Goal: Transaction & Acquisition: Purchase product/service

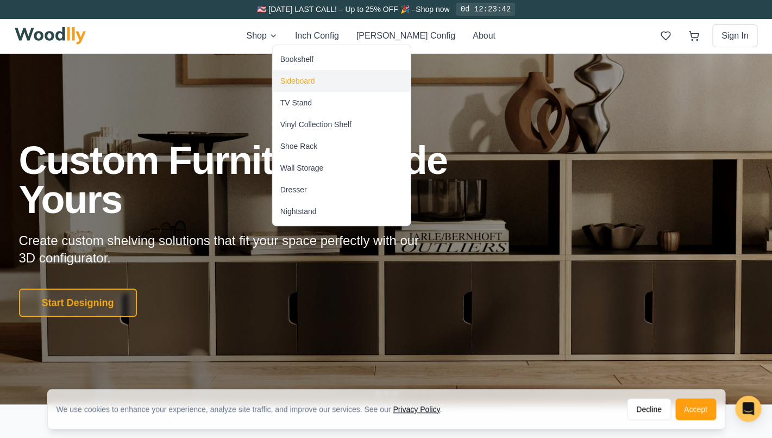
click at [302, 83] on div "Sideboard" at bounding box center [297, 80] width 35 height 11
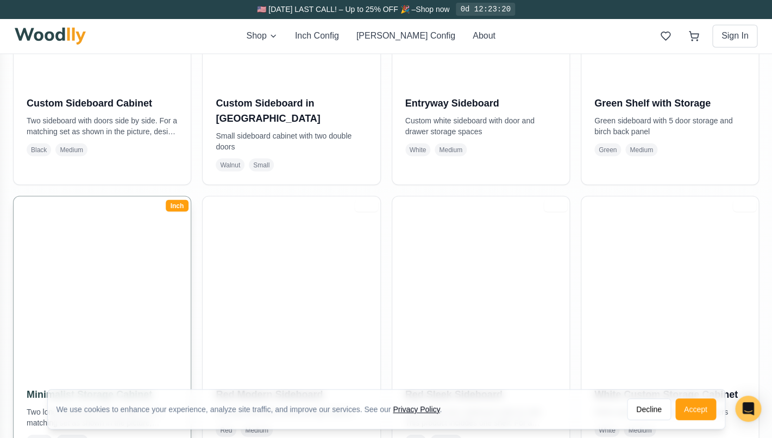
scroll to position [542, 0]
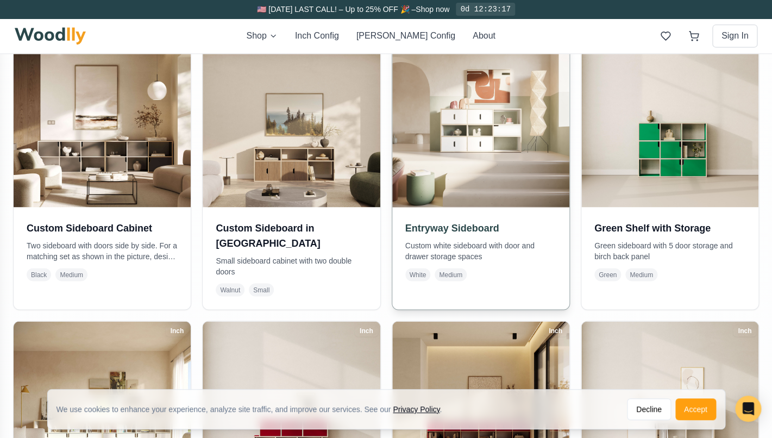
click at [459, 233] on h3 "Entryway Sideboard" at bounding box center [480, 227] width 151 height 15
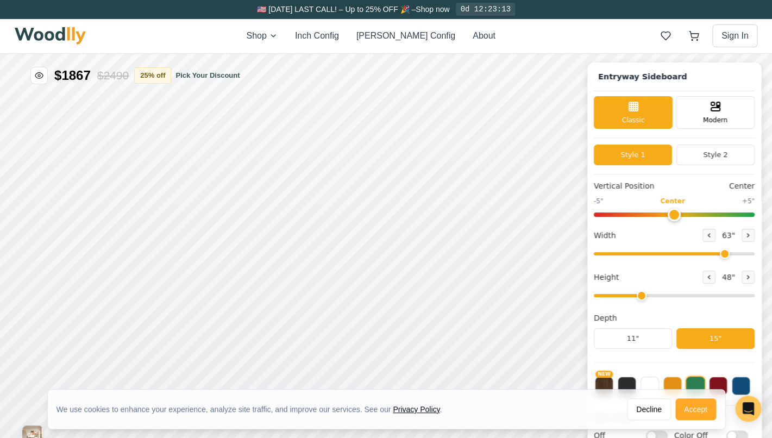
click at [687, 407] on button "Accept" at bounding box center [695, 409] width 41 height 22
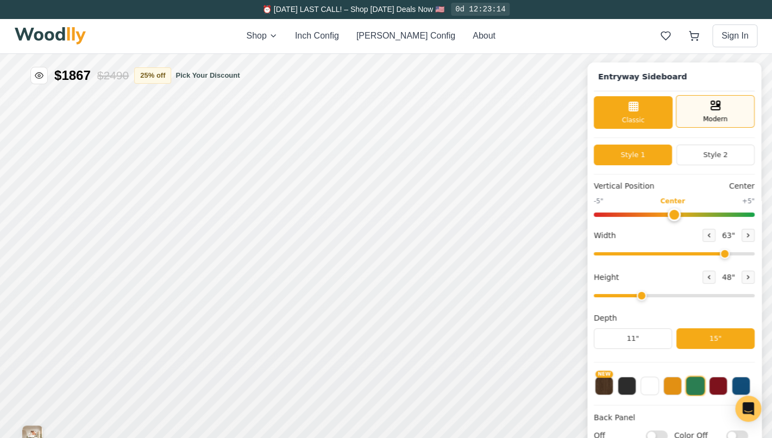
click at [713, 108] on icon at bounding box center [715, 105] width 13 height 13
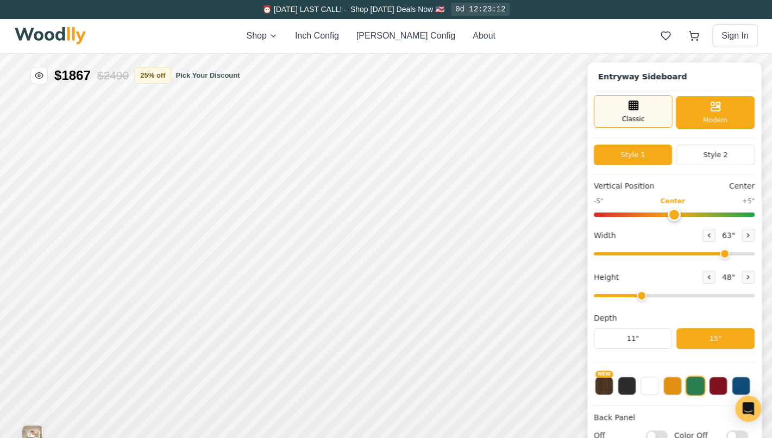
click at [634, 121] on span "Classic" at bounding box center [633, 119] width 23 height 10
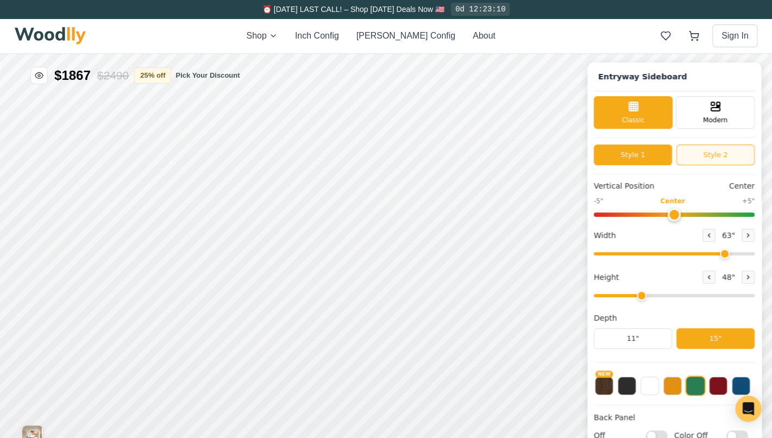
click at [724, 152] on button "Style 2" at bounding box center [715, 154] width 78 height 21
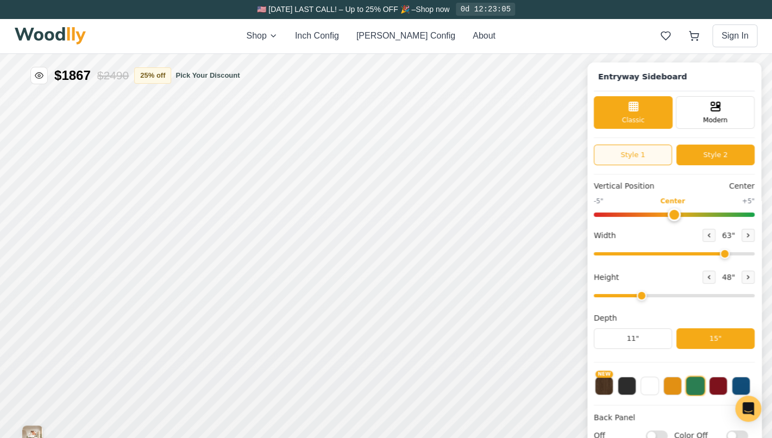
click at [649, 159] on button "Style 1" at bounding box center [633, 154] width 78 height 21
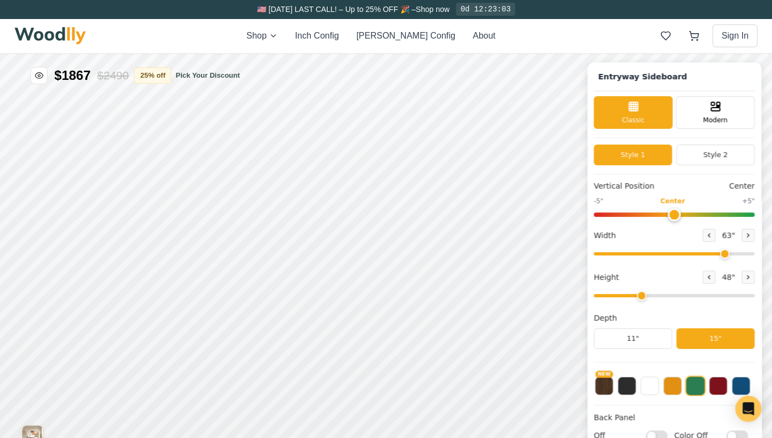
scroll to position [2, 0]
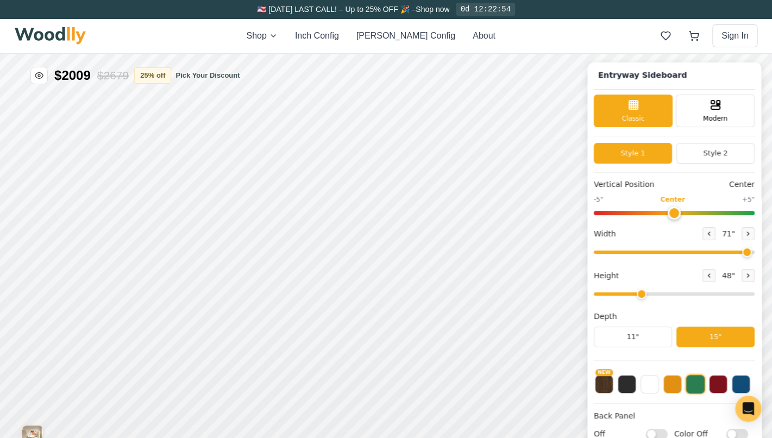
drag, startPoint x: 724, startPoint y: 246, endPoint x: 745, endPoint y: 249, distance: 21.4
type input "71"
click at [745, 250] on input "range" at bounding box center [674, 251] width 161 height 3
click at [723, 378] on button at bounding box center [718, 383] width 18 height 18
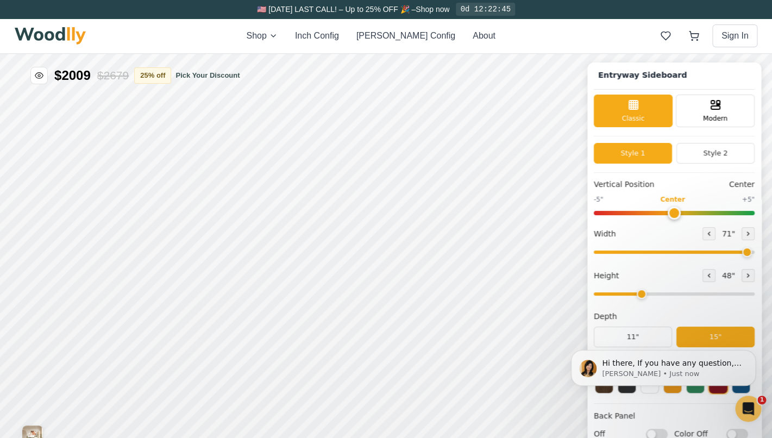
scroll to position [0, 0]
click at [753, 352] on icon "Dismiss notification" at bounding box center [752, 353] width 6 height 6
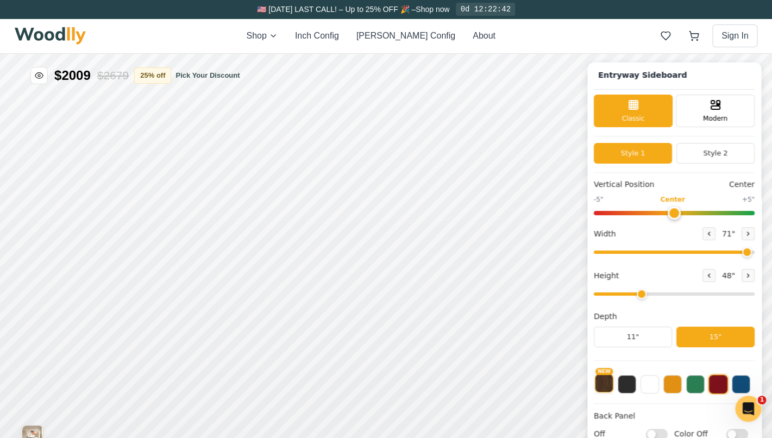
click at [605, 383] on button "NEW" at bounding box center [604, 383] width 18 height 18
click at [618, 386] on button at bounding box center [626, 383] width 18 height 18
click at [657, 387] on button at bounding box center [649, 383] width 18 height 18
click at [673, 388] on button at bounding box center [672, 383] width 18 height 18
click at [692, 387] on button at bounding box center [695, 383] width 18 height 18
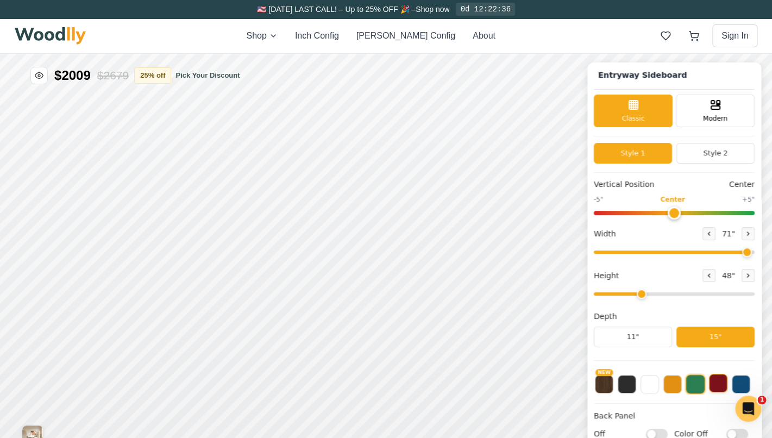
click at [721, 383] on button at bounding box center [718, 383] width 18 height 18
click at [741, 385] on button at bounding box center [740, 383] width 18 height 18
click at [632, 380] on button at bounding box center [626, 383] width 18 height 18
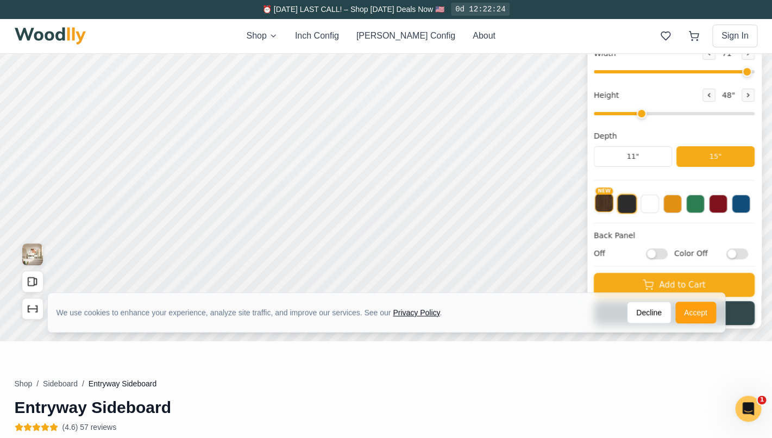
click at [598, 208] on button "NEW" at bounding box center [604, 202] width 18 height 18
click at [621, 206] on button at bounding box center [626, 202] width 18 height 18
click at [659, 253] on input "Off" at bounding box center [657, 253] width 22 height 11
click at [647, 253] on input "On" at bounding box center [657, 253] width 22 height 11
checkbox input "false"
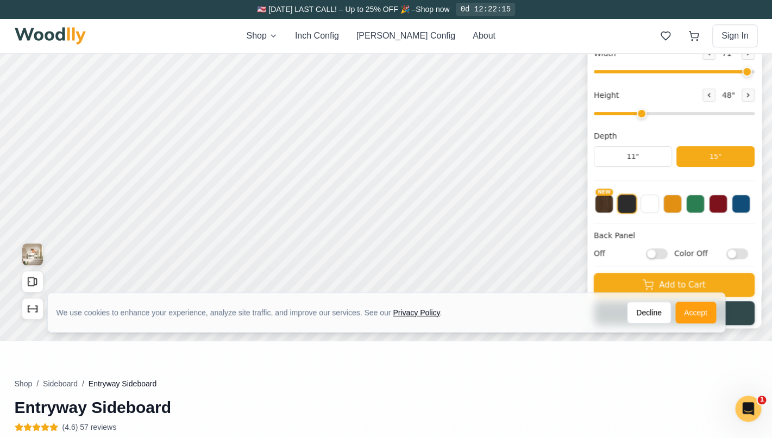
click at [740, 253] on input "Color Off" at bounding box center [737, 253] width 22 height 11
click at [740, 253] on input "Color On" at bounding box center [737, 253] width 22 height 11
checkbox input "false"
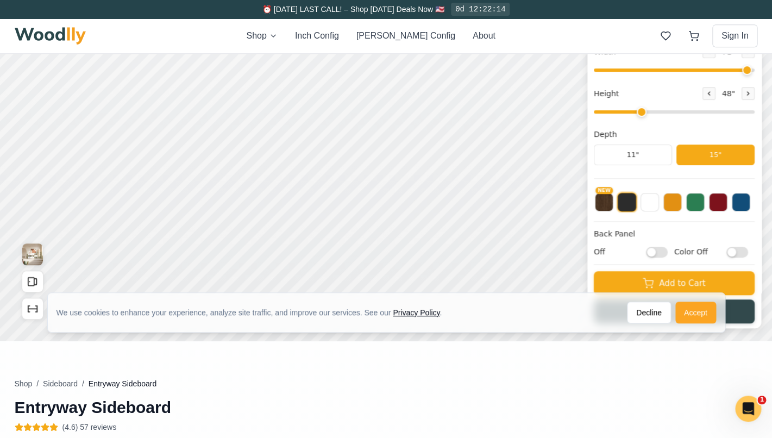
click at [685, 318] on button "Accept" at bounding box center [695, 312] width 41 height 22
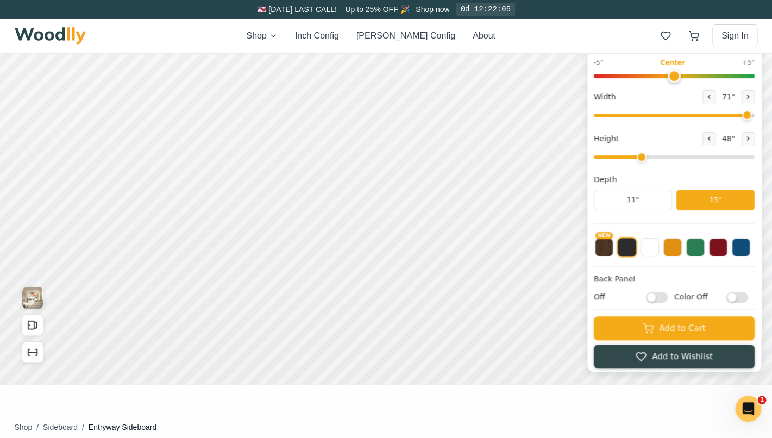
scroll to position [47, 0]
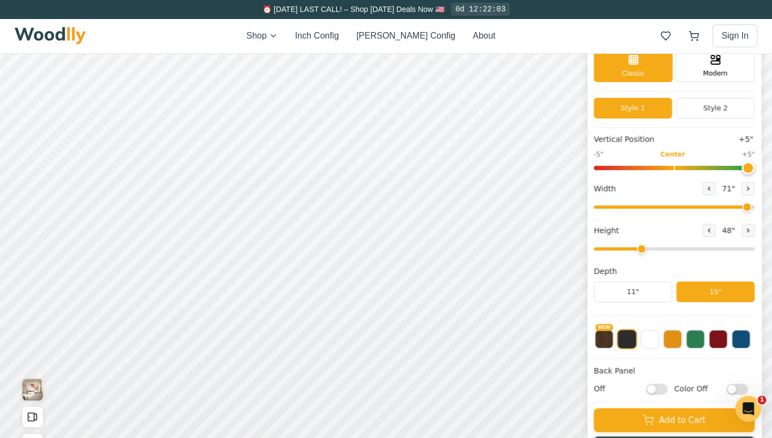
drag, startPoint x: 677, startPoint y: 167, endPoint x: 744, endPoint y: 173, distance: 67.6
type input "5"
click at [744, 170] on input "range" at bounding box center [674, 168] width 161 height 4
drag, startPoint x: 644, startPoint y: 244, endPoint x: 617, endPoint y: 250, distance: 27.7
type input "2"
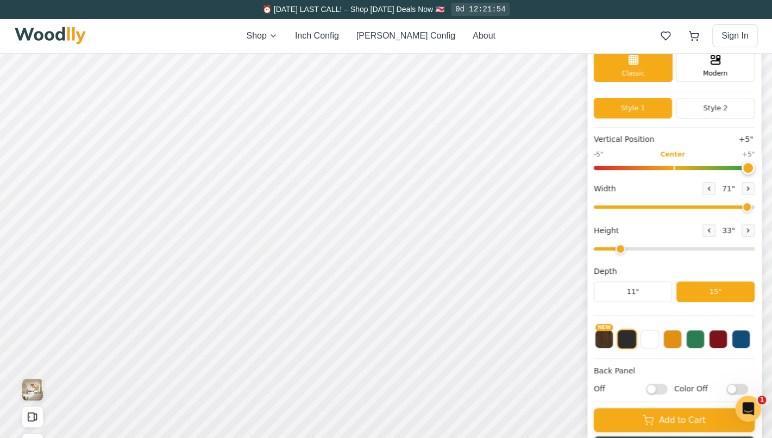
click at [616, 250] on input "range" at bounding box center [674, 248] width 161 height 3
click at [753, 190] on button at bounding box center [747, 188] width 13 height 13
type input "72"
click at [694, 113] on button "Style 2" at bounding box center [715, 108] width 78 height 21
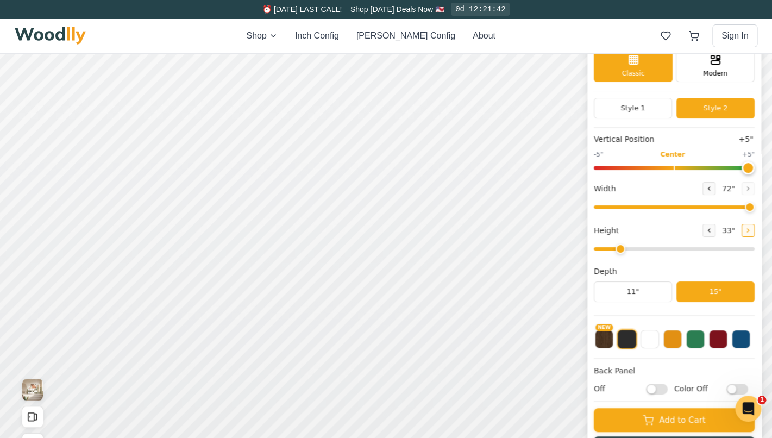
click at [751, 233] on button at bounding box center [747, 230] width 13 height 13
type input "3"
click at [652, 108] on button "Style 1" at bounding box center [633, 108] width 78 height 21
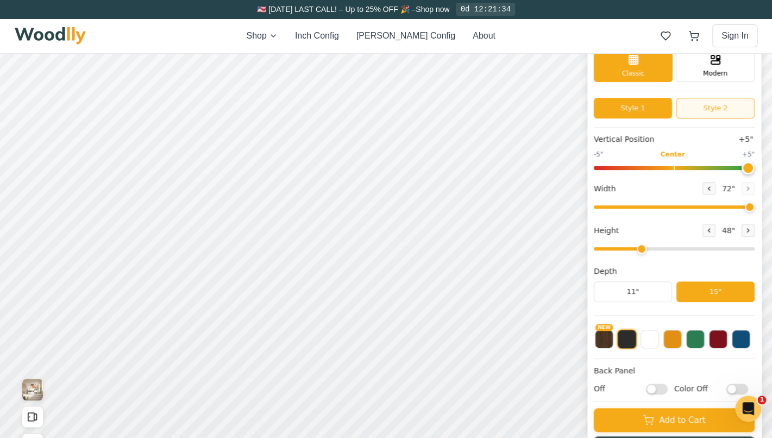
click at [695, 111] on button "Style 2" at bounding box center [715, 108] width 78 height 21
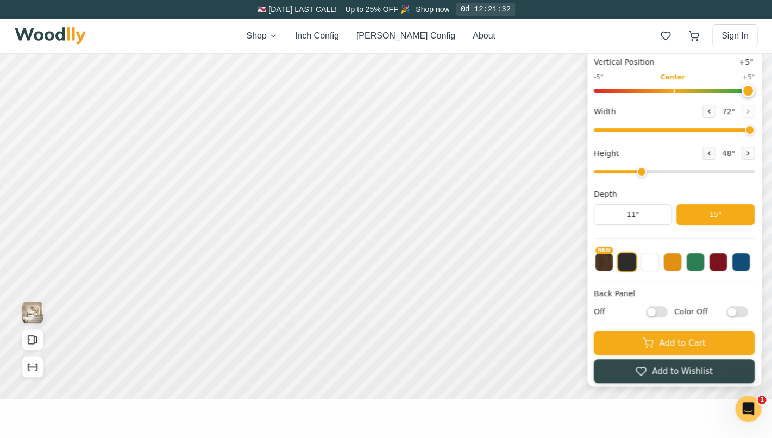
scroll to position [123, 0]
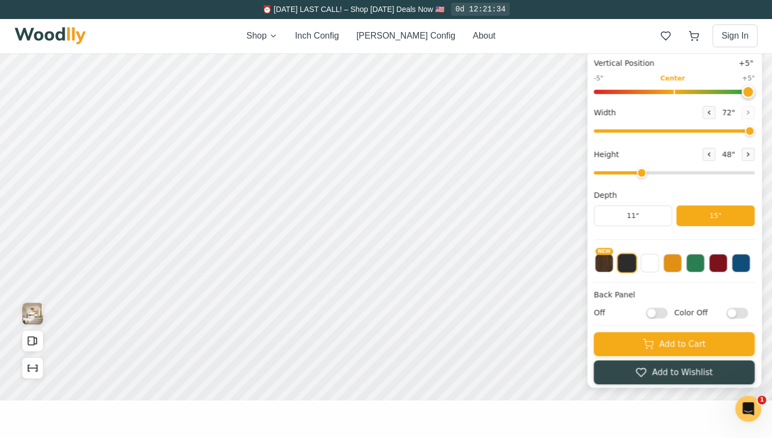
click at [742, 311] on input "Color Off" at bounding box center [737, 312] width 22 height 11
click at [742, 311] on input "Color On" at bounding box center [737, 312] width 22 height 11
checkbox input "false"
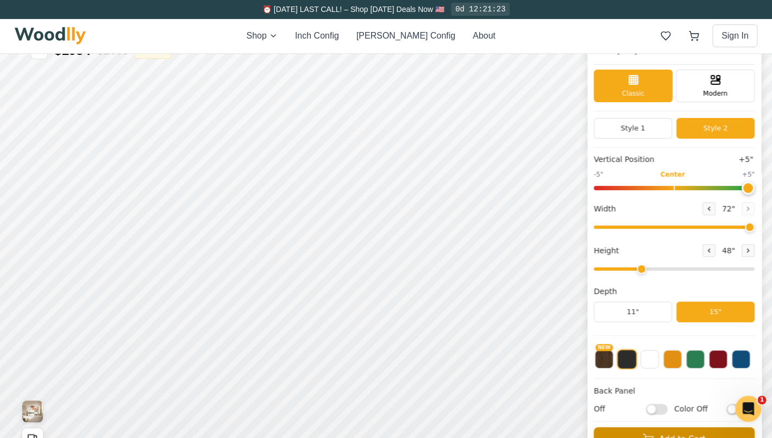
scroll to position [0, 0]
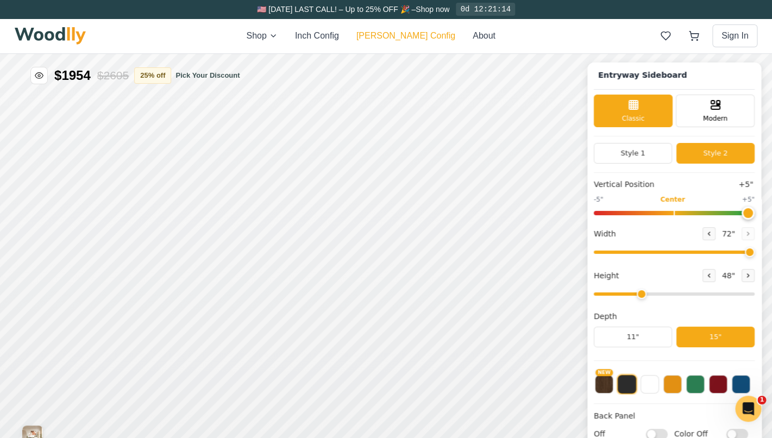
click at [397, 35] on button "[PERSON_NAME] Config" at bounding box center [405, 35] width 99 height 13
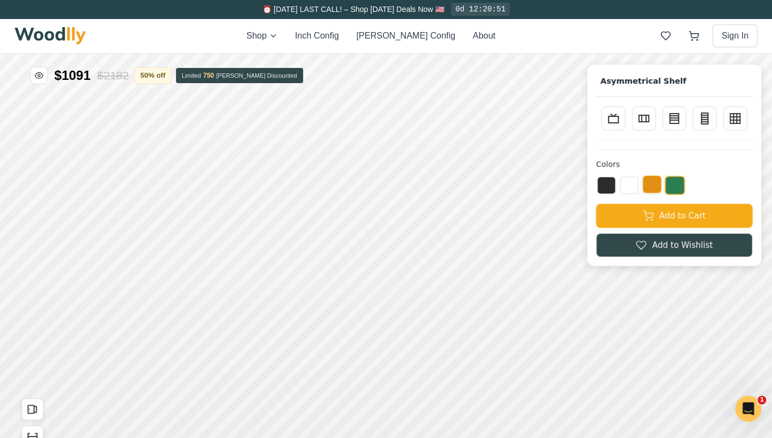
click at [648, 192] on button at bounding box center [651, 183] width 18 height 17
click at [640, 190] on div at bounding box center [674, 185] width 156 height 20
click at [630, 190] on button at bounding box center [629, 183] width 18 height 17
click at [613, 188] on button at bounding box center [606, 183] width 18 height 17
click at [626, 188] on button at bounding box center [629, 183] width 18 height 17
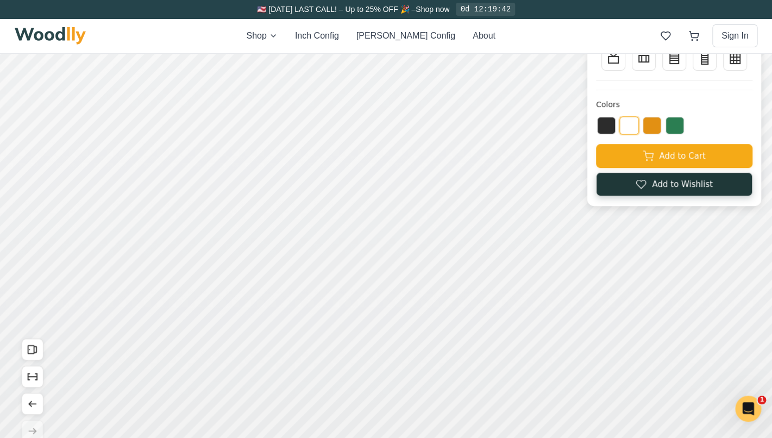
scroll to position [171, 0]
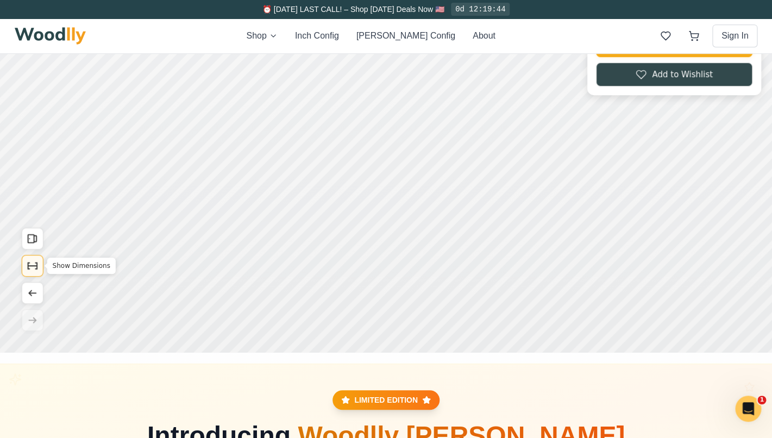
click at [36, 264] on icon "Show Dimensions" at bounding box center [33, 266] width 12 height 12
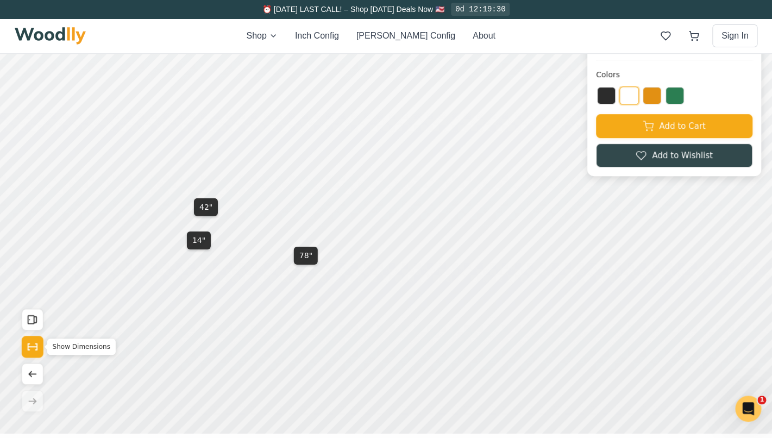
scroll to position [96, 0]
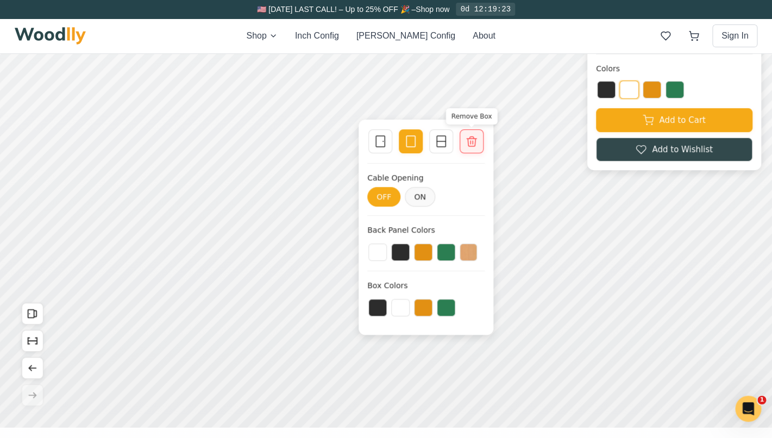
click at [476, 144] on icon at bounding box center [471, 141] width 13 height 13
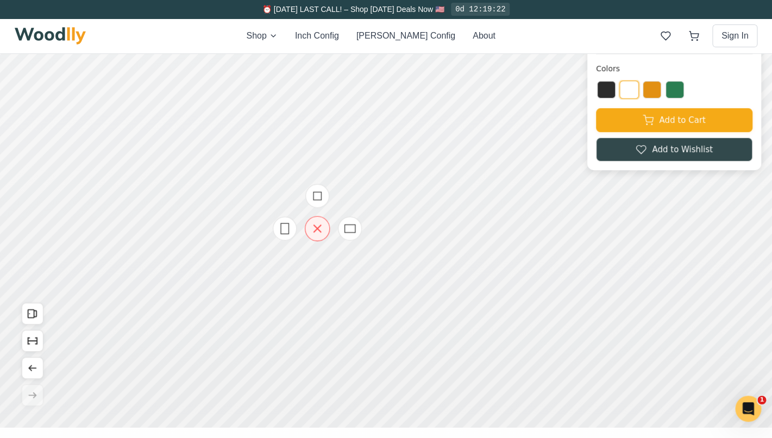
click at [317, 230] on icon at bounding box center [317, 229] width 14 height 14
click at [353, 225] on icon at bounding box center [352, 229] width 14 height 14
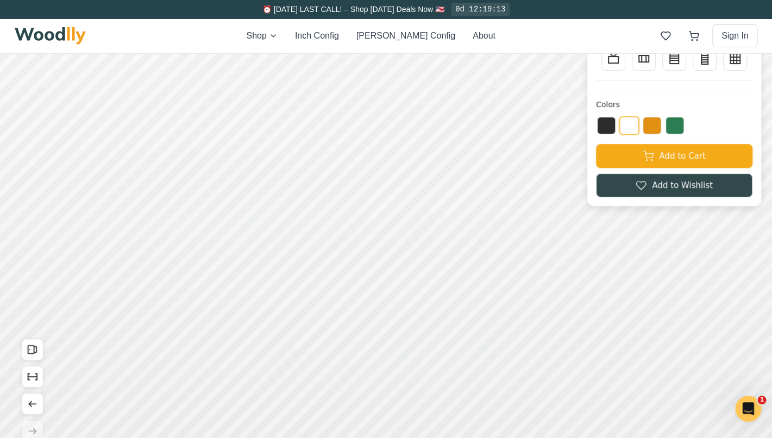
scroll to position [64, 0]
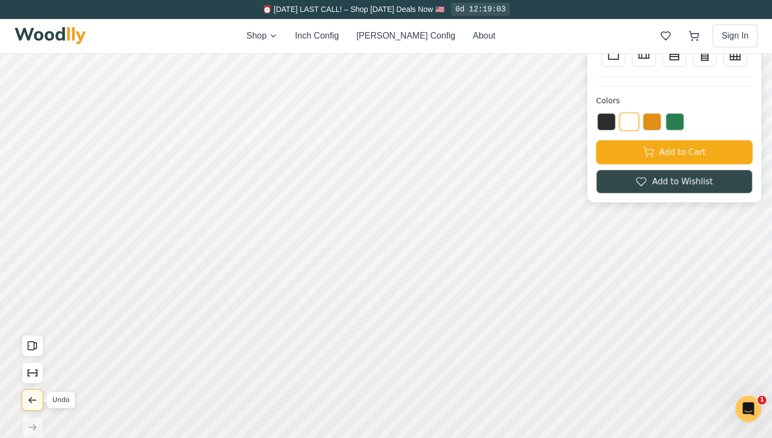
click at [31, 404] on icon "Undo" at bounding box center [33, 400] width 12 height 12
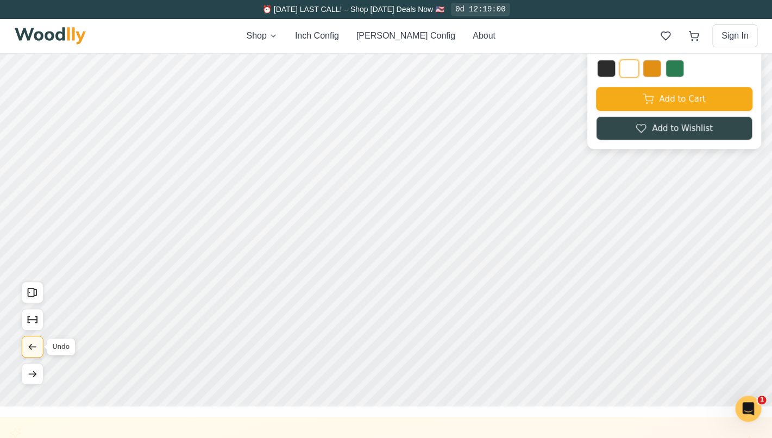
scroll to position [120, 0]
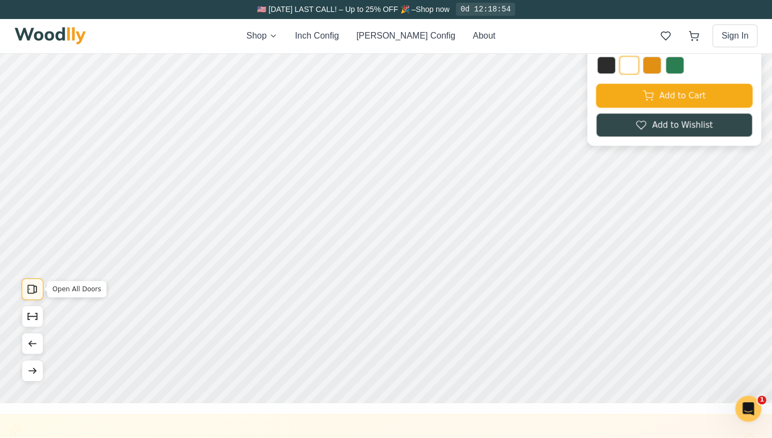
click at [37, 282] on button "Open All Doors" at bounding box center [33, 289] width 22 height 22
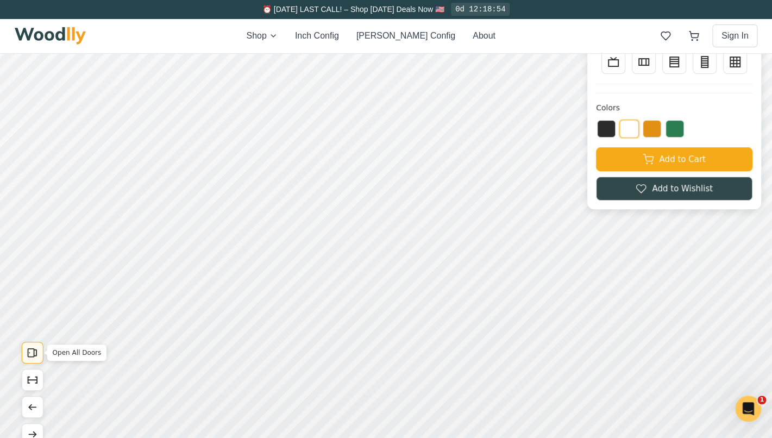
scroll to position [23, 0]
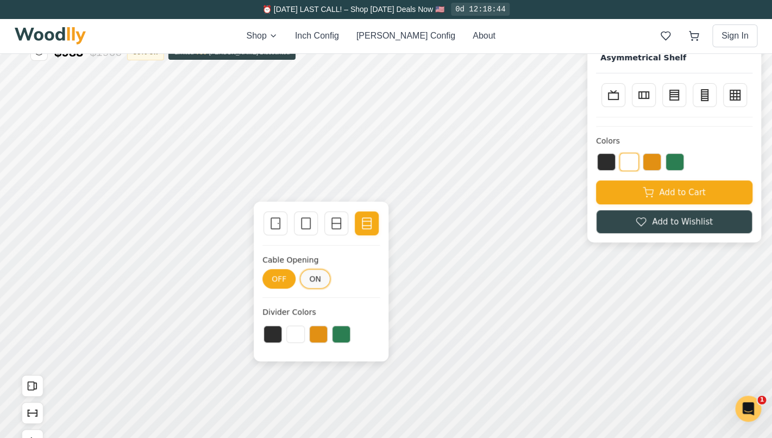
click at [315, 279] on button "ON" at bounding box center [315, 279] width 30 height 20
click at [271, 278] on button "OFF" at bounding box center [278, 279] width 33 height 20
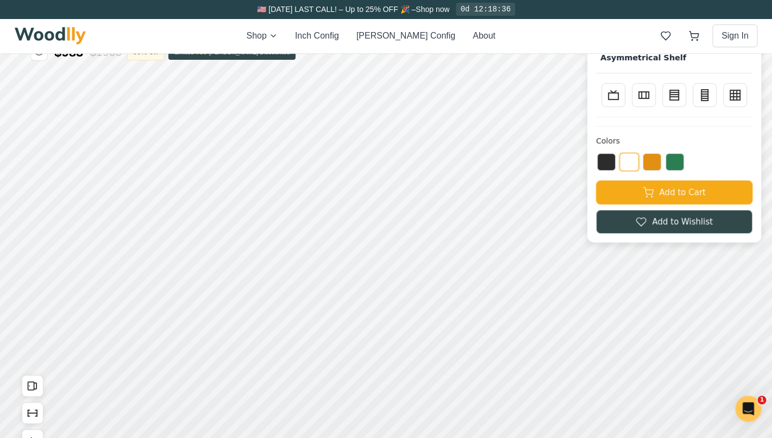
scroll to position [0, 0]
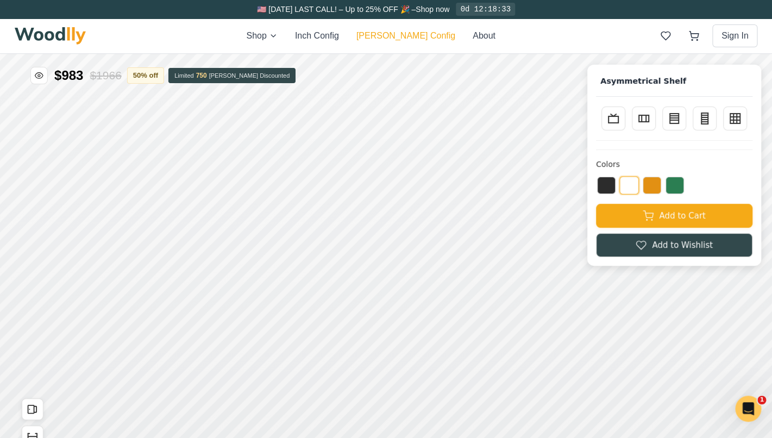
click at [409, 29] on button "[PERSON_NAME] Config" at bounding box center [405, 35] width 99 height 13
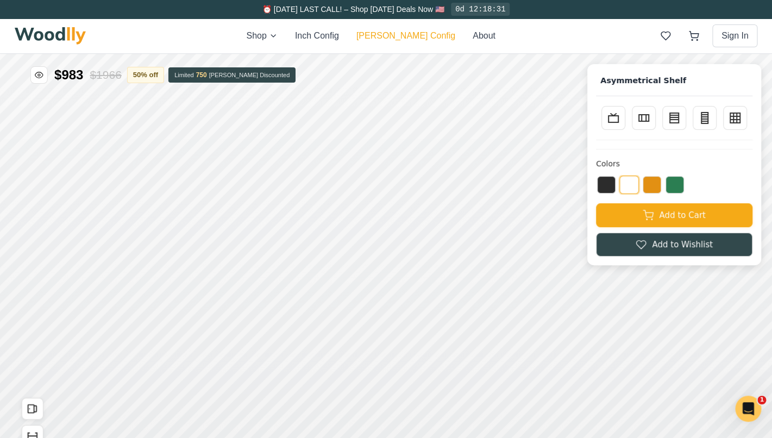
click at [405, 35] on button "[PERSON_NAME] Config" at bounding box center [405, 35] width 99 height 13
click at [72, 36] on img at bounding box center [51, 35] width 72 height 17
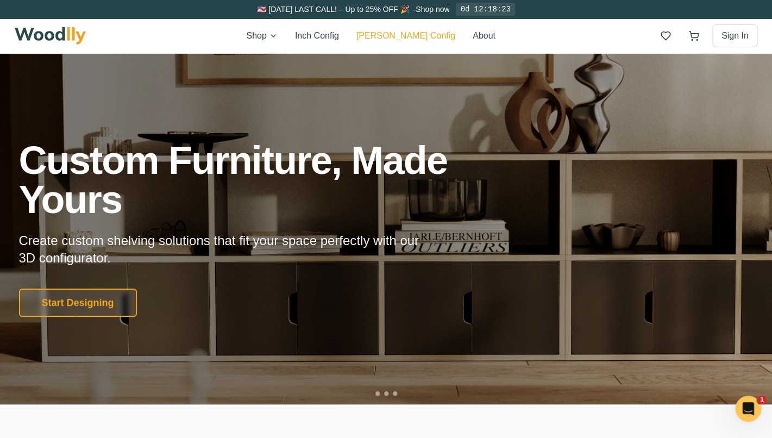
click at [402, 40] on button "[PERSON_NAME] Config" at bounding box center [405, 35] width 99 height 13
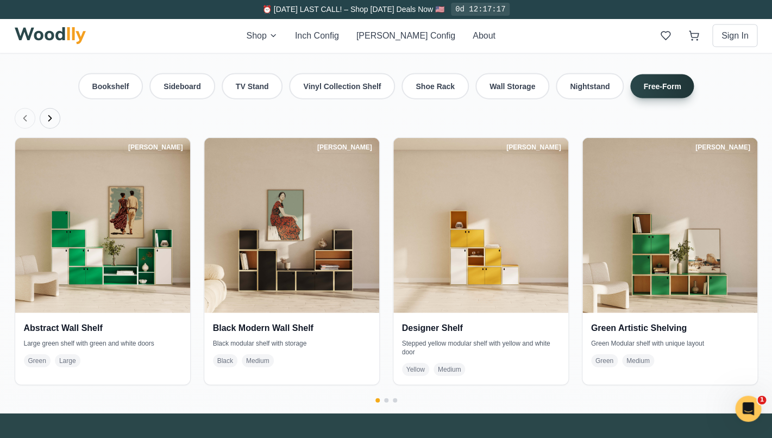
scroll to position [2433, 0]
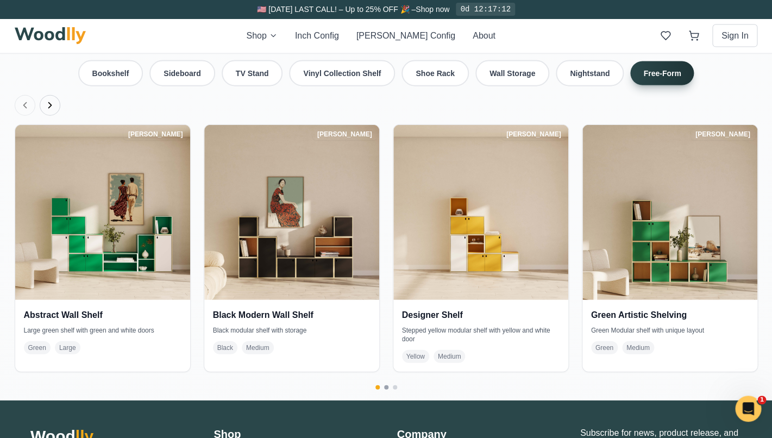
click at [384, 385] on button "Go to page 2" at bounding box center [386, 387] width 4 height 4
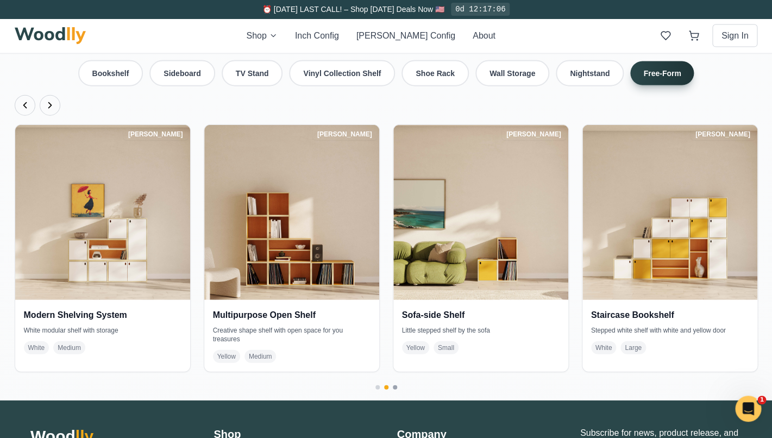
click at [395, 385] on button "Go to page 3" at bounding box center [395, 387] width 4 height 4
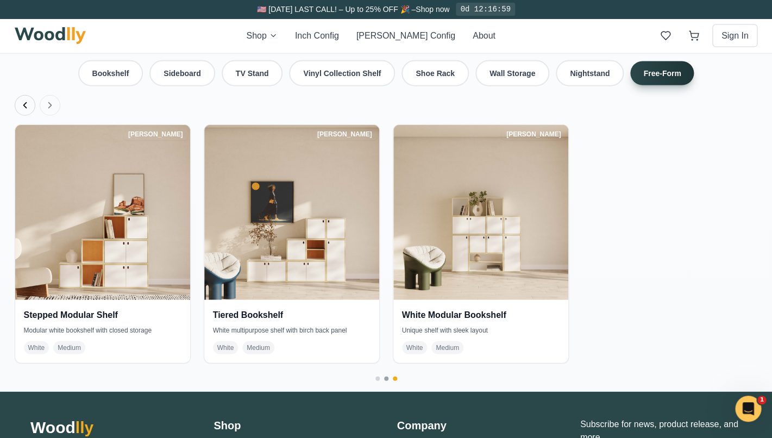
click at [387, 376] on button "Go to page 2" at bounding box center [386, 378] width 4 height 4
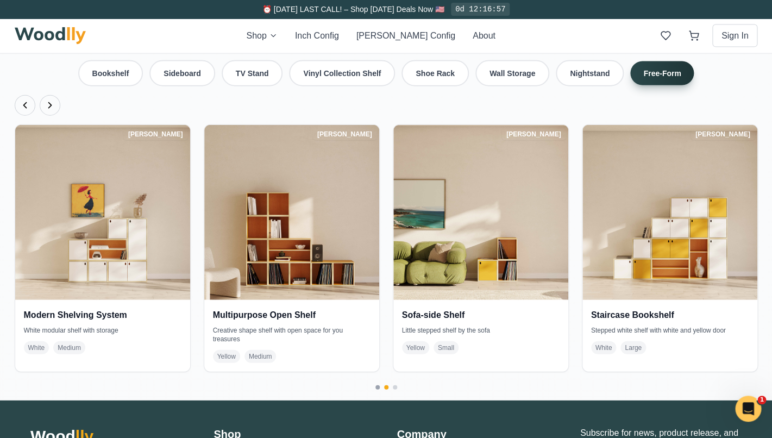
click at [376, 385] on button "Go to page 1" at bounding box center [377, 387] width 4 height 4
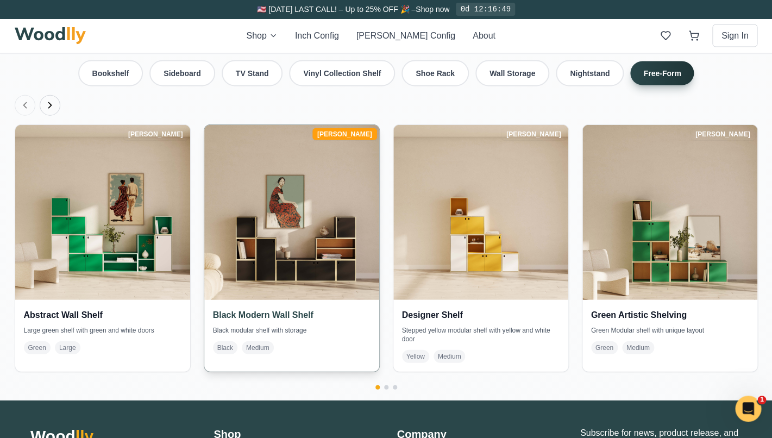
click at [314, 308] on h4 "Black Modern Wall Shelf" at bounding box center [291, 314] width 157 height 13
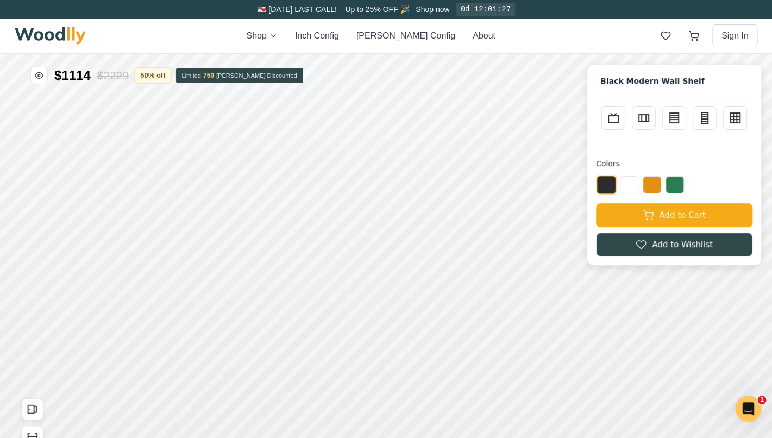
scroll to position [137, 0]
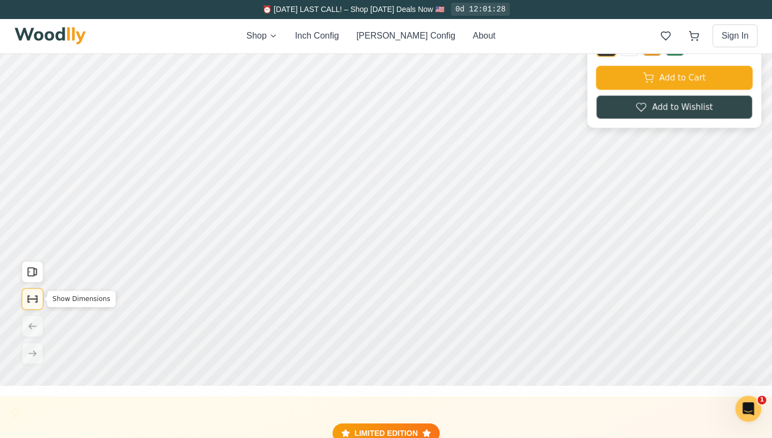
click at [37, 299] on icon "Show Dimensions" at bounding box center [32, 299] width 9 height 0
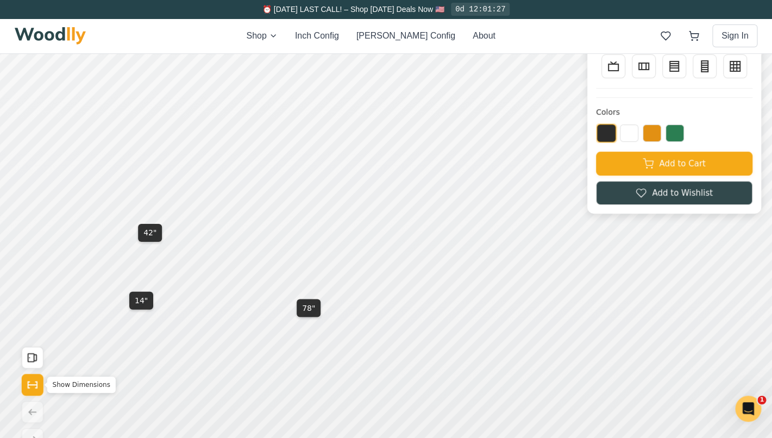
scroll to position [38, 0]
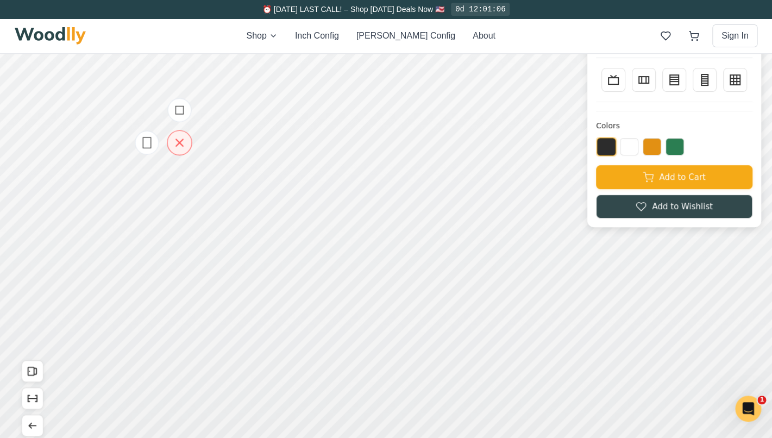
click at [182, 143] on icon at bounding box center [180, 143] width 14 height 14
click at [182, 145] on icon at bounding box center [179, 142] width 7 height 7
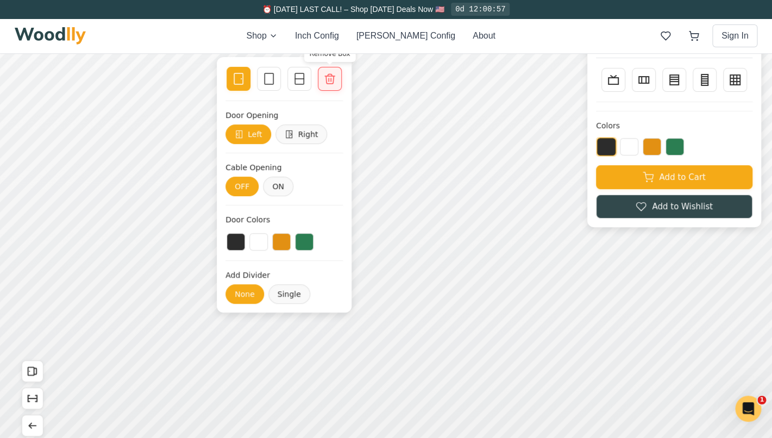
click at [329, 77] on icon at bounding box center [329, 78] width 13 height 13
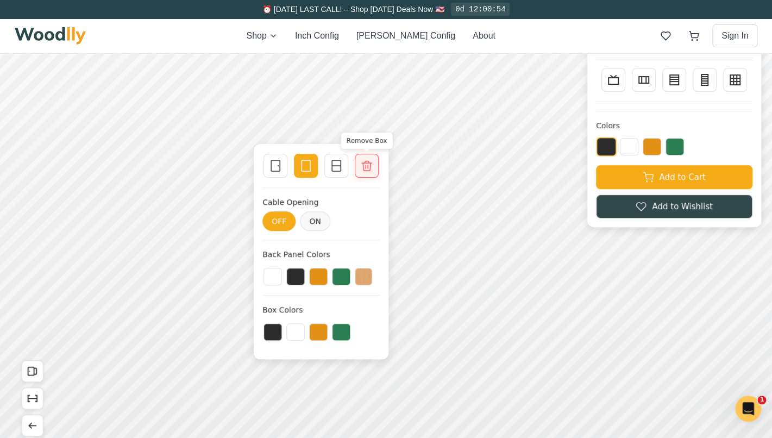
click at [365, 168] on icon at bounding box center [367, 166] width 10 height 10
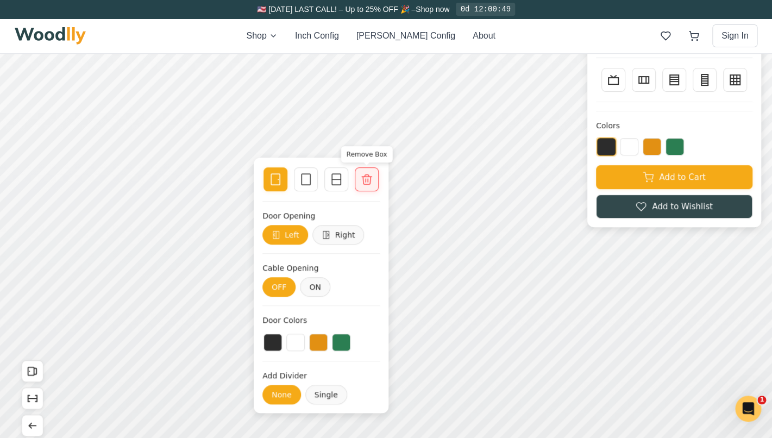
click at [369, 186] on div at bounding box center [366, 179] width 15 height 15
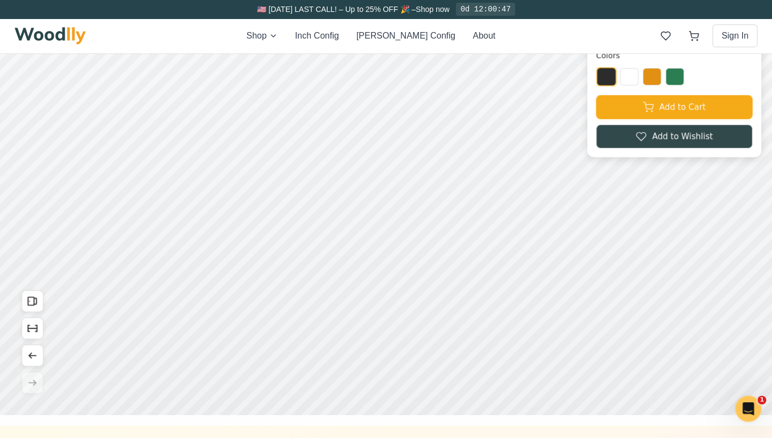
scroll to position [118, 0]
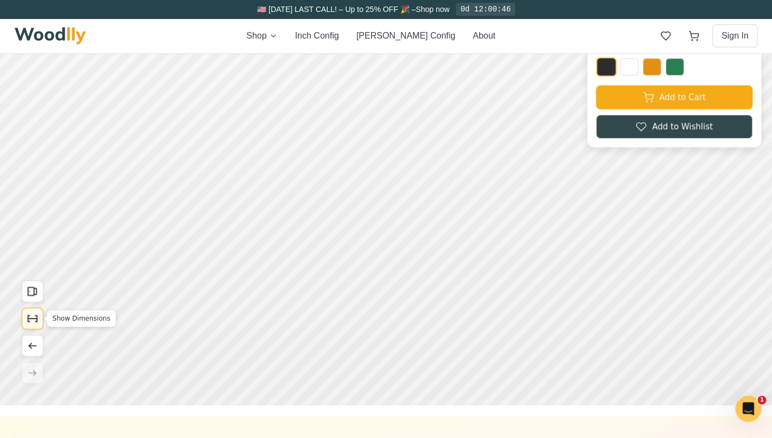
click at [36, 315] on icon "Show Dimensions" at bounding box center [36, 315] width 2 height 0
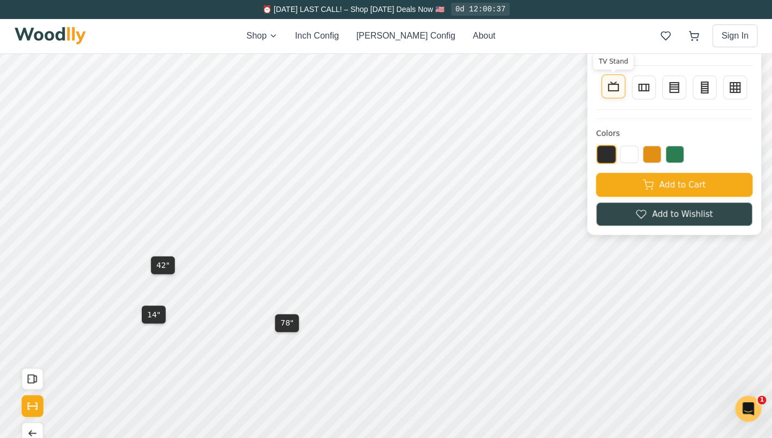
scroll to position [0, 0]
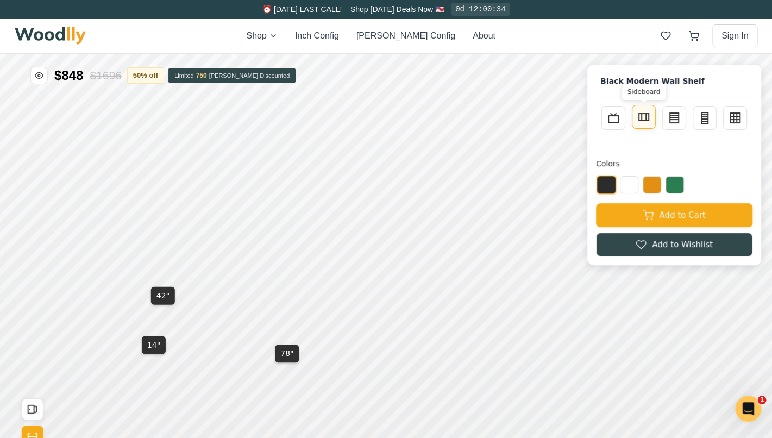
click at [639, 117] on icon at bounding box center [643, 116] width 13 height 13
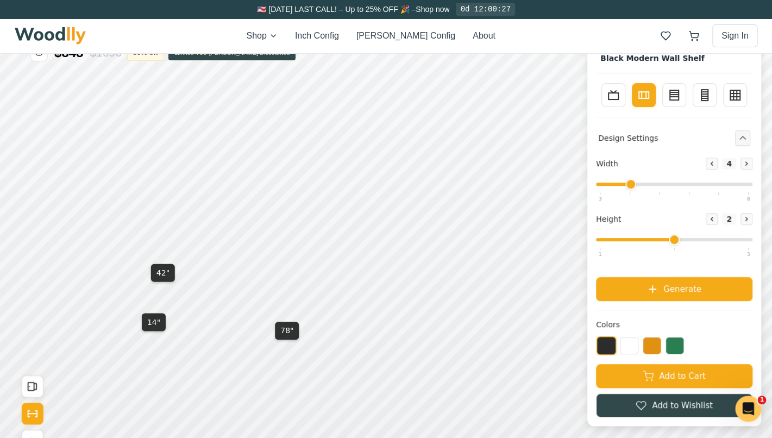
scroll to position [21, 0]
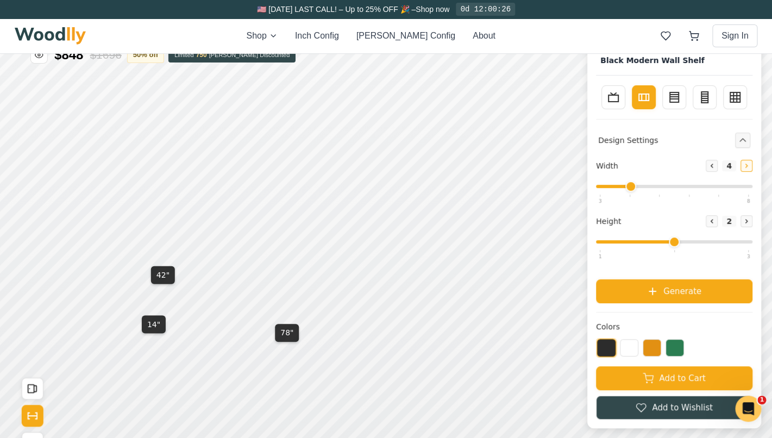
click at [749, 168] on icon at bounding box center [746, 165] width 7 height 7
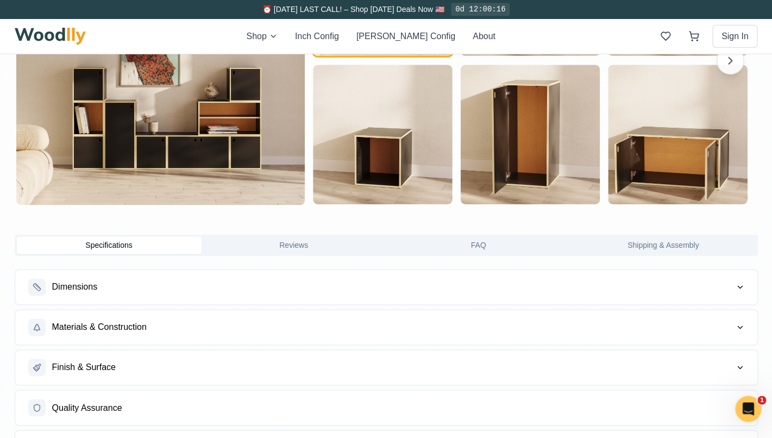
scroll to position [1057, 0]
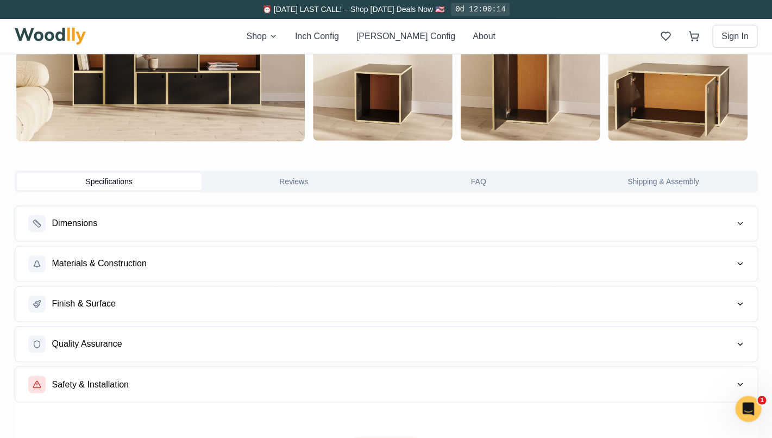
click at [92, 260] on span "Materials & Construction" at bounding box center [99, 263] width 94 height 13
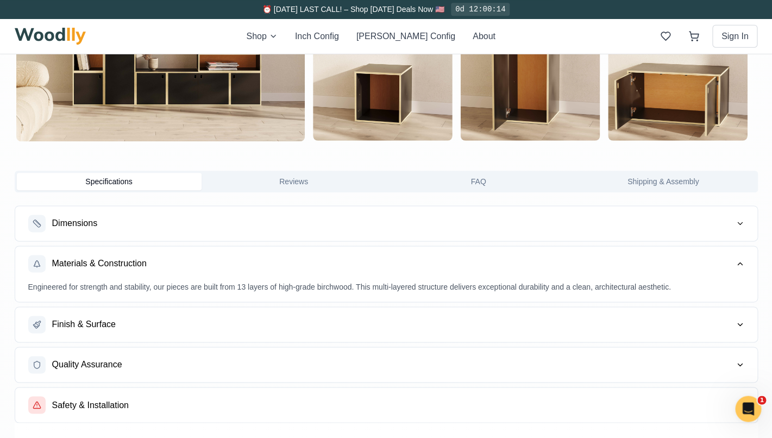
scroll to position [1057, 0]
click at [92, 260] on span "Materials & Construction" at bounding box center [99, 263] width 94 height 13
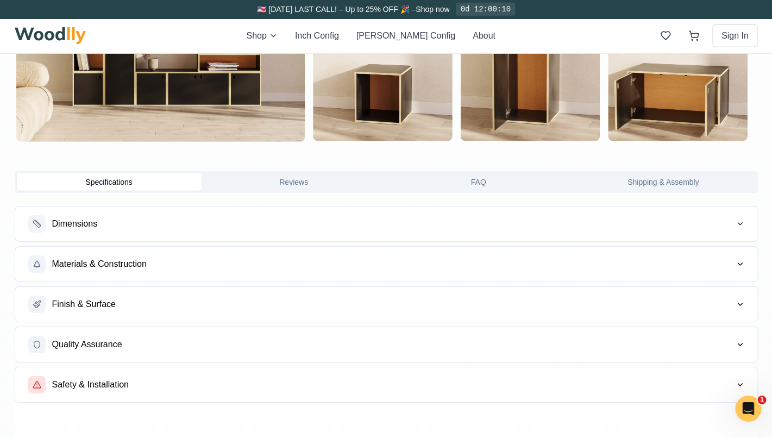
scroll to position [1057, 0]
click at [92, 230] on div "Dimensions" at bounding box center [63, 222] width 70 height 17
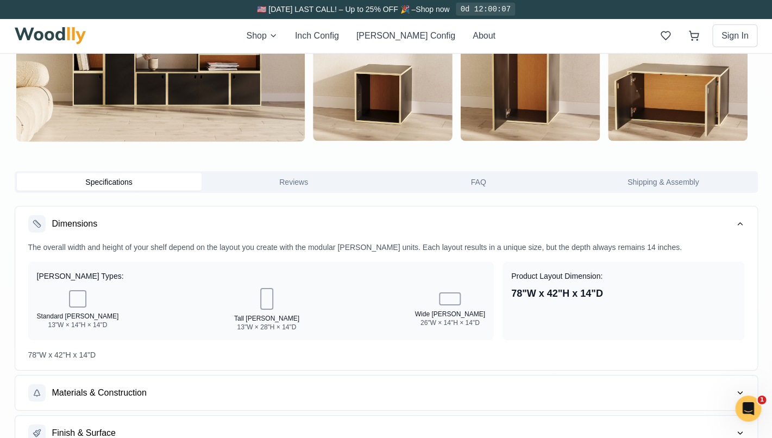
click at [95, 228] on span "Dimensions" at bounding box center [75, 223] width 46 height 13
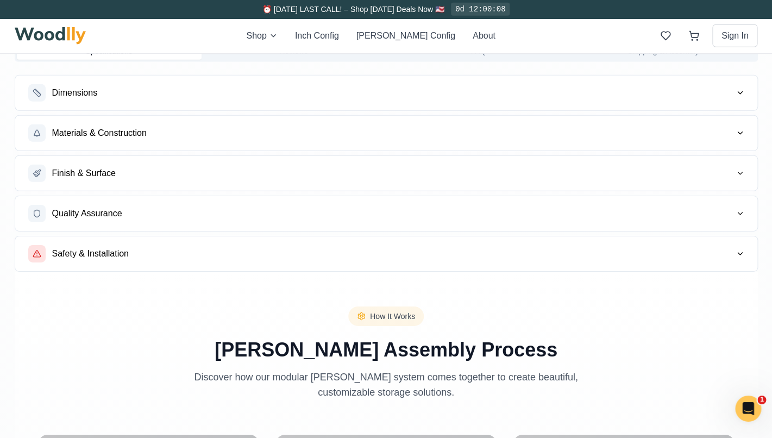
scroll to position [1097, 0]
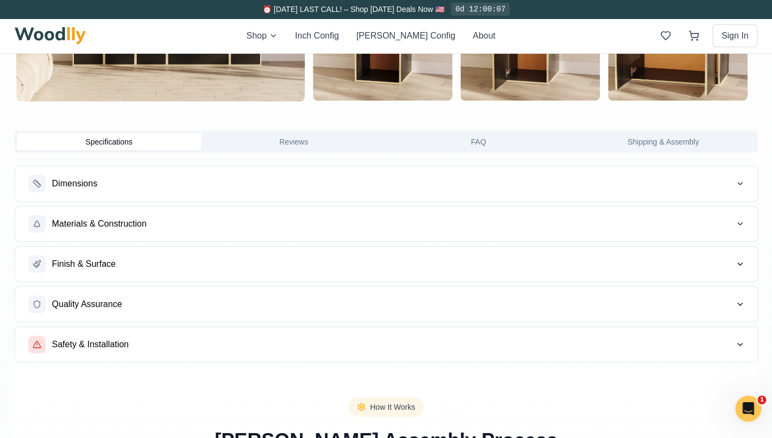
click at [534, 144] on button "FAQ" at bounding box center [478, 141] width 185 height 17
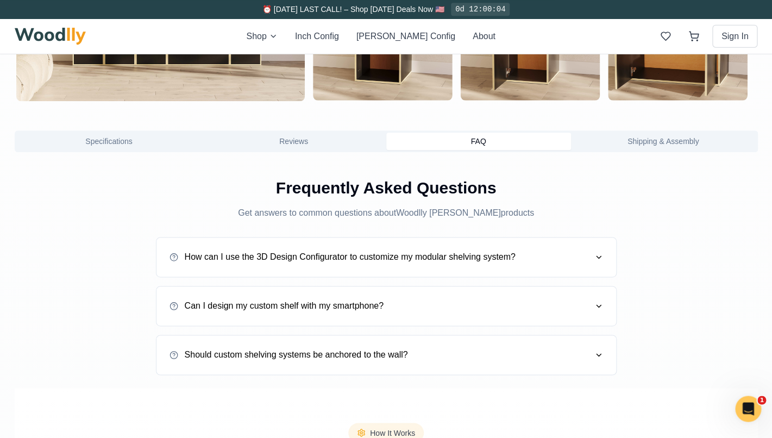
click at [465, 257] on div "How can I use the 3D Design Configurator to customize my modular shelving syste…" at bounding box center [342, 256] width 346 height 13
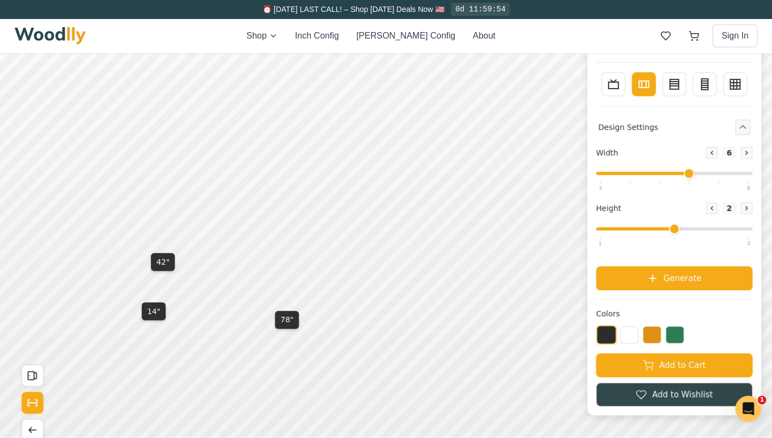
scroll to position [38, 0]
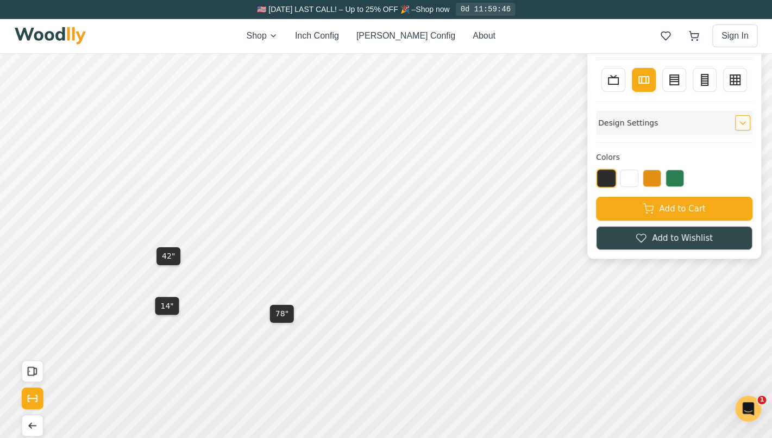
click at [741, 121] on icon "Expand controls" at bounding box center [743, 122] width 8 height 8
click at [743, 122] on icon "Expand controls" at bounding box center [743, 122] width 8 height 8
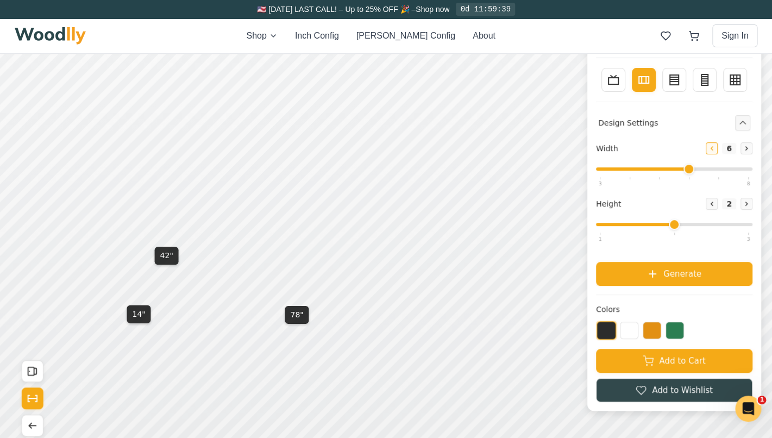
click at [715, 147] on button "Decrease" at bounding box center [711, 148] width 12 height 12
type input "5"
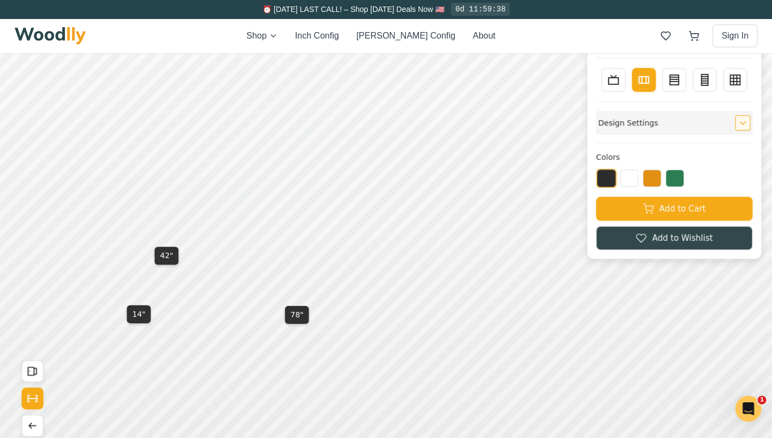
click at [742, 123] on icon "Expand controls" at bounding box center [742, 122] width 5 height 3
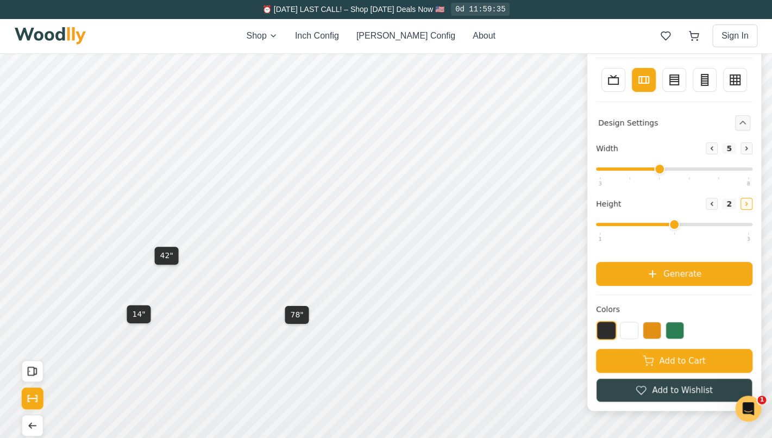
click at [748, 209] on button "Increase" at bounding box center [746, 203] width 12 height 12
click at [708, 206] on icon at bounding box center [711, 203] width 7 height 7
type input "2"
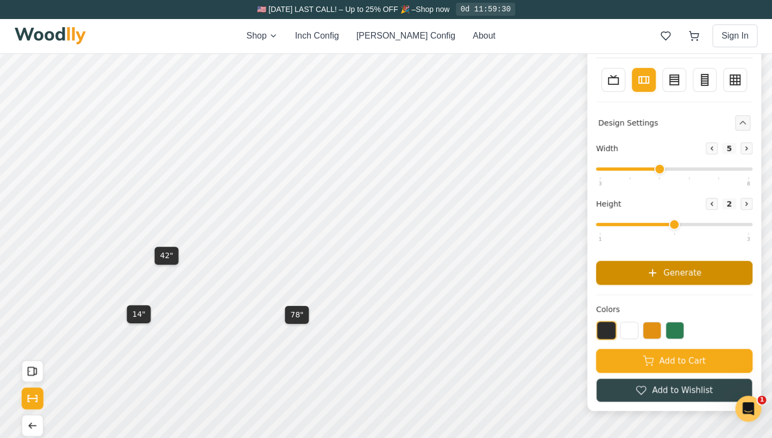
click at [670, 276] on span "Generate" at bounding box center [682, 272] width 38 height 12
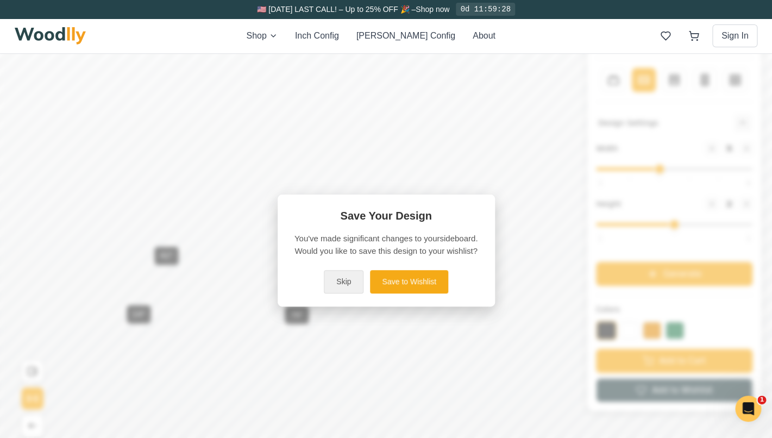
click at [356, 282] on button "Skip" at bounding box center [344, 280] width 40 height 23
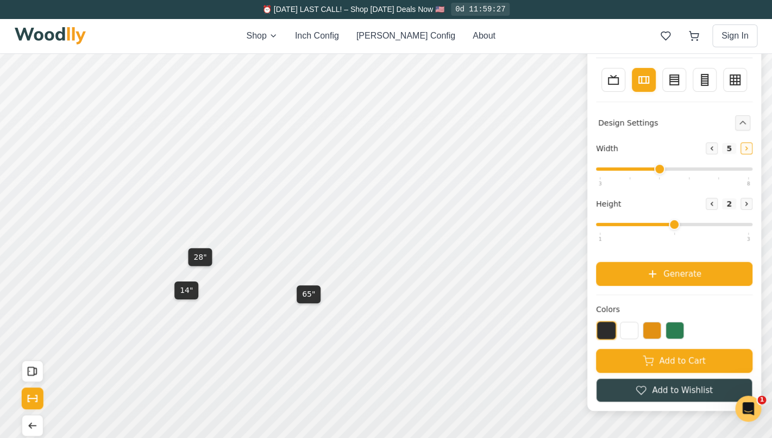
click at [744, 148] on icon at bounding box center [746, 147] width 7 height 7
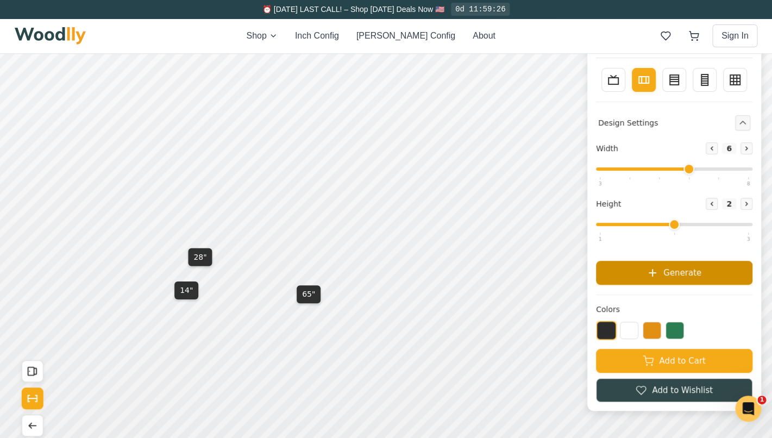
click at [680, 279] on span "Generate" at bounding box center [682, 272] width 38 height 12
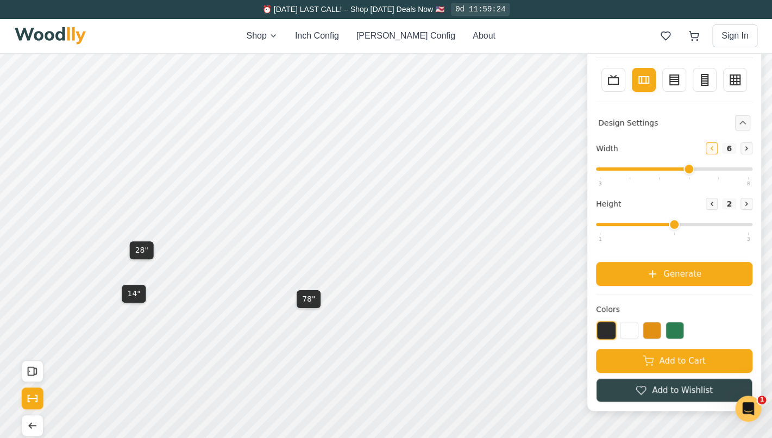
click at [712, 148] on icon at bounding box center [711, 147] width 7 height 7
type input "5"
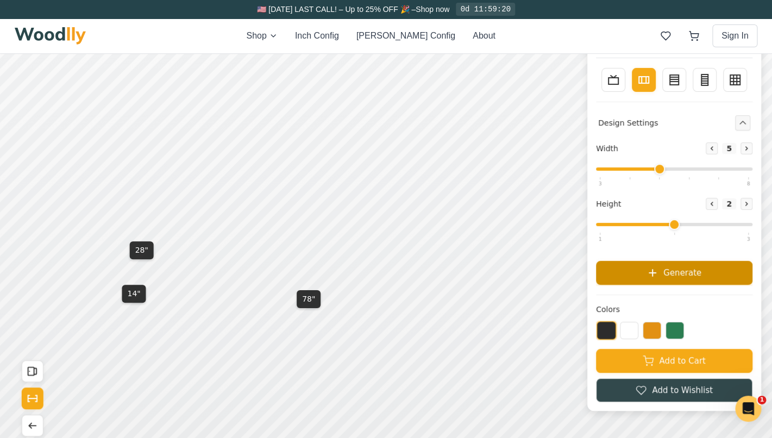
click at [683, 279] on span "Generate" at bounding box center [682, 272] width 38 height 12
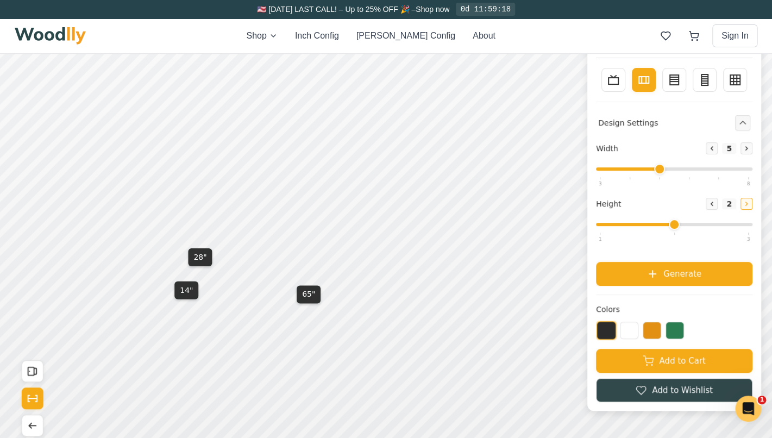
click at [751, 206] on button "Increase" at bounding box center [746, 203] width 12 height 12
type input "3"
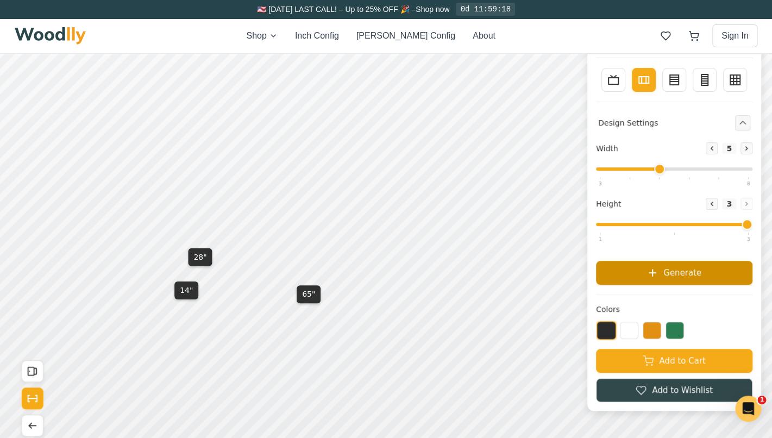
click at [692, 284] on button "Generate" at bounding box center [674, 272] width 156 height 24
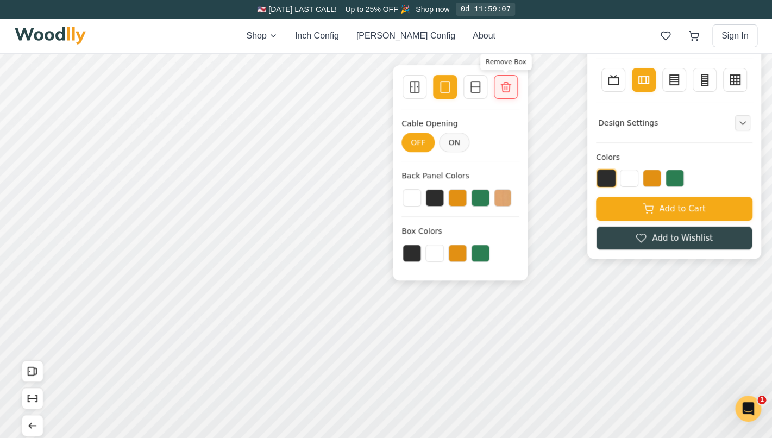
click at [507, 87] on icon at bounding box center [505, 86] width 13 height 13
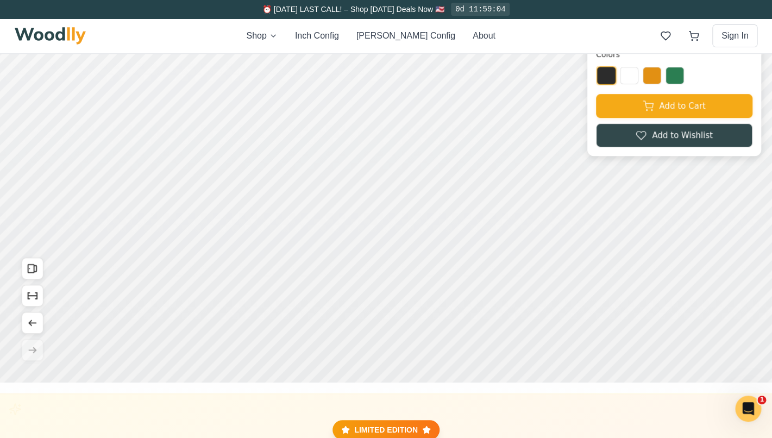
scroll to position [0, 0]
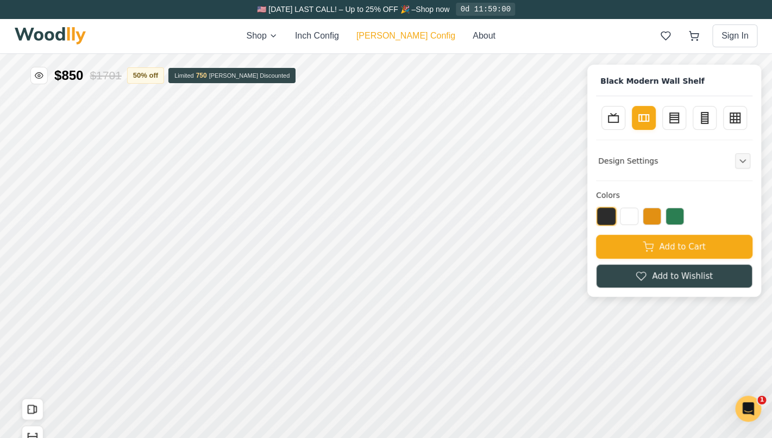
click at [407, 35] on button "[PERSON_NAME] Config" at bounding box center [405, 35] width 99 height 13
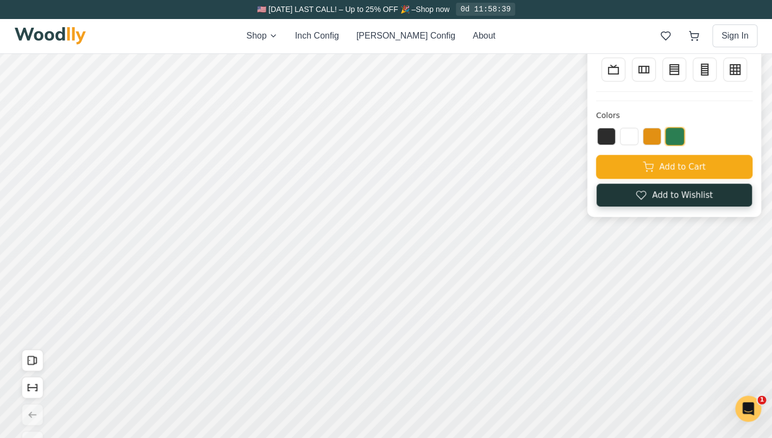
scroll to position [48, 0]
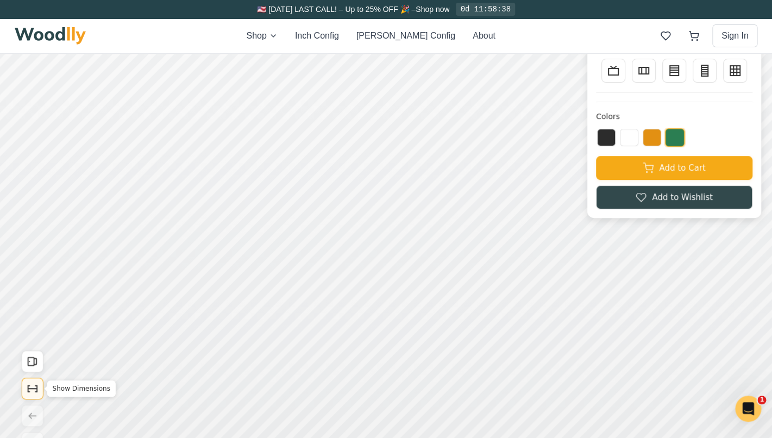
click at [35, 385] on icon "Show Dimensions" at bounding box center [33, 388] width 12 height 12
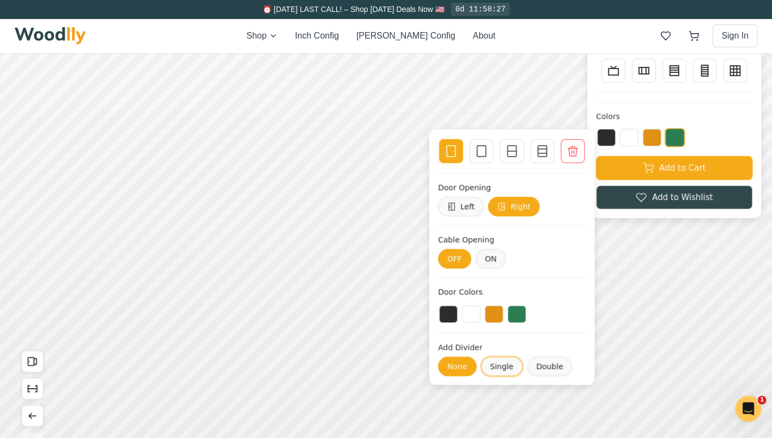
click at [502, 368] on button "Single" at bounding box center [501, 366] width 42 height 20
click at [502, 365] on button "Single" at bounding box center [501, 366] width 42 height 20
click at [469, 367] on button "None" at bounding box center [457, 366] width 39 height 20
click at [575, 148] on icon at bounding box center [572, 151] width 10 height 10
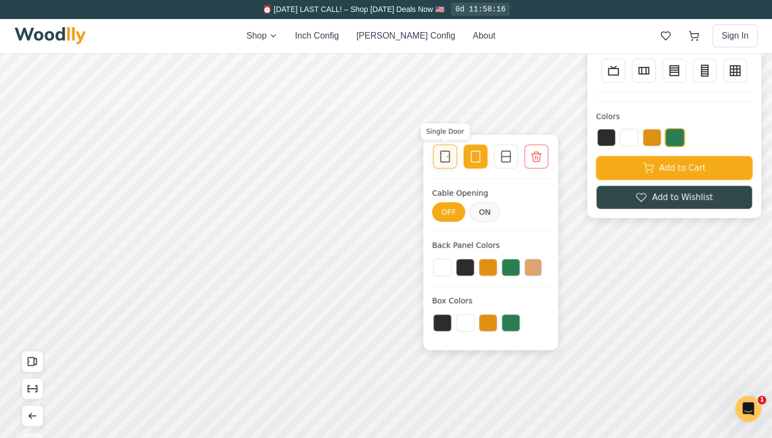
click at [446, 161] on icon at bounding box center [444, 156] width 13 height 13
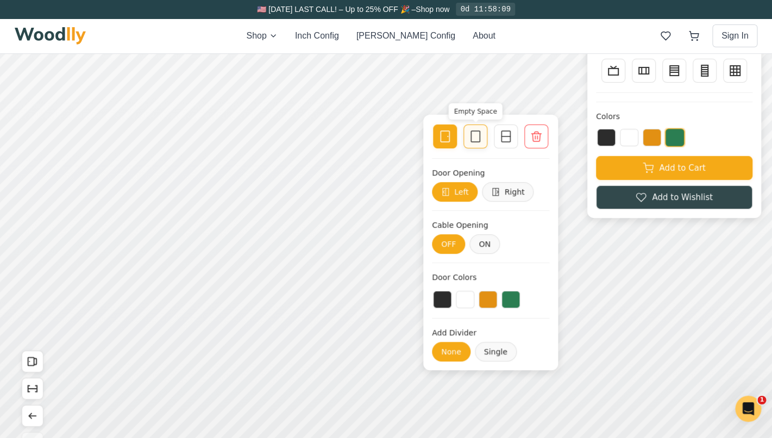
click at [472, 139] on icon at bounding box center [475, 136] width 13 height 13
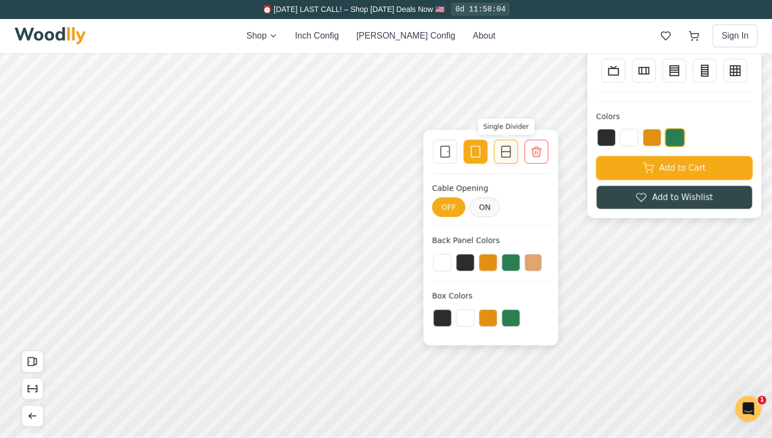
click at [502, 156] on icon at bounding box center [505, 151] width 13 height 13
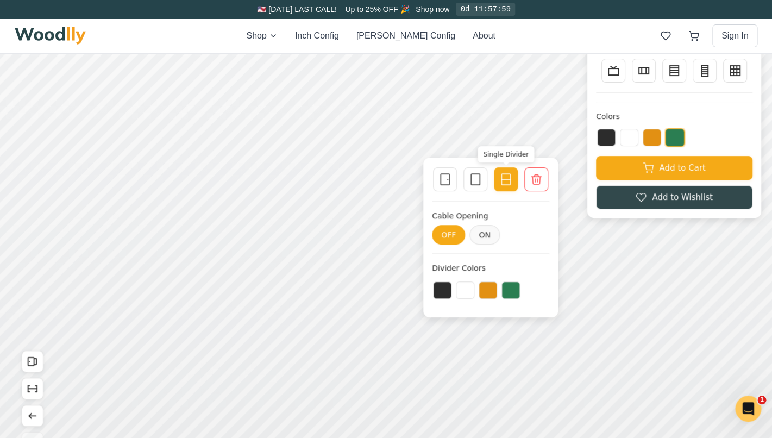
click at [505, 183] on icon at bounding box center [505, 179] width 13 height 13
click at [541, 180] on icon at bounding box center [535, 179] width 13 height 13
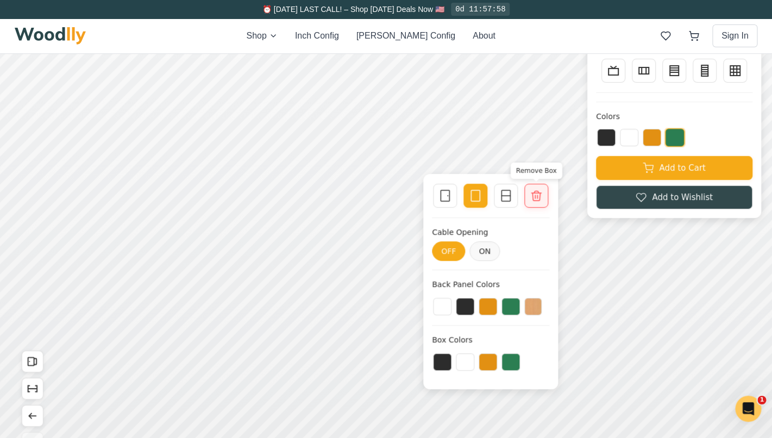
click at [531, 195] on icon at bounding box center [535, 195] width 13 height 13
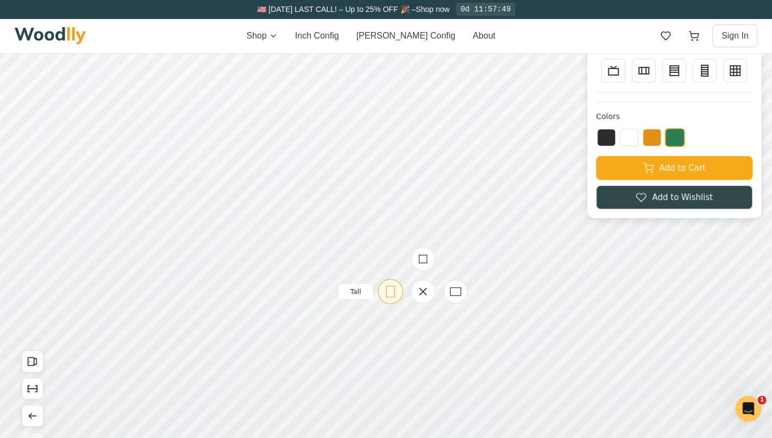
click at [395, 296] on icon at bounding box center [390, 292] width 14 height 14
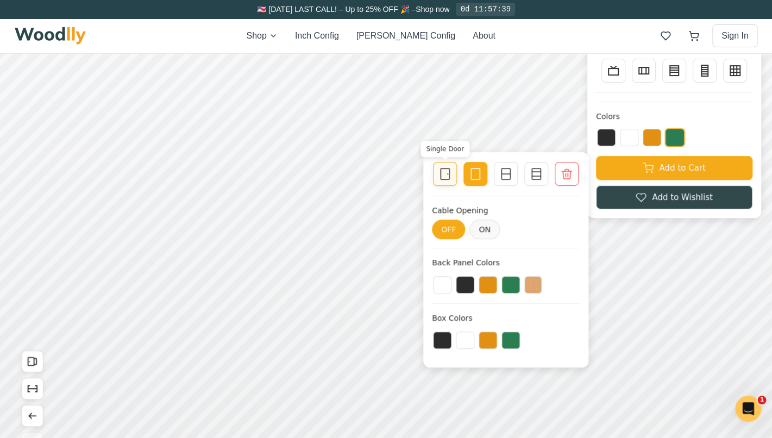
click at [444, 177] on icon at bounding box center [444, 173] width 13 height 13
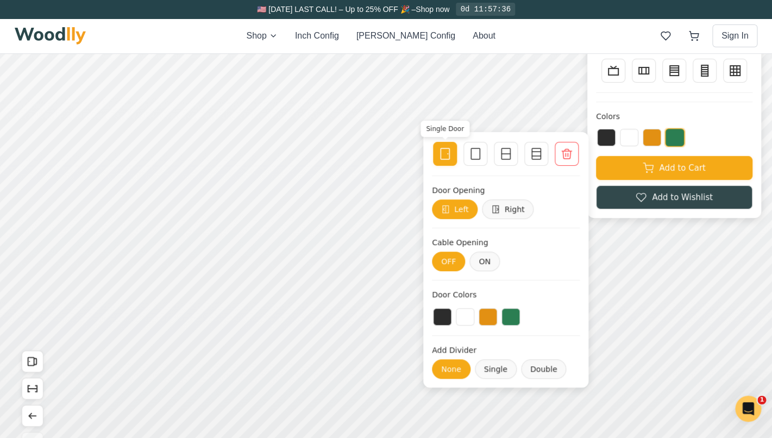
click at [449, 149] on icon at bounding box center [444, 153] width 13 height 13
click at [538, 373] on button "Double" at bounding box center [544, 369] width 46 height 20
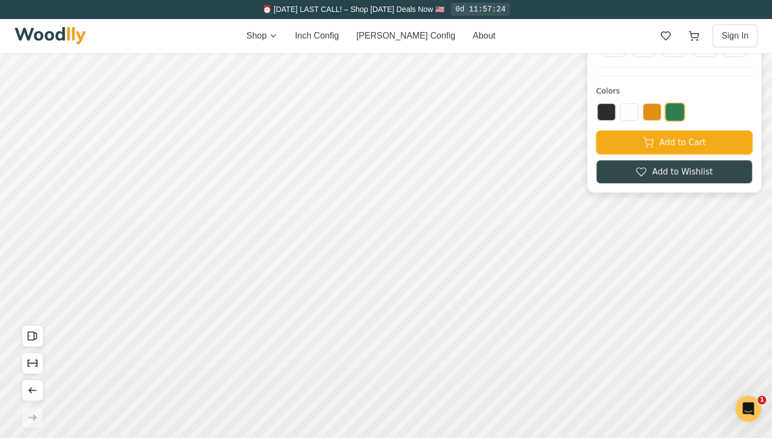
scroll to position [135, 0]
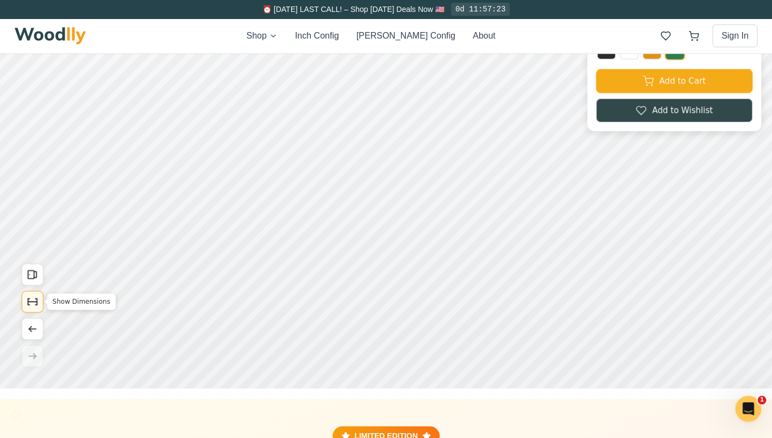
click at [36, 304] on icon "Show Dimensions" at bounding box center [33, 302] width 12 height 12
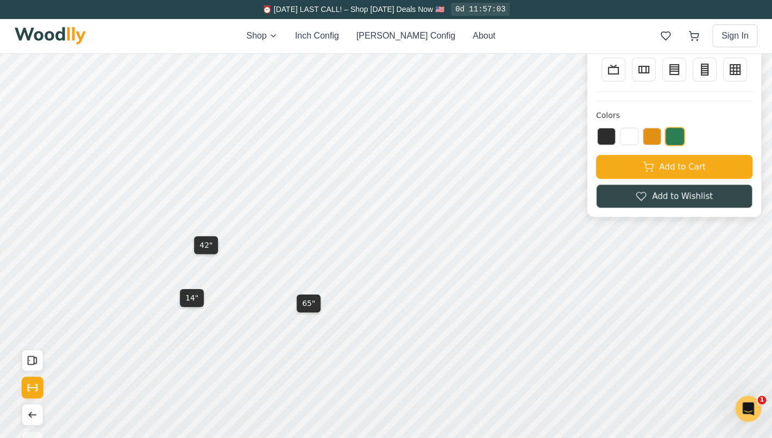
scroll to position [0, 0]
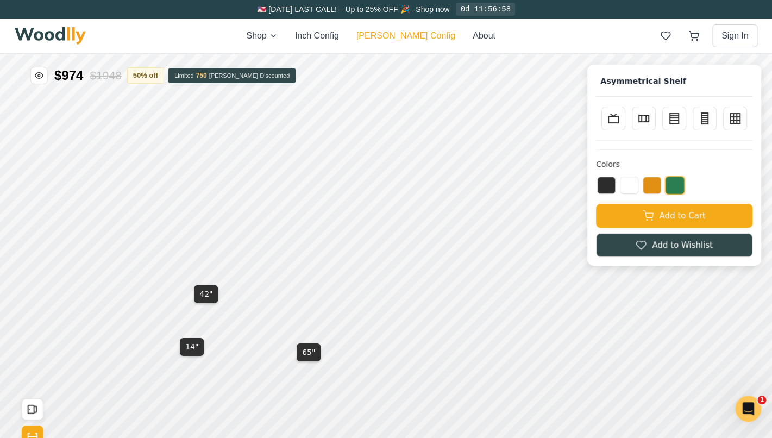
click at [418, 35] on button "[PERSON_NAME] Config" at bounding box center [405, 35] width 99 height 13
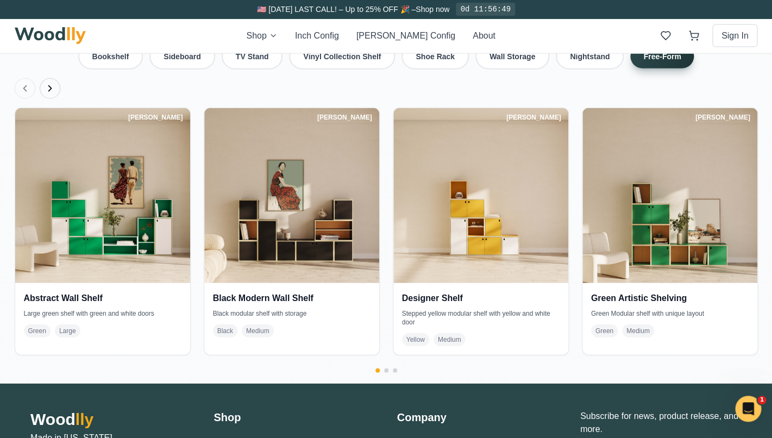
scroll to position [2453, 0]
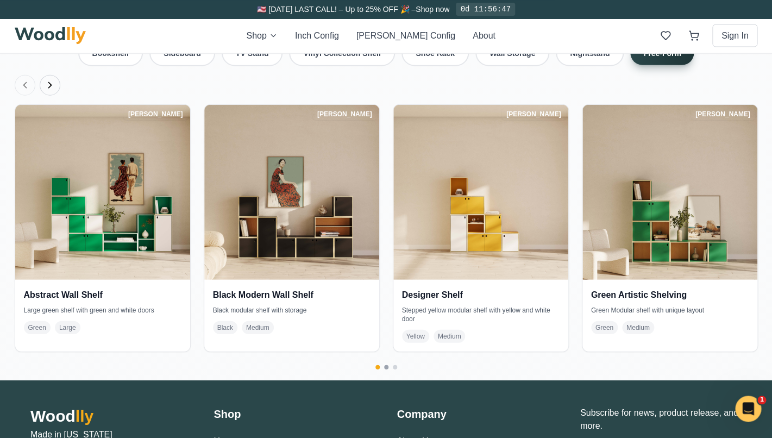
click at [387, 365] on button "Go to page 2" at bounding box center [386, 367] width 4 height 4
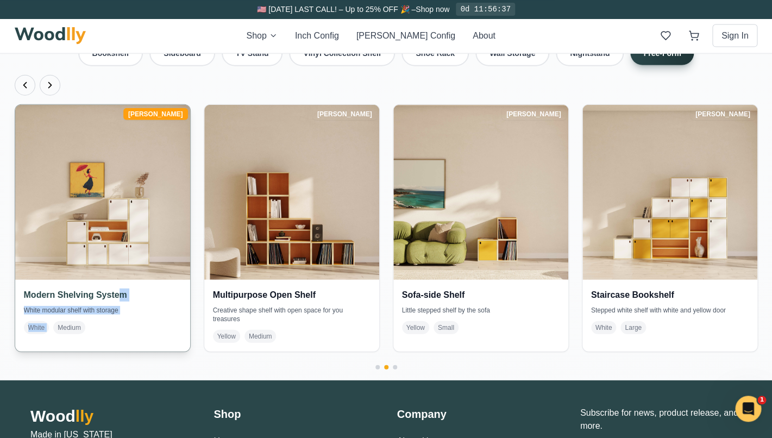
drag, startPoint x: 120, startPoint y: 286, endPoint x: 162, endPoint y: 304, distance: 45.7
click at [162, 304] on div "Modern Shelving System White modular shelf with storage White Medium" at bounding box center [102, 311] width 175 height 63
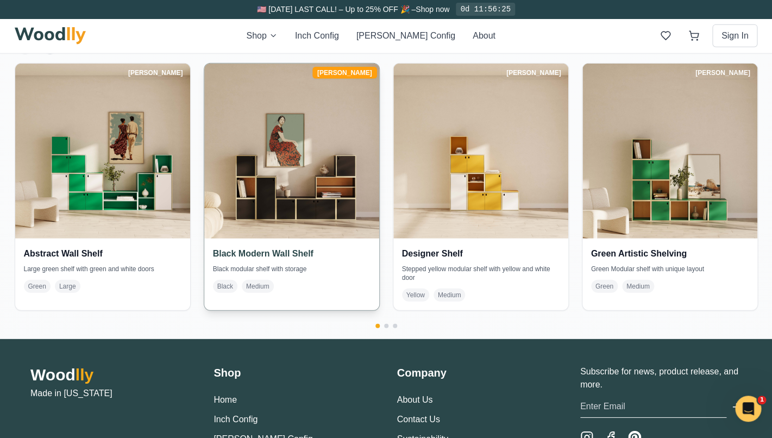
scroll to position [2513, 0]
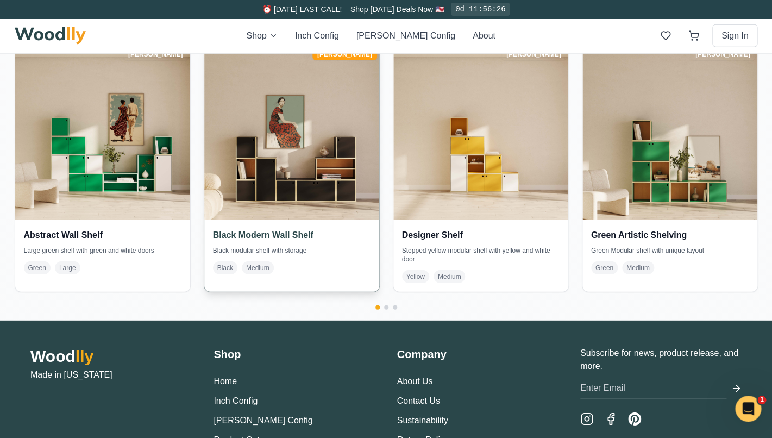
click at [296, 229] on h4 "Black Modern Wall Shelf" at bounding box center [291, 235] width 157 height 13
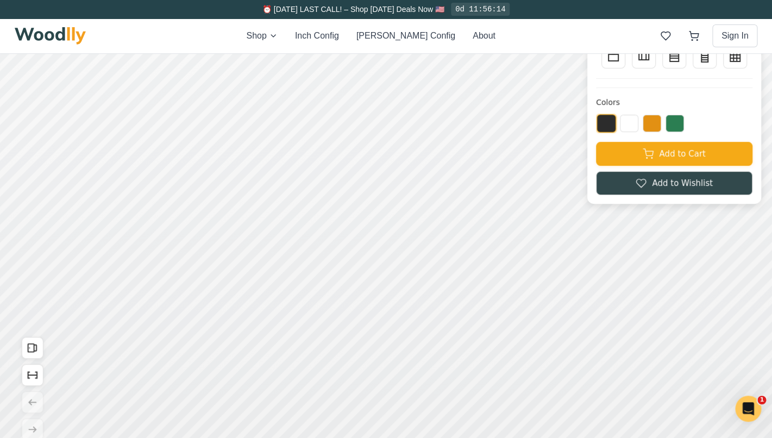
scroll to position [65, 0]
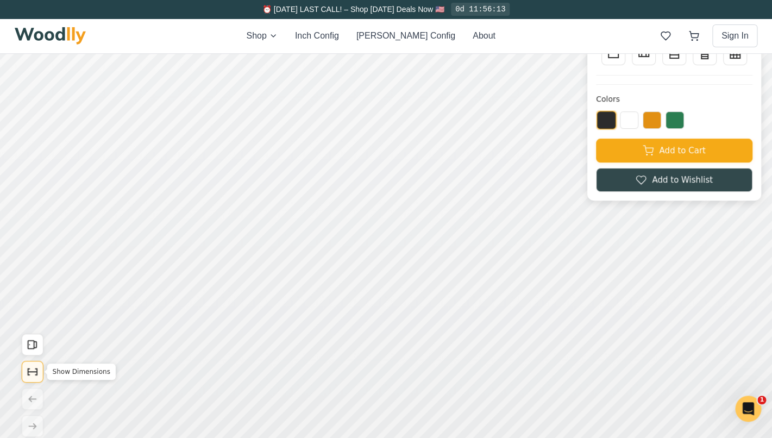
click at [39, 373] on button "Show Dimensions" at bounding box center [33, 372] width 22 height 22
click at [232, 170] on icon at bounding box center [230, 170] width 14 height 14
click at [230, 138] on icon at bounding box center [230, 138] width 14 height 14
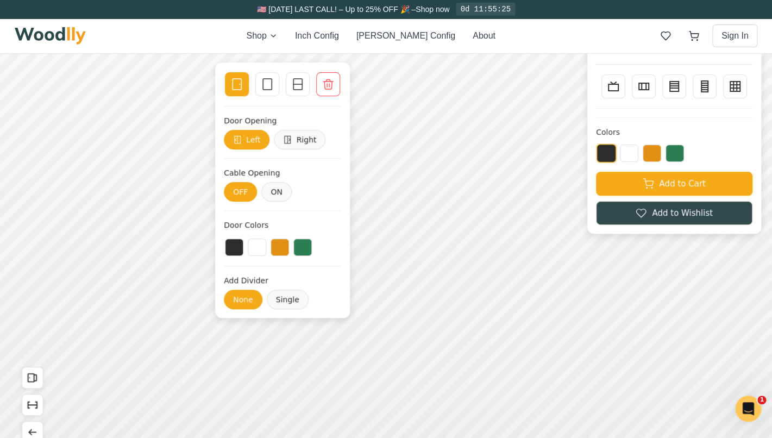
scroll to position [30, 0]
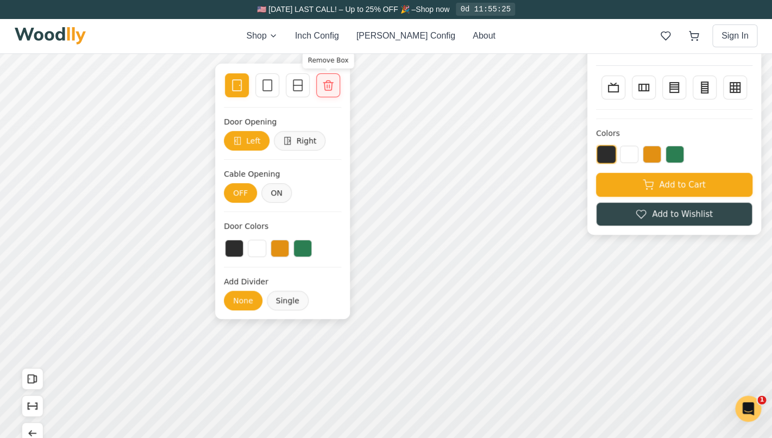
click at [325, 96] on div "Remove Box" at bounding box center [328, 85] width 24 height 24
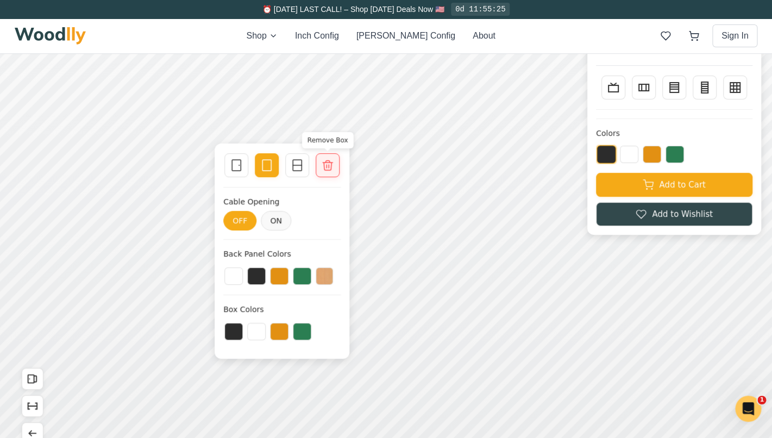
click at [331, 163] on icon at bounding box center [327, 165] width 13 height 13
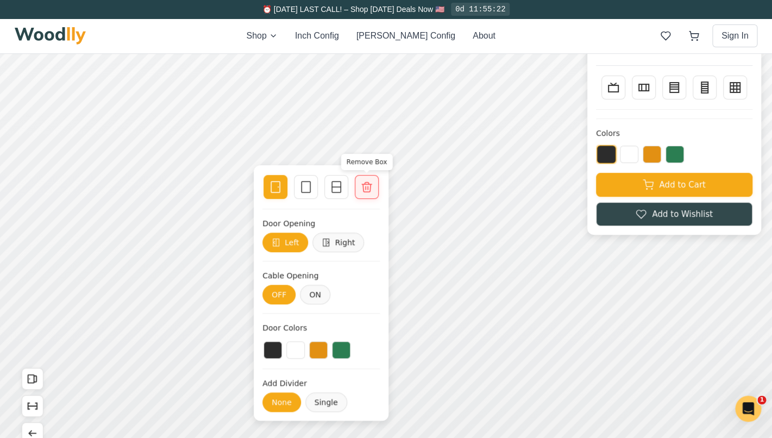
click at [371, 192] on icon at bounding box center [366, 186] width 13 height 13
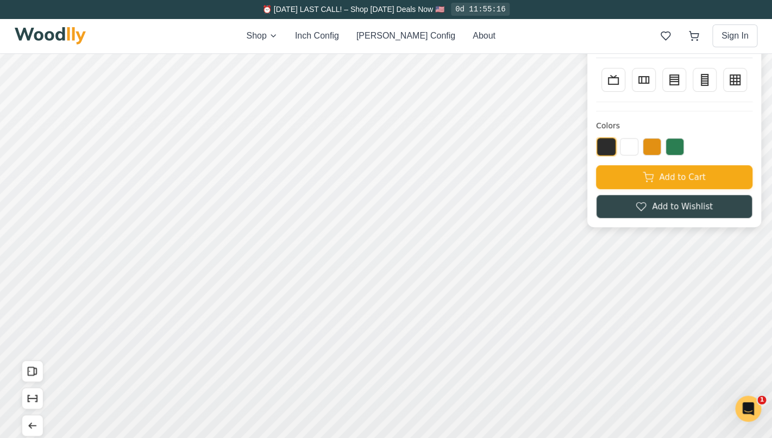
scroll to position [48, 0]
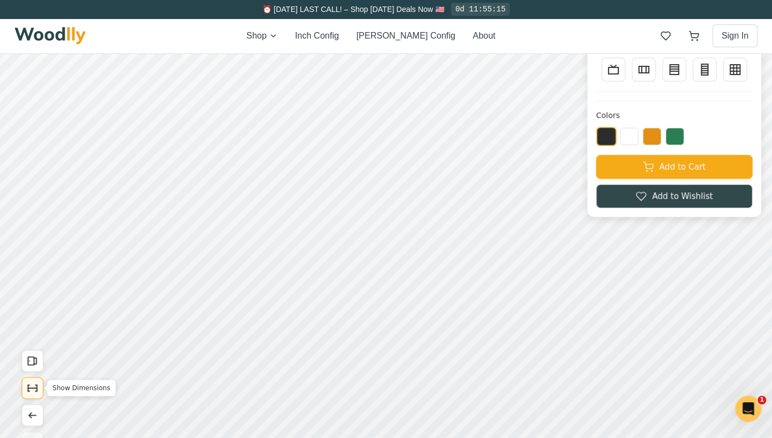
click at [31, 388] on icon "Show Dimensions" at bounding box center [32, 388] width 9 height 0
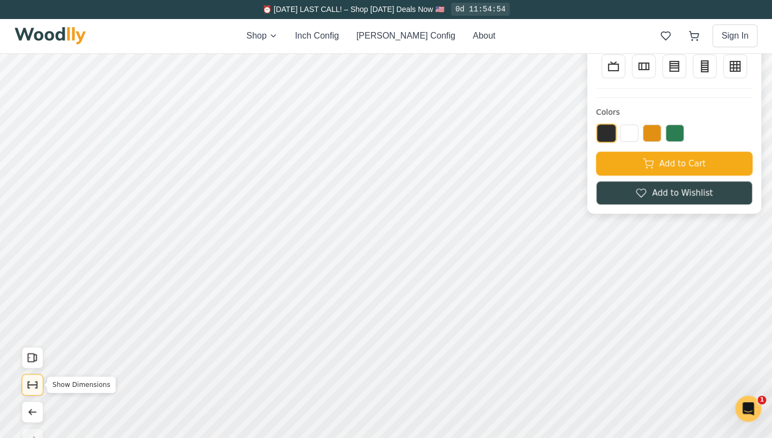
click at [34, 387] on icon "Show Dimensions" at bounding box center [33, 384] width 12 height 12
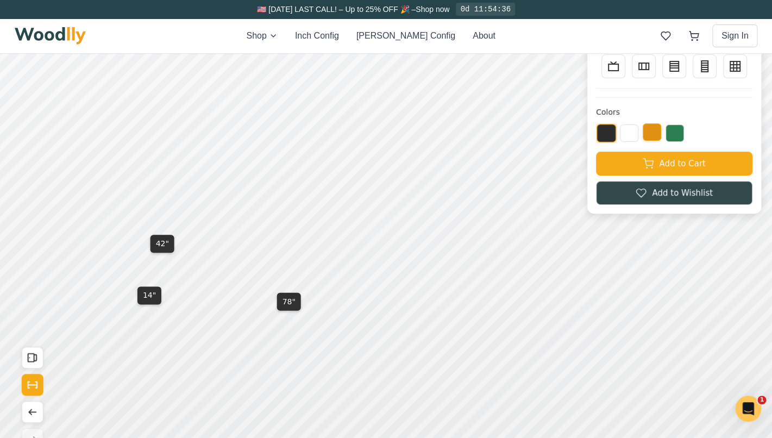
click at [652, 133] on button at bounding box center [651, 131] width 18 height 17
click at [670, 135] on button at bounding box center [674, 131] width 18 height 17
click at [630, 136] on button at bounding box center [629, 131] width 18 height 17
click at [608, 135] on button at bounding box center [606, 131] width 18 height 17
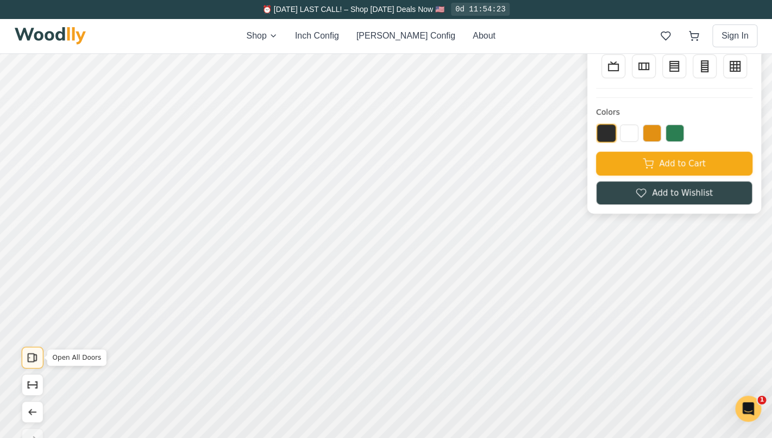
click at [35, 356] on icon "Open All Doors" at bounding box center [33, 357] width 12 height 12
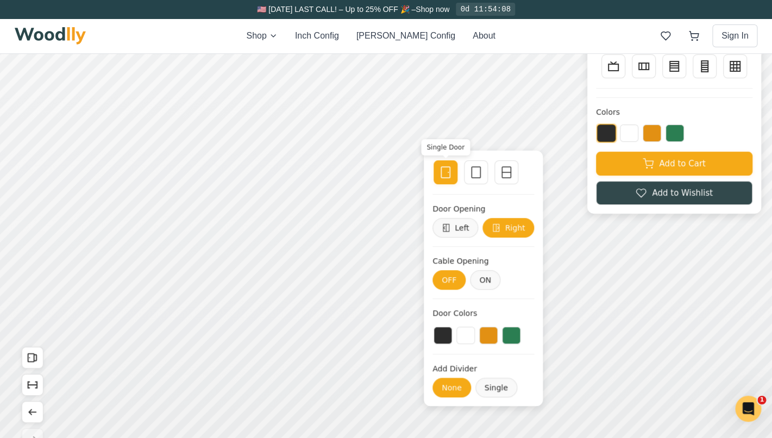
drag, startPoint x: 450, startPoint y: 188, endPoint x: 450, endPoint y: 182, distance: 6.5
click at [450, 182] on div "Single Door Empty Space Single Divider Door Opening Left Right Cable Opening OF…" at bounding box center [483, 277] width 119 height 255
click at [473, 174] on icon at bounding box center [475, 172] width 13 height 13
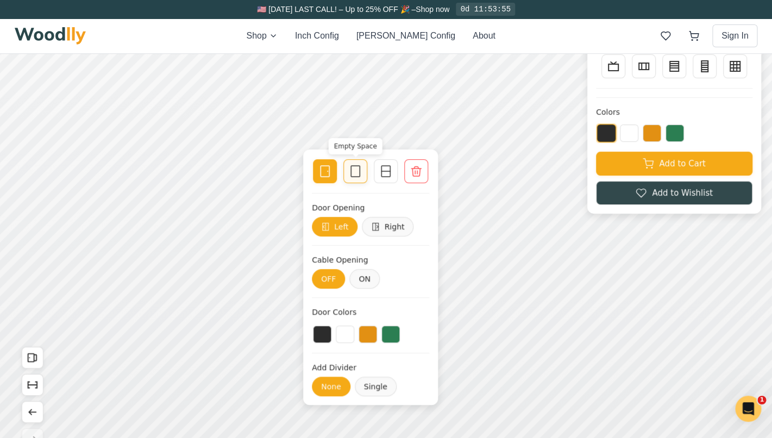
click at [354, 174] on icon at bounding box center [355, 171] width 13 height 13
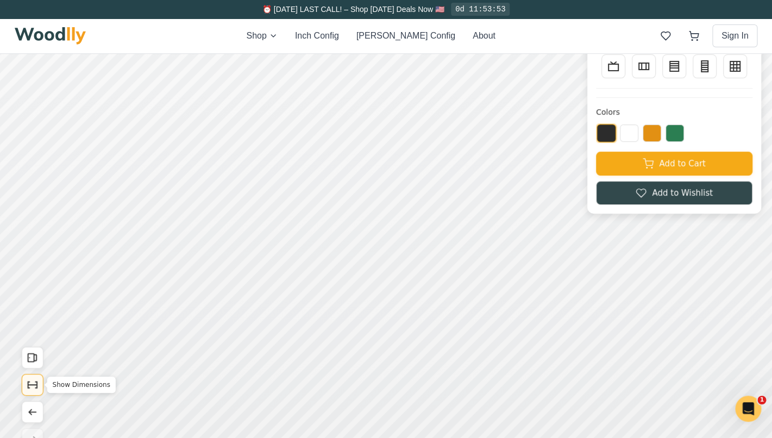
click at [35, 387] on icon "Show Dimensions" at bounding box center [33, 384] width 12 height 12
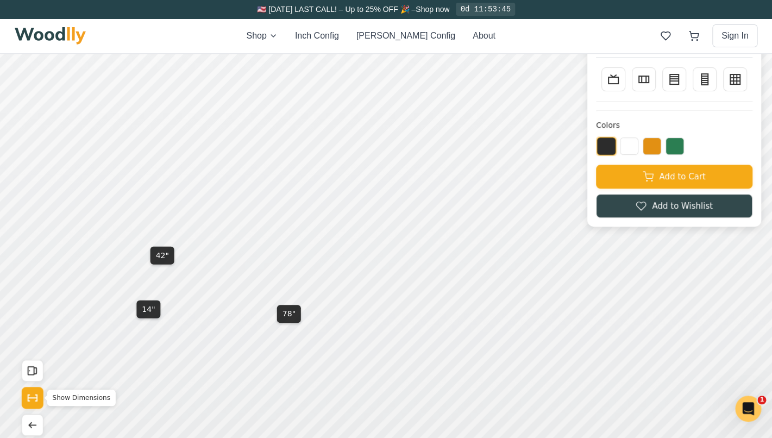
scroll to position [0, 0]
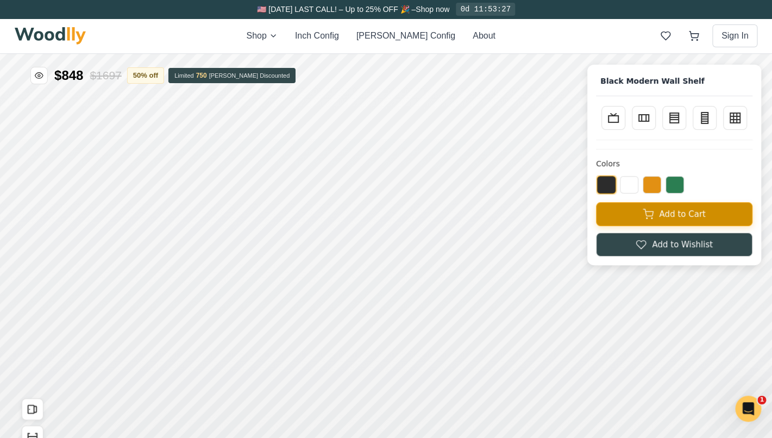
click at [661, 217] on button "Add to Cart" at bounding box center [674, 214] width 156 height 24
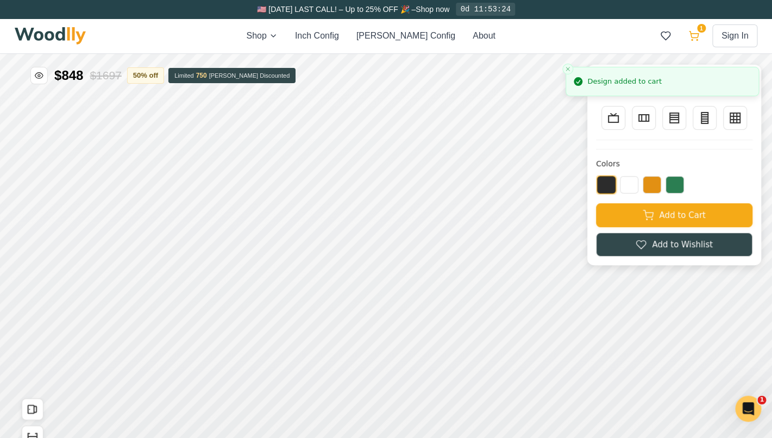
click at [698, 34] on icon at bounding box center [693, 34] width 9 height 7
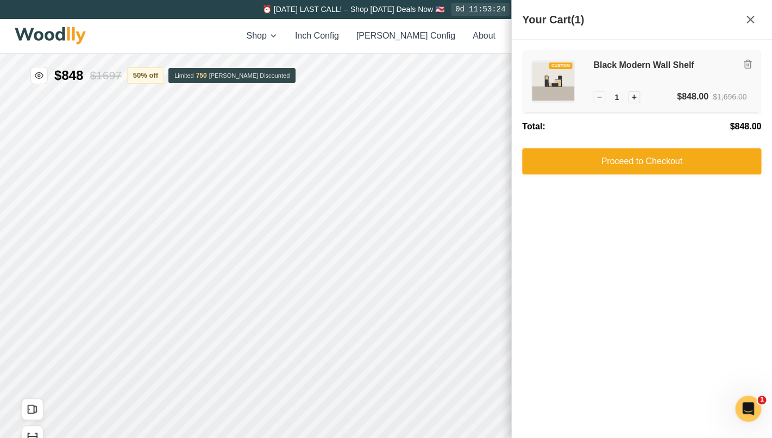
click at [566, 85] on img at bounding box center [553, 81] width 42 height 42
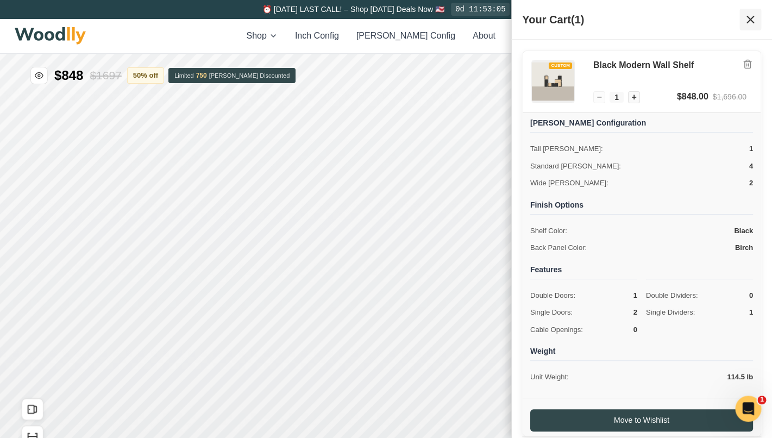
click at [748, 21] on icon at bounding box center [750, 19] width 7 height 7
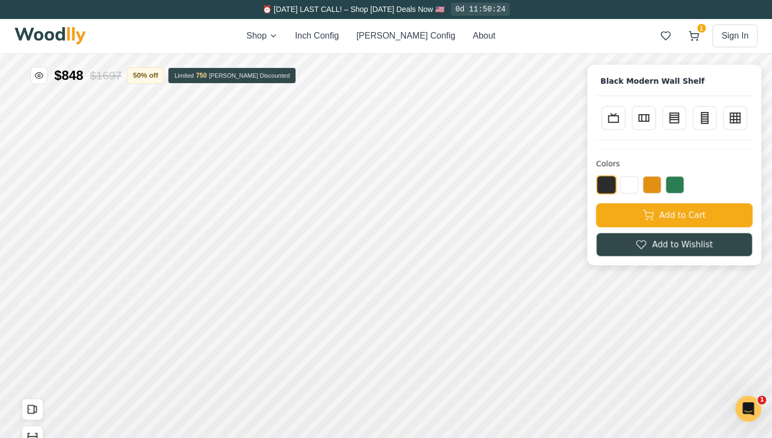
click at [85, 34] on img at bounding box center [51, 35] width 72 height 17
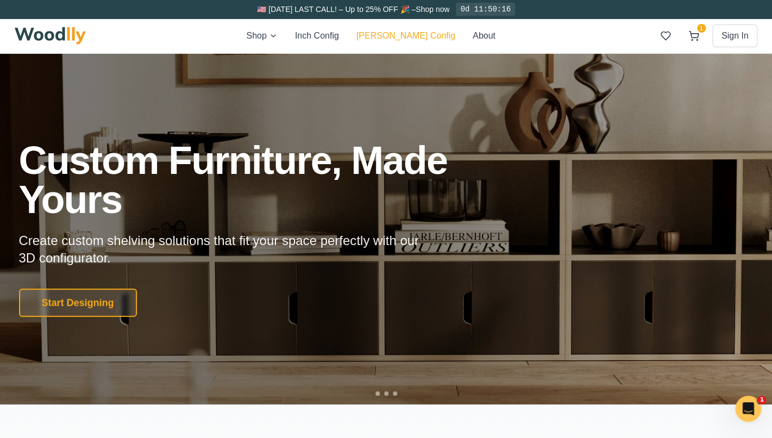
click at [392, 35] on button "[PERSON_NAME] Config" at bounding box center [405, 35] width 99 height 13
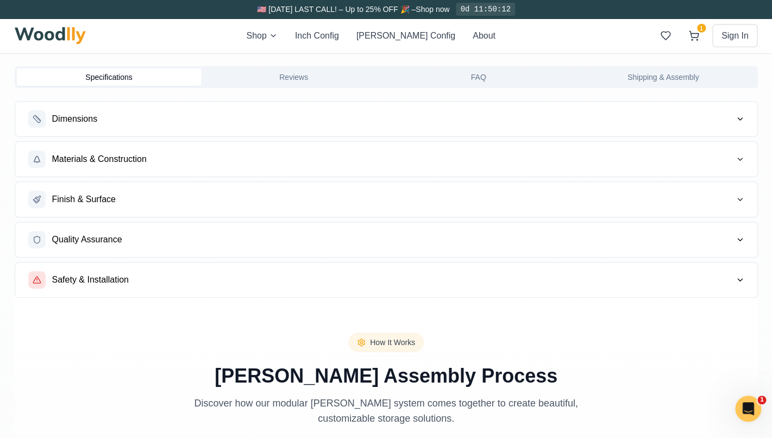
scroll to position [1174, 0]
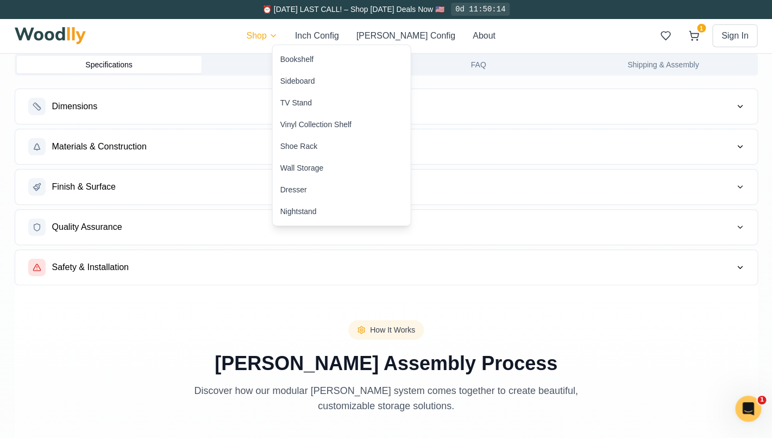
click at [295, 39] on html "⏰ [DATE] LAST CALL! – Shop [DATE] Deals Now 🇺🇸 0d 11:50:14 Shop Inch Config [PE…" at bounding box center [386, 361] width 772 height 3070
click at [301, 84] on div "Sideboard" at bounding box center [297, 80] width 35 height 11
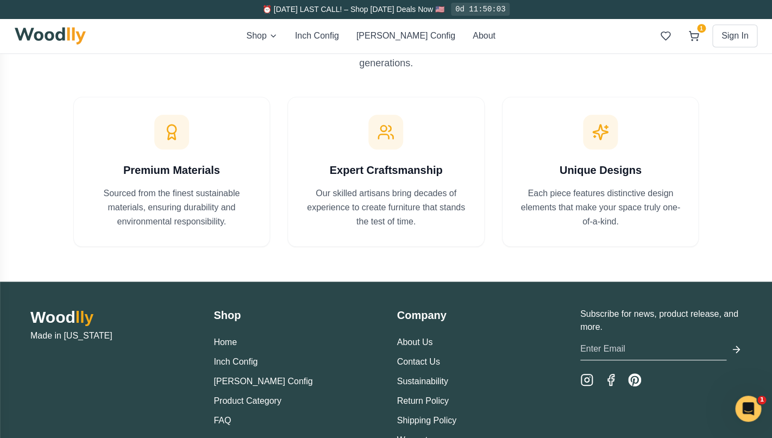
scroll to position [1904, 0]
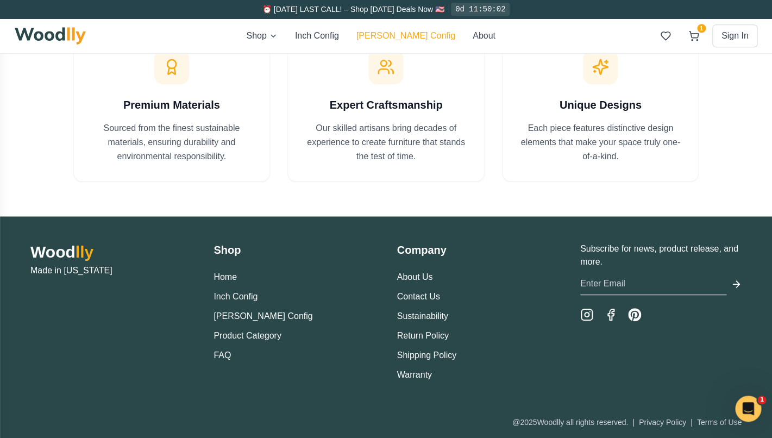
click at [395, 34] on button "[PERSON_NAME] Config" at bounding box center [405, 35] width 99 height 13
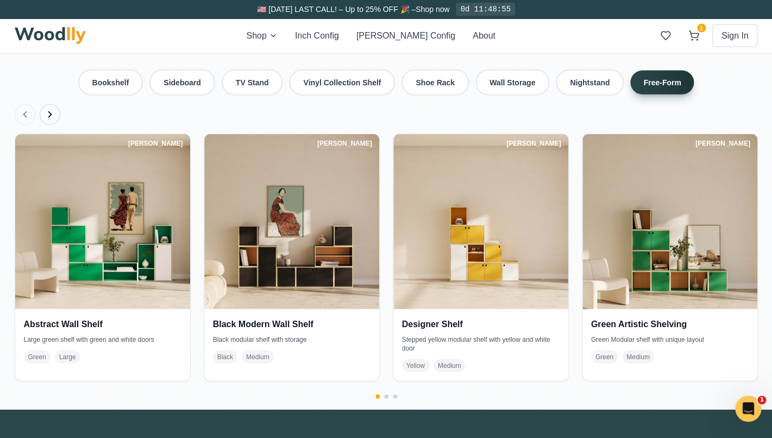
scroll to position [2426, 0]
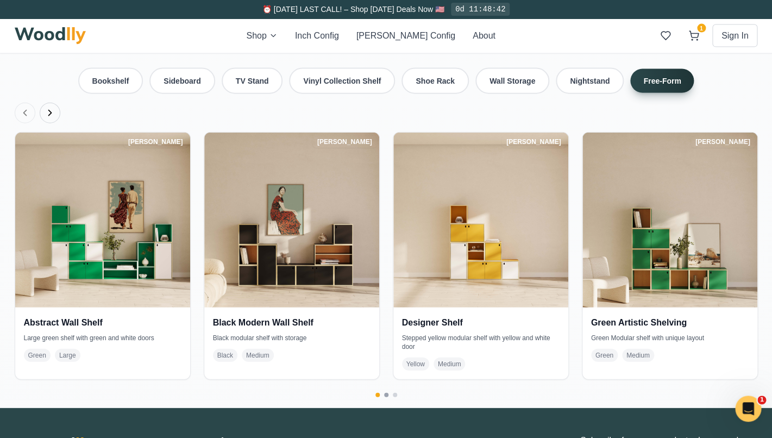
click at [386, 393] on button "Go to page 2" at bounding box center [386, 395] width 4 height 4
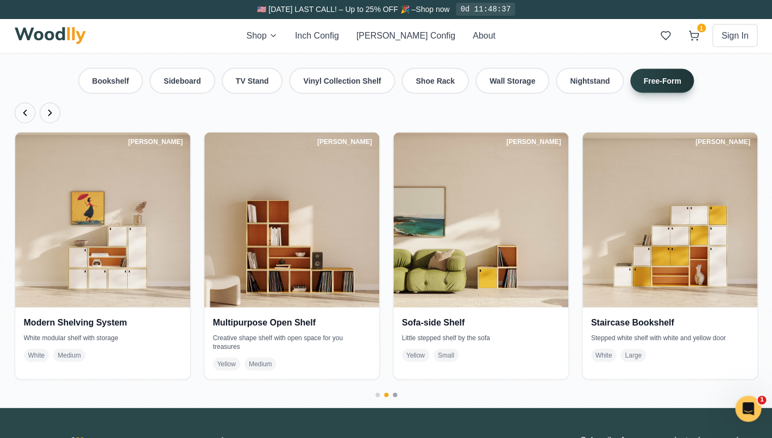
click at [394, 393] on button "Go to page 3" at bounding box center [395, 395] width 4 height 4
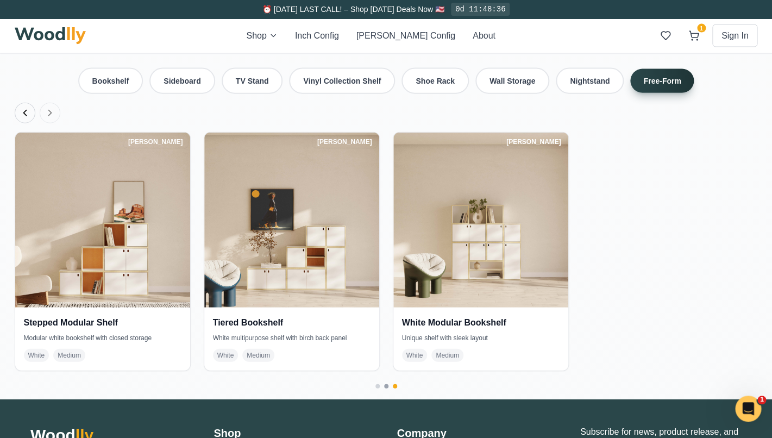
click at [386, 384] on button "Go to page 2" at bounding box center [386, 386] width 4 height 4
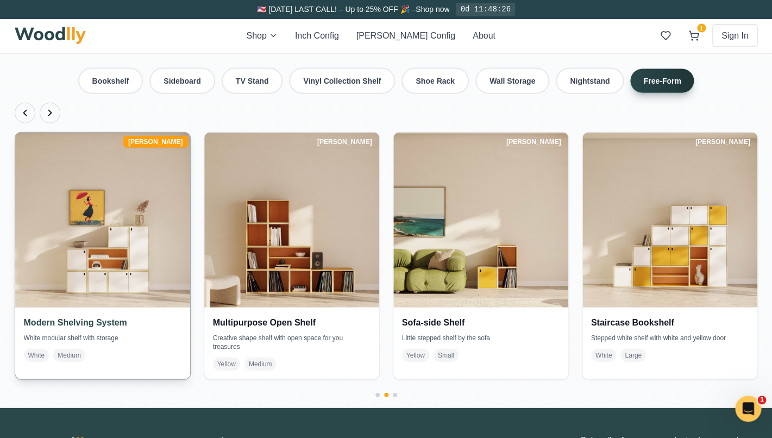
click at [111, 269] on img at bounding box center [102, 220] width 184 height 184
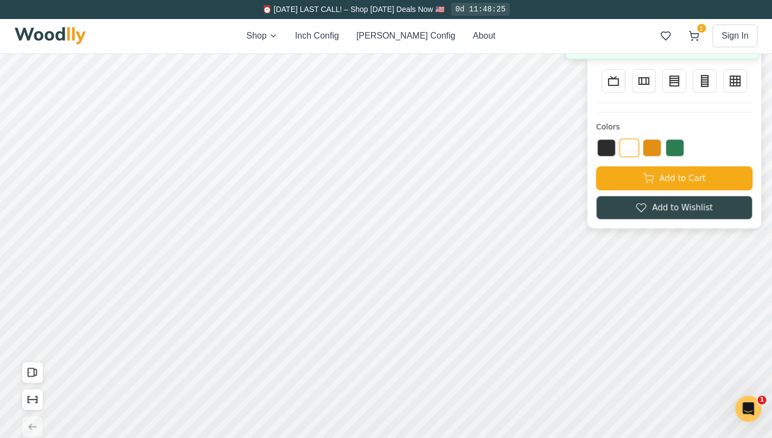
scroll to position [36, 0]
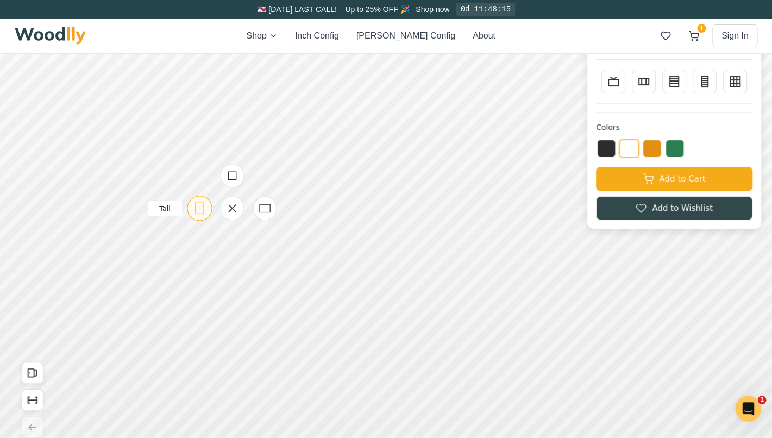
click at [193, 211] on icon at bounding box center [200, 208] width 14 height 14
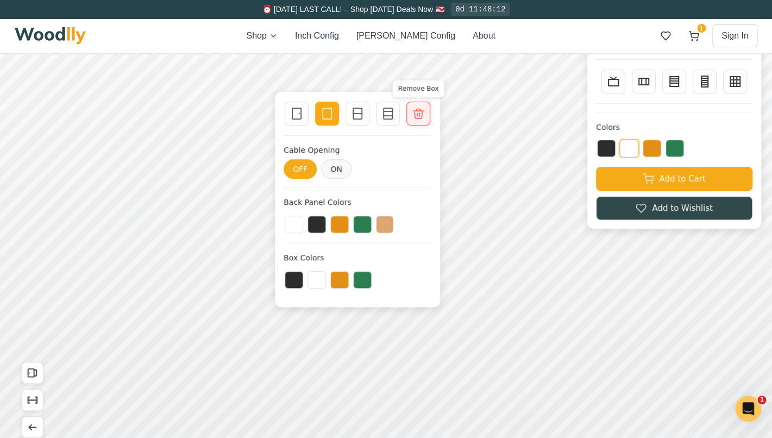
click at [421, 115] on icon at bounding box center [418, 113] width 13 height 13
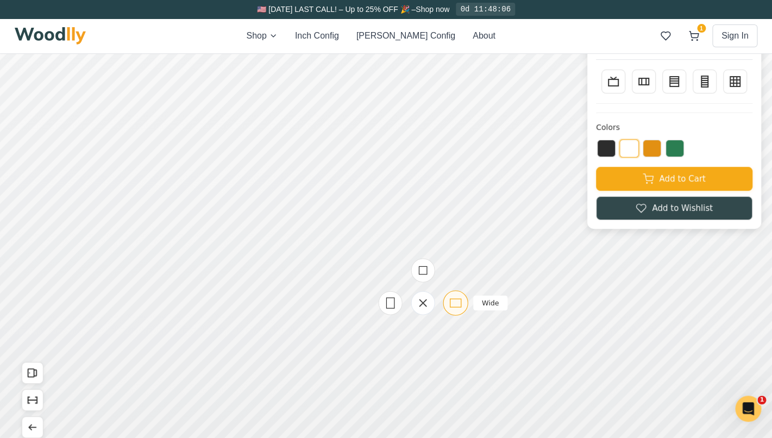
click at [454, 307] on icon at bounding box center [456, 303] width 14 height 14
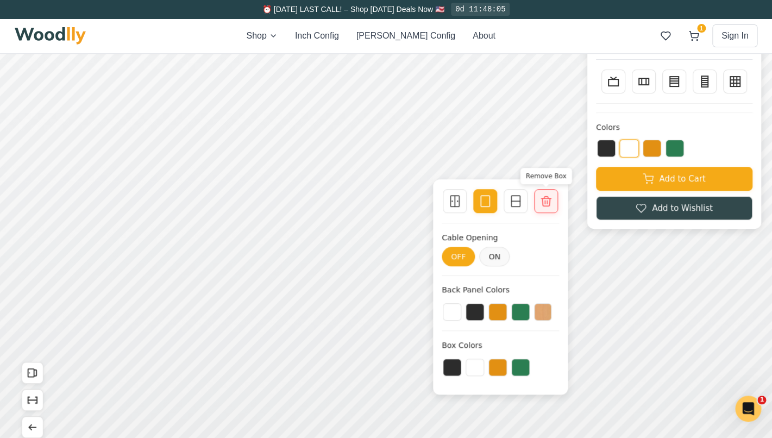
click at [545, 200] on icon at bounding box center [545, 200] width 13 height 13
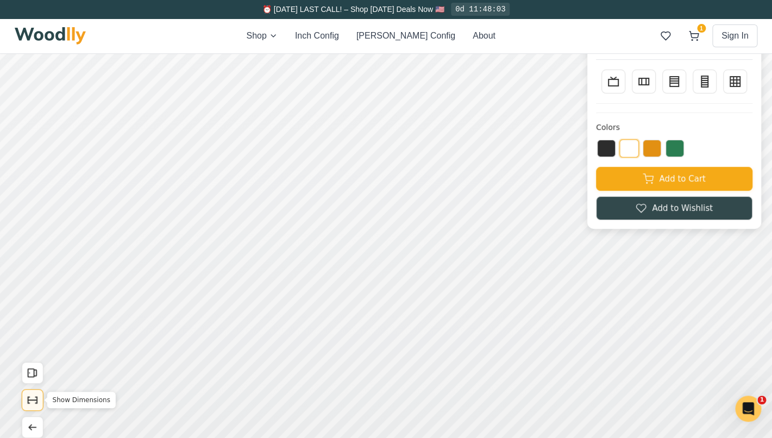
click at [29, 396] on icon "Show Dimensions" at bounding box center [33, 400] width 12 height 12
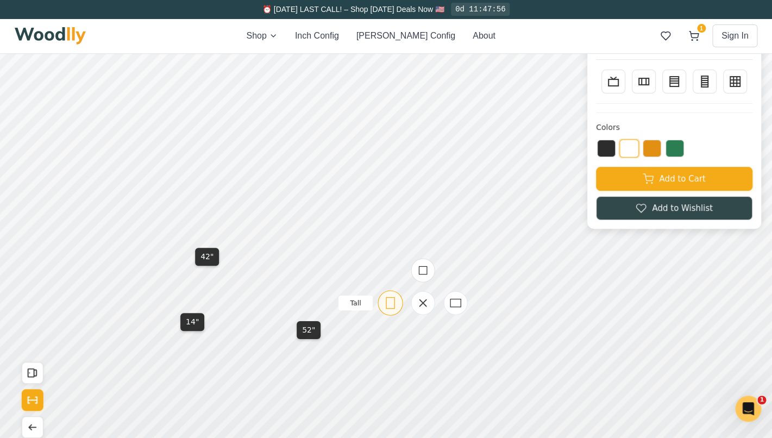
click at [394, 306] on rect at bounding box center [390, 302] width 8 height 11
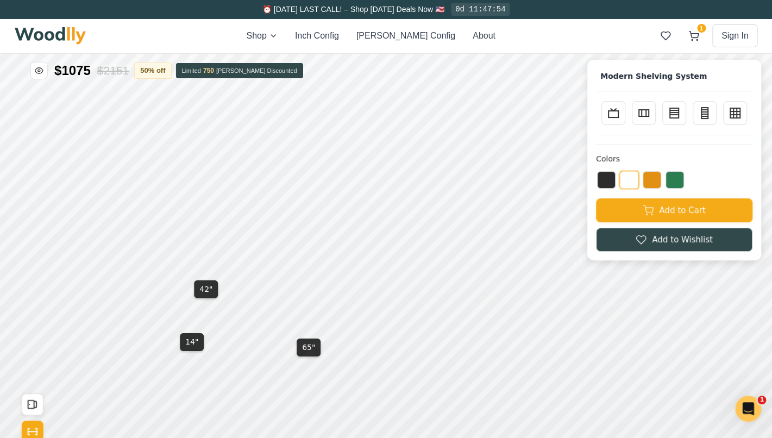
scroll to position [0, 0]
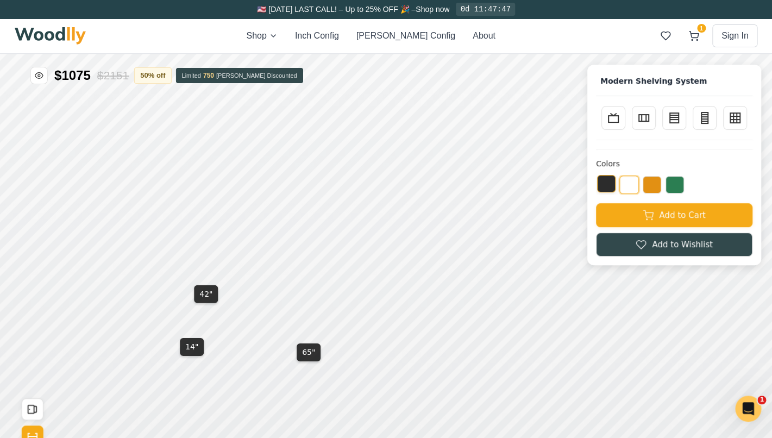
click at [604, 187] on button at bounding box center [606, 183] width 18 height 17
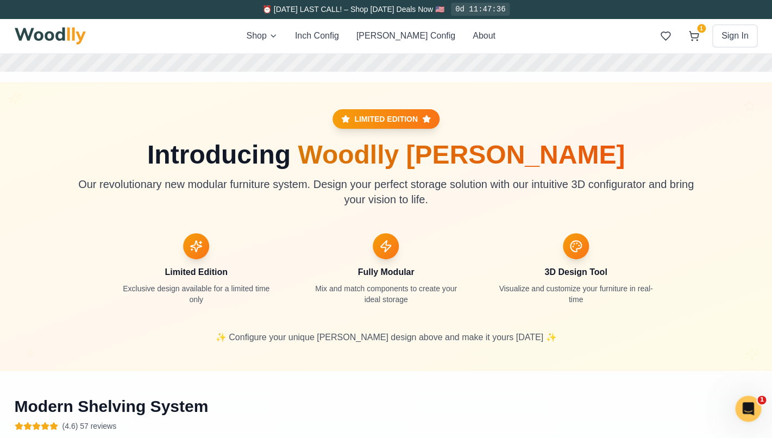
scroll to position [491, 0]
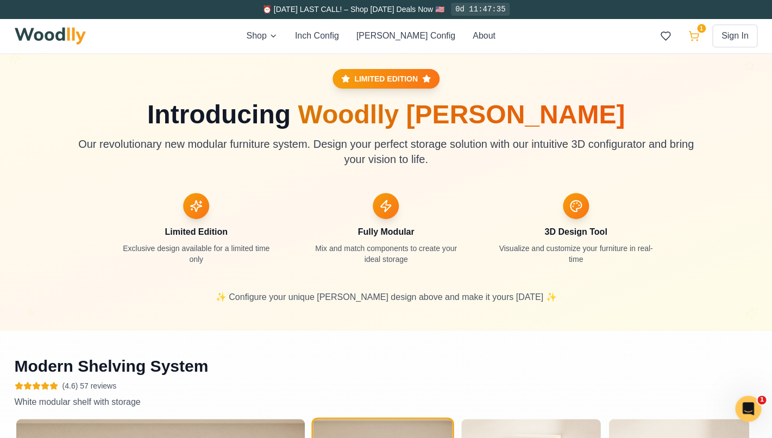
click at [692, 36] on icon at bounding box center [693, 35] width 11 height 11
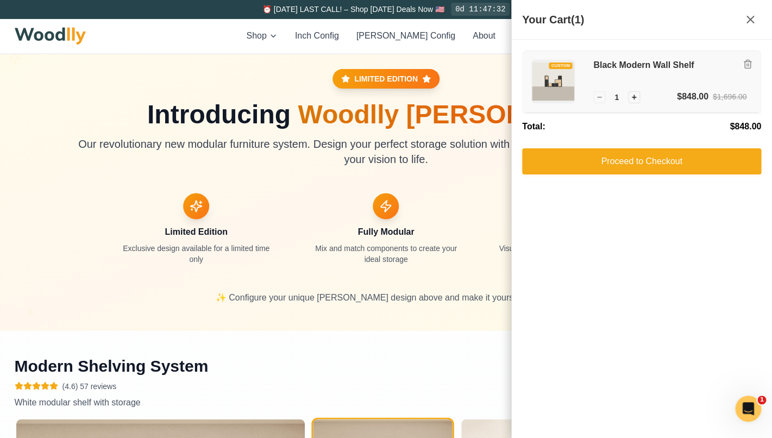
click at [610, 66] on h3 "Black Modern Wall Shelf" at bounding box center [669, 65] width 153 height 11
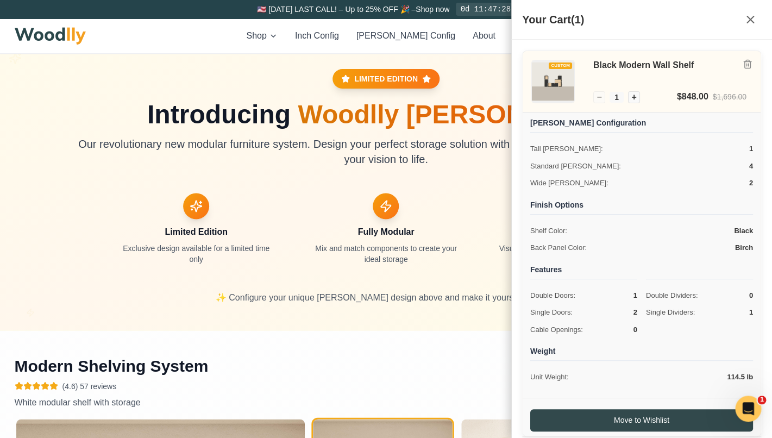
scroll to position [75, 0]
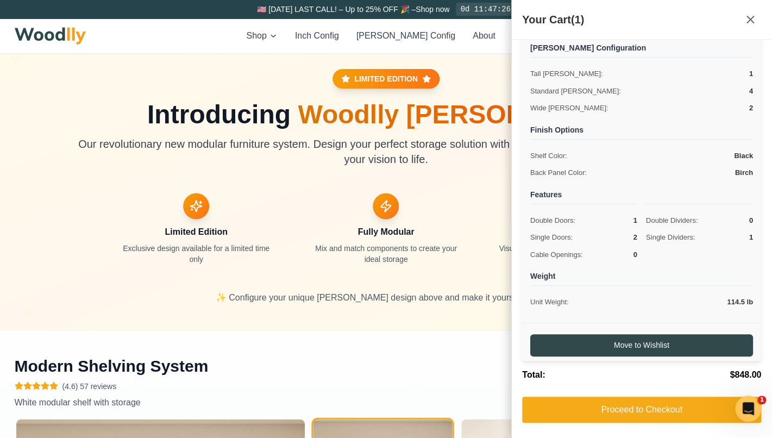
click at [561, 216] on span "Double Doors:" at bounding box center [552, 220] width 45 height 11
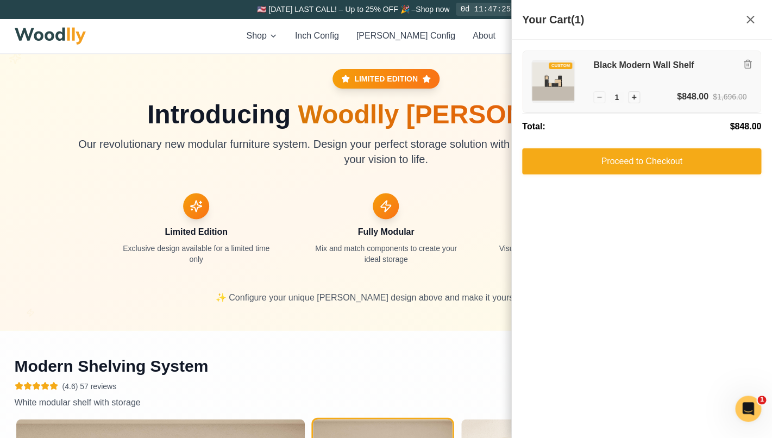
click at [561, 91] on img at bounding box center [553, 81] width 42 height 42
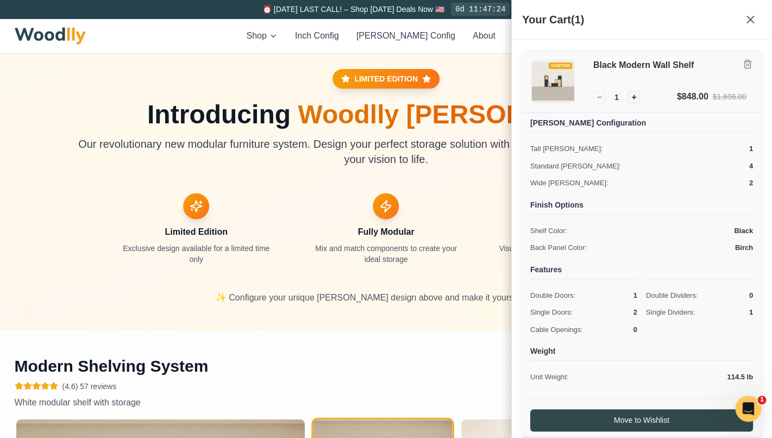
click at [706, 98] on div "$848.00" at bounding box center [692, 96] width 31 height 13
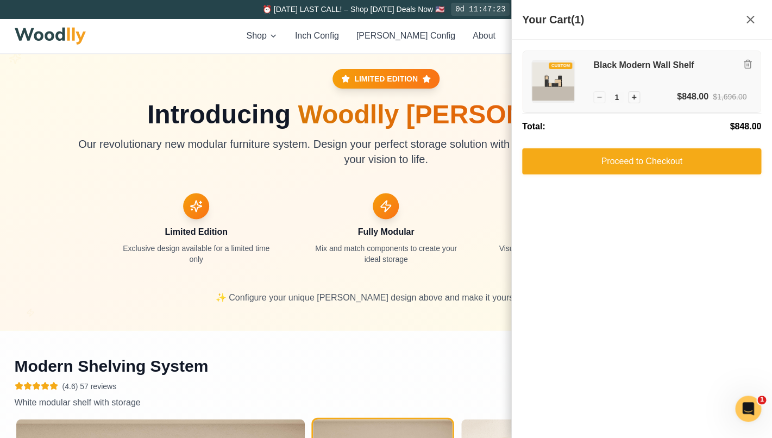
click at [706, 98] on div "$848.00" at bounding box center [692, 96] width 31 height 13
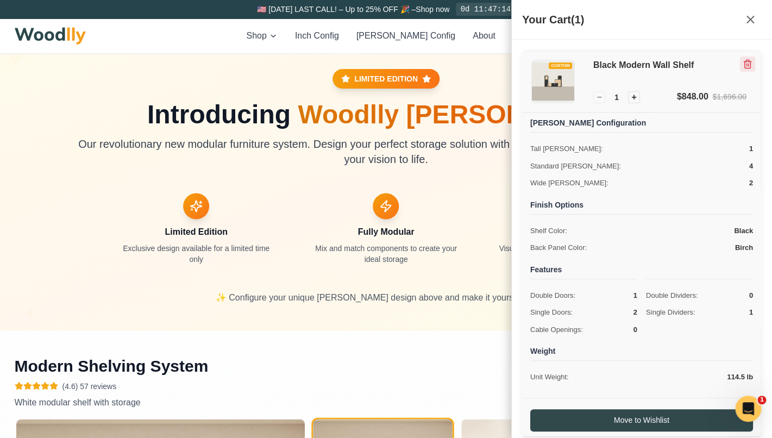
click at [747, 64] on icon "Remove item" at bounding box center [747, 64] width 10 height 10
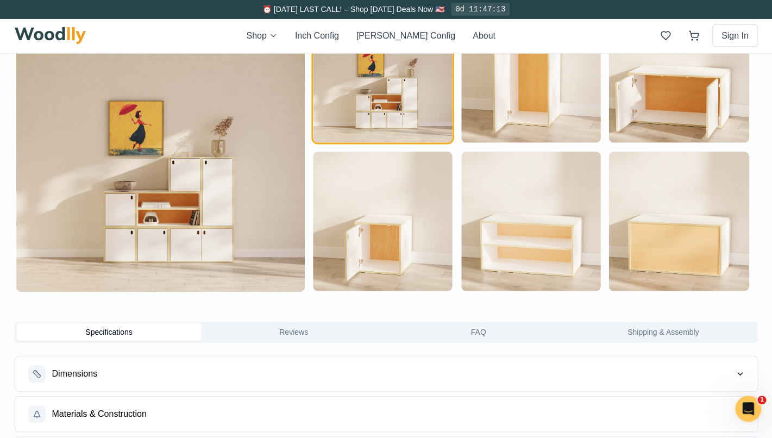
scroll to position [908, 0]
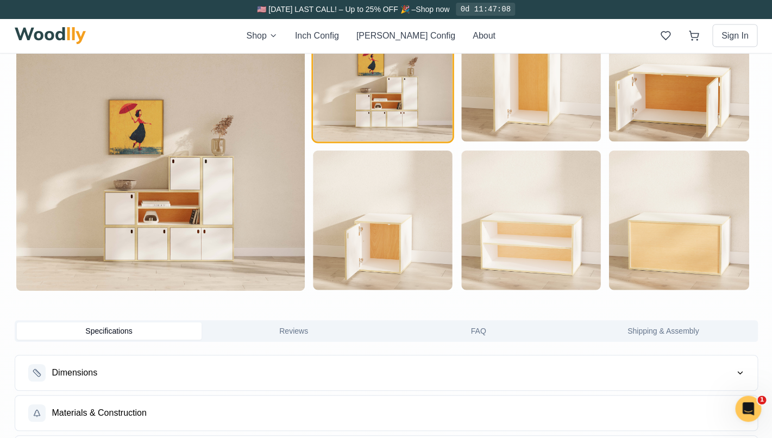
click at [209, 256] on img at bounding box center [160, 146] width 288 height 288
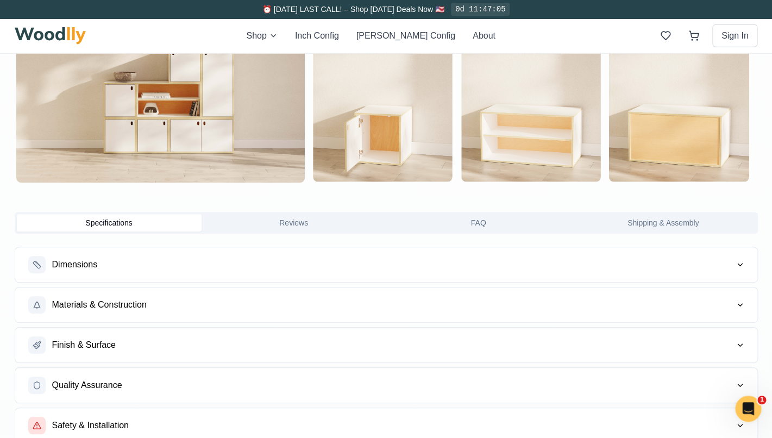
scroll to position [1021, 0]
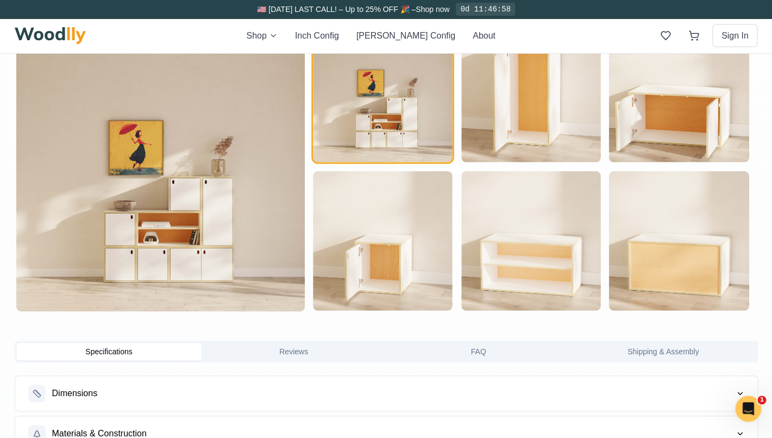
click at [483, 351] on button "FAQ" at bounding box center [478, 351] width 185 height 17
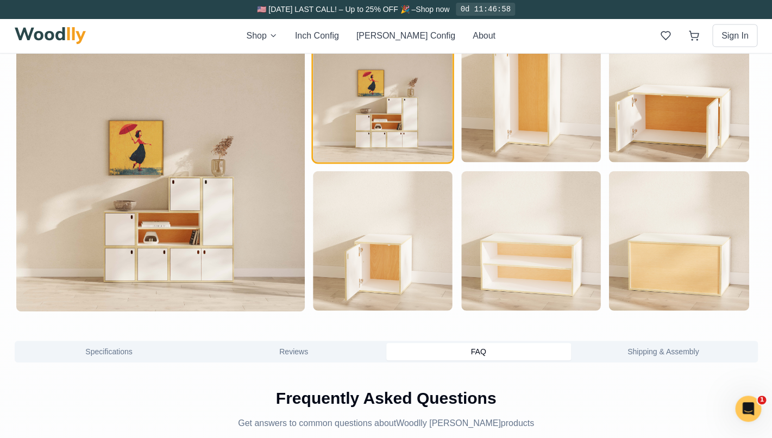
scroll to position [1057, 0]
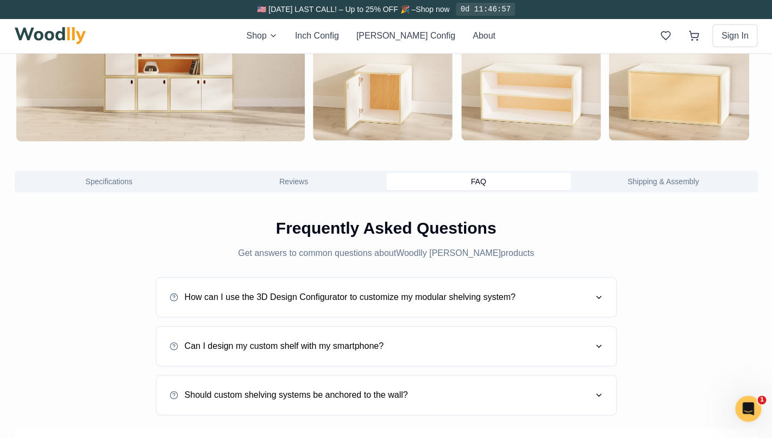
click at [455, 304] on button "How can I use the 3D Design Configurator to customize my modular shelving syste…" at bounding box center [385, 297] width 433 height 30
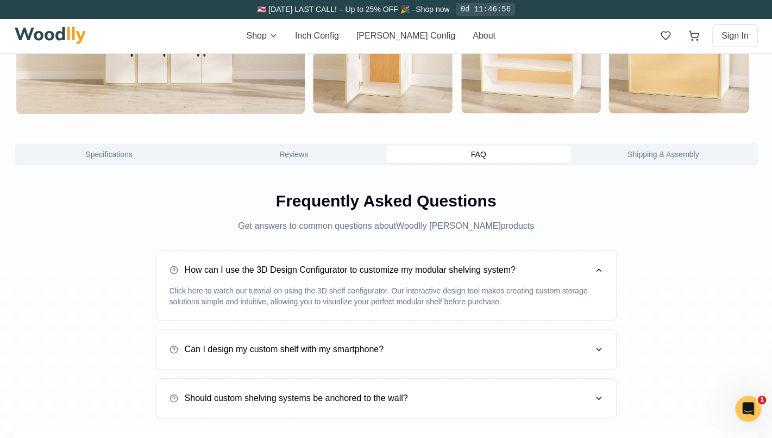
scroll to position [1090, 0]
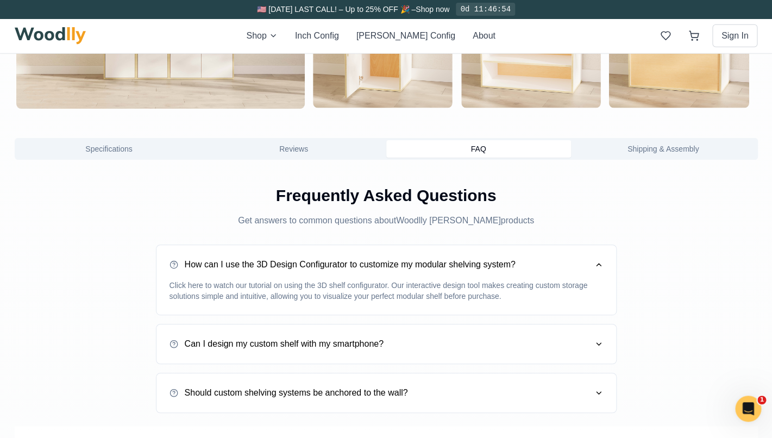
click at [421, 277] on button "How can I use the 3D Design Configurator to customize my modular shelving syste…" at bounding box center [385, 264] width 433 height 30
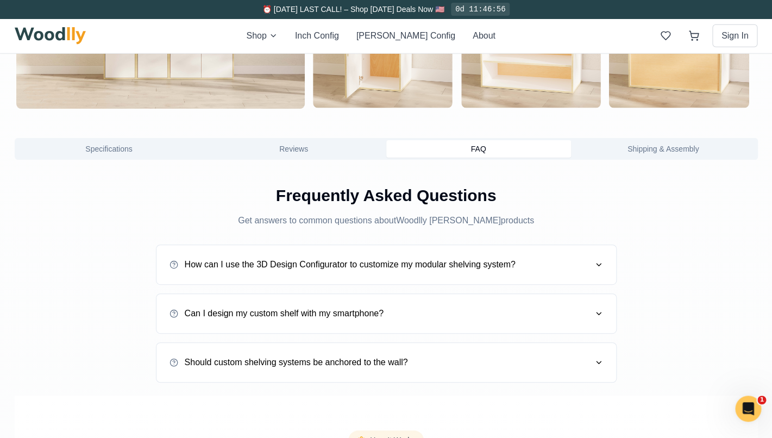
click at [406, 313] on button "Can I design my custom shelf with my smartphone?" at bounding box center [385, 313] width 433 height 30
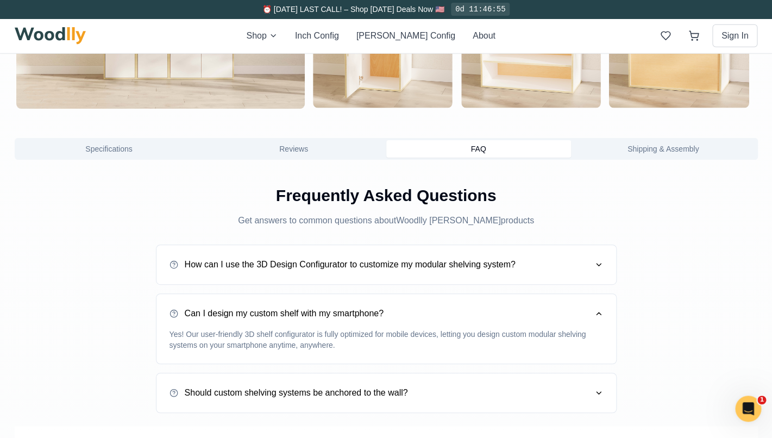
click at [407, 312] on button "Can I design my custom shelf with my smartphone?" at bounding box center [385, 313] width 433 height 30
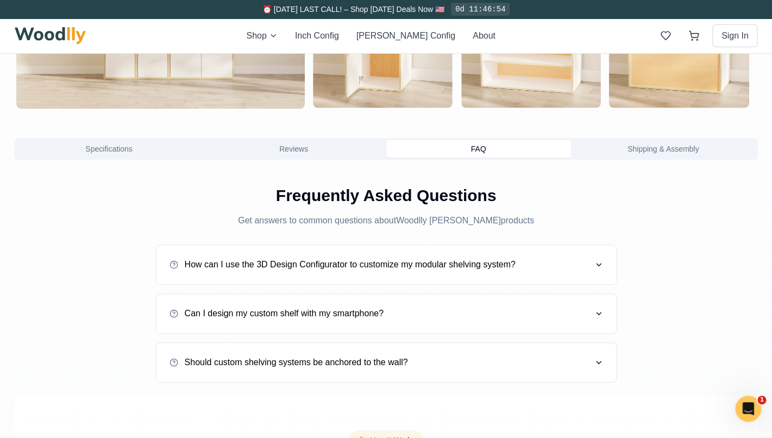
click at [382, 367] on div "Should custom shelving systems be anchored to the wall?" at bounding box center [288, 362] width 238 height 13
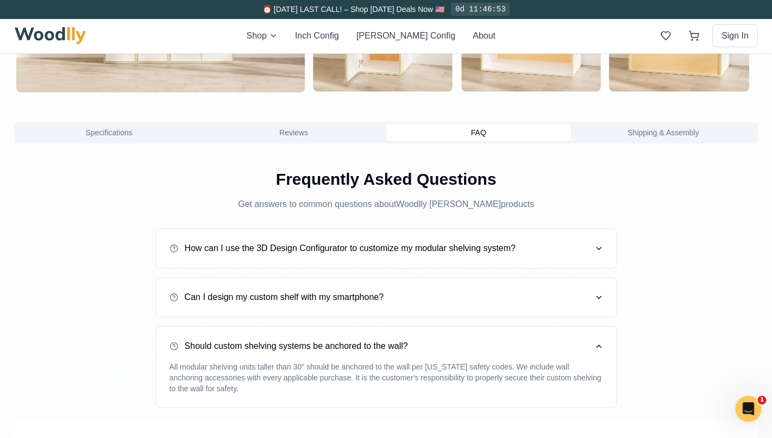
scroll to position [1105, 0]
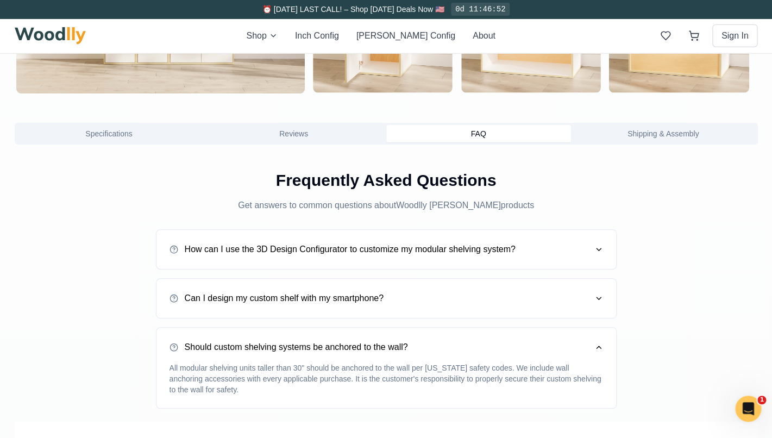
click at [382, 348] on div "Should custom shelving systems be anchored to the wall?" at bounding box center [288, 346] width 238 height 13
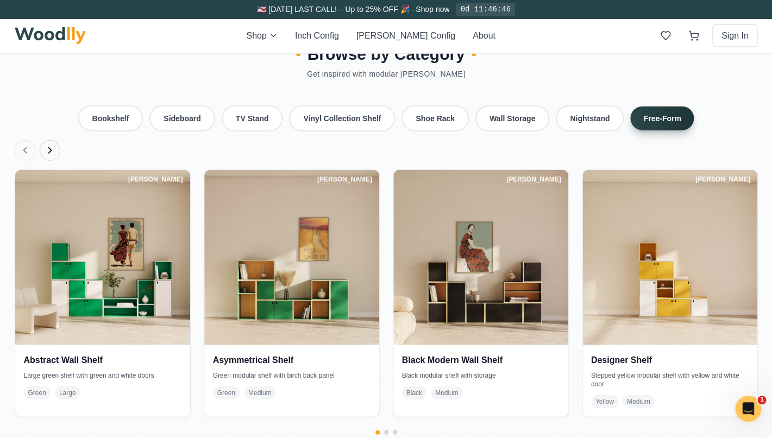
scroll to position [2422, 0]
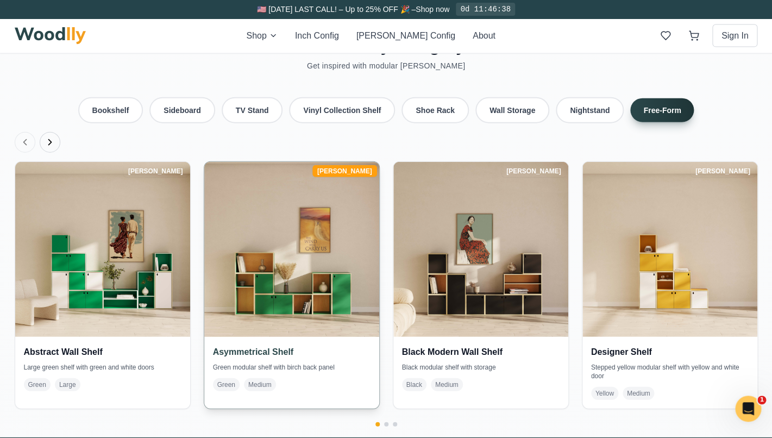
click at [299, 363] on p "Green modular shelf with birch back panel" at bounding box center [291, 367] width 157 height 9
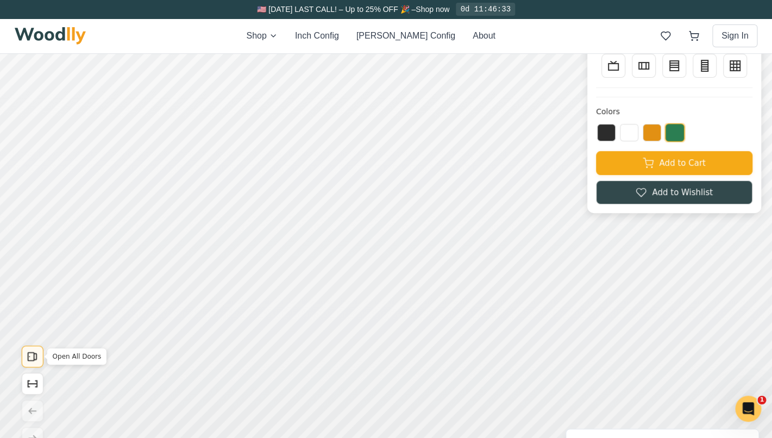
scroll to position [80, 0]
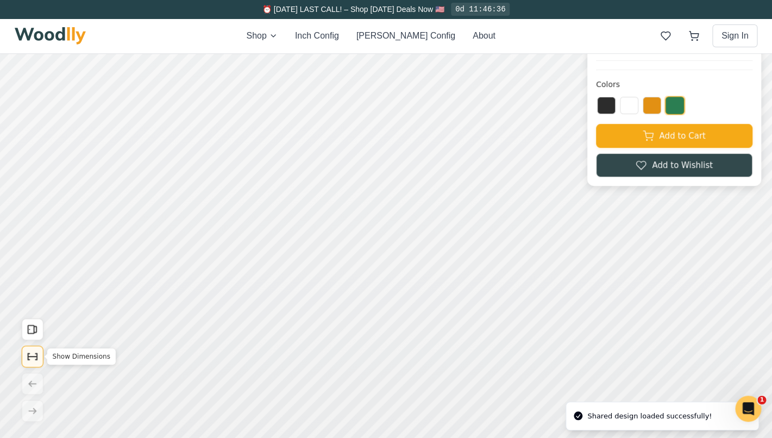
click at [30, 355] on icon "Show Dimensions" at bounding box center [33, 356] width 12 height 12
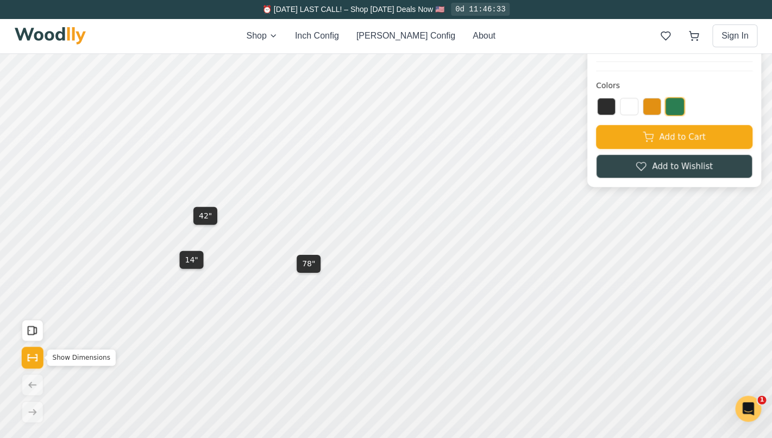
scroll to position [0, 0]
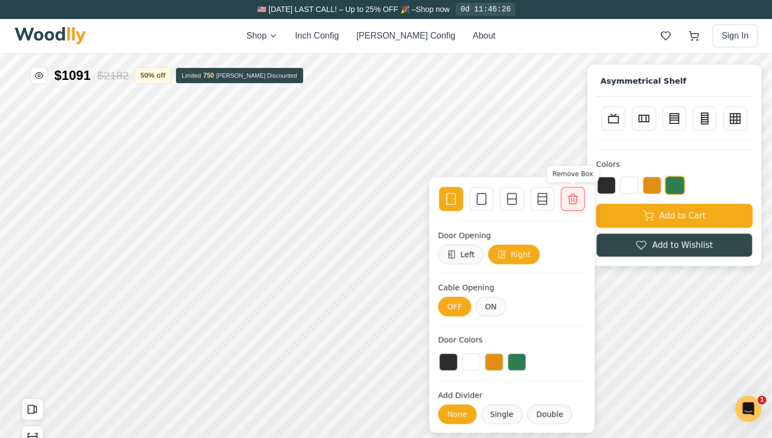
click at [573, 199] on icon at bounding box center [572, 198] width 13 height 13
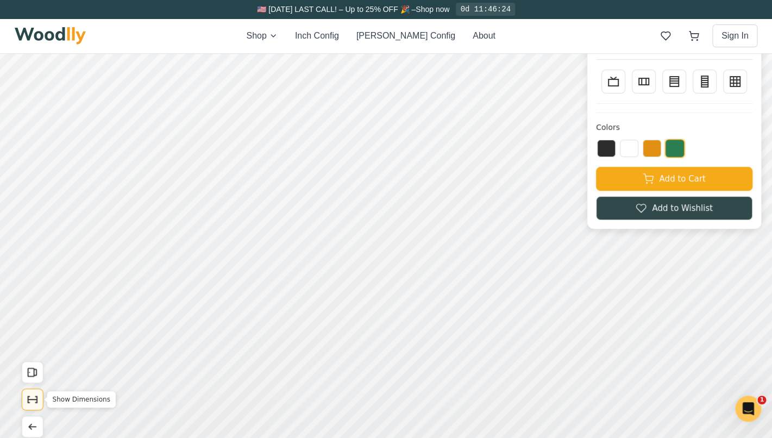
scroll to position [36, 0]
click at [34, 402] on icon "Show Dimensions" at bounding box center [33, 400] width 12 height 12
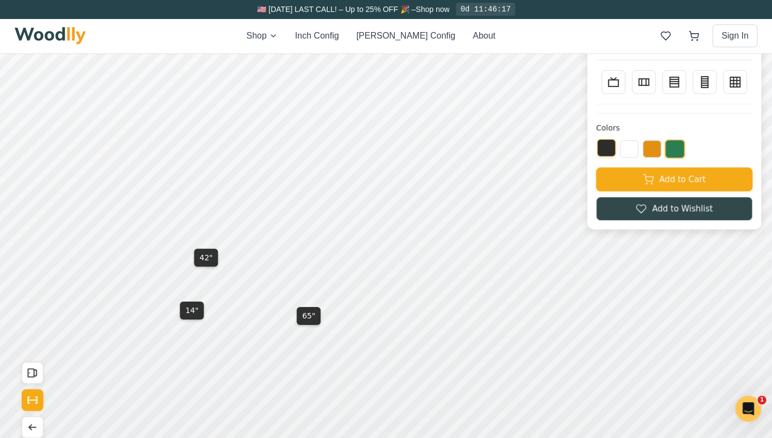
click at [609, 148] on button at bounding box center [606, 147] width 18 height 17
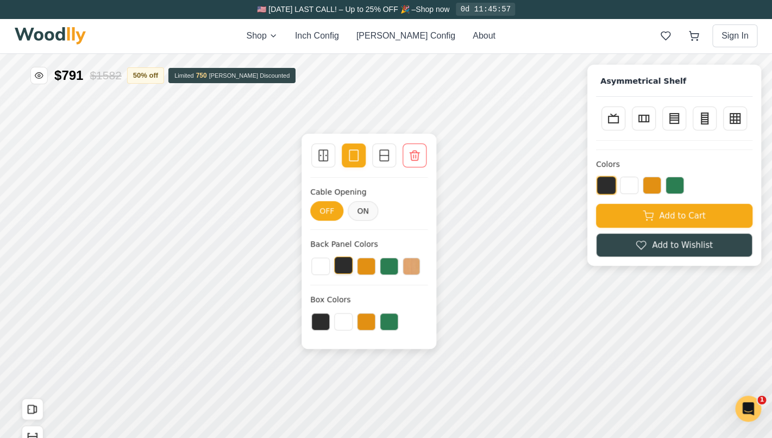
click at [345, 266] on button at bounding box center [343, 264] width 18 height 17
click at [345, 266] on button at bounding box center [343, 266] width 20 height 18
click at [324, 270] on button at bounding box center [320, 264] width 18 height 17
click at [364, 268] on button at bounding box center [366, 264] width 18 height 17
click at [403, 264] on button at bounding box center [410, 264] width 17 height 17
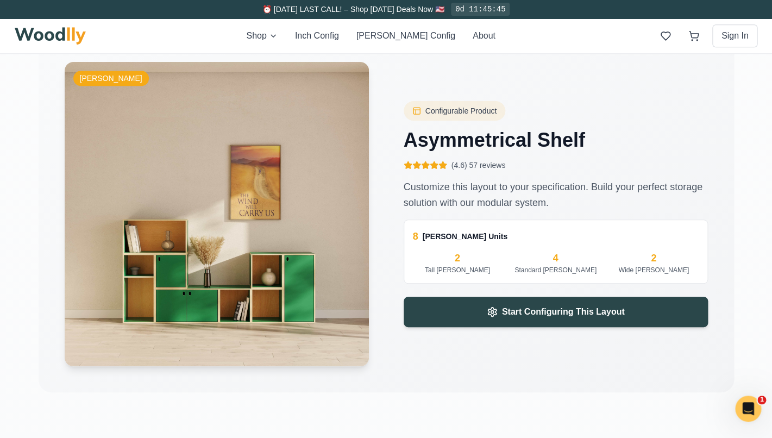
scroll to position [1967, 0]
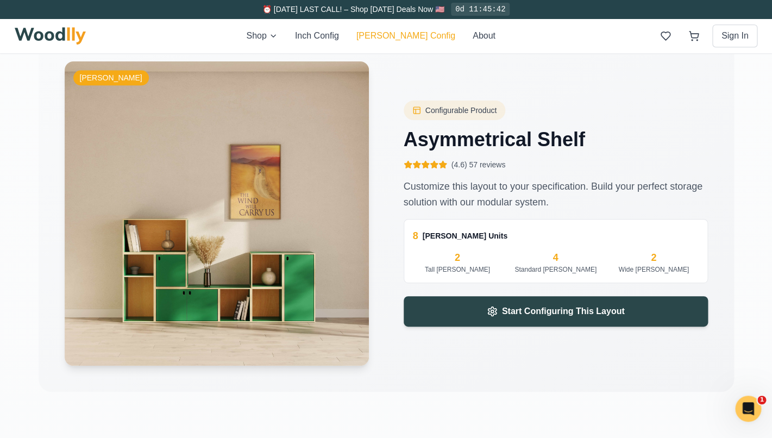
click at [401, 41] on button "[PERSON_NAME] Config" at bounding box center [405, 35] width 99 height 13
click at [416, 31] on button "[PERSON_NAME] Config" at bounding box center [405, 35] width 99 height 13
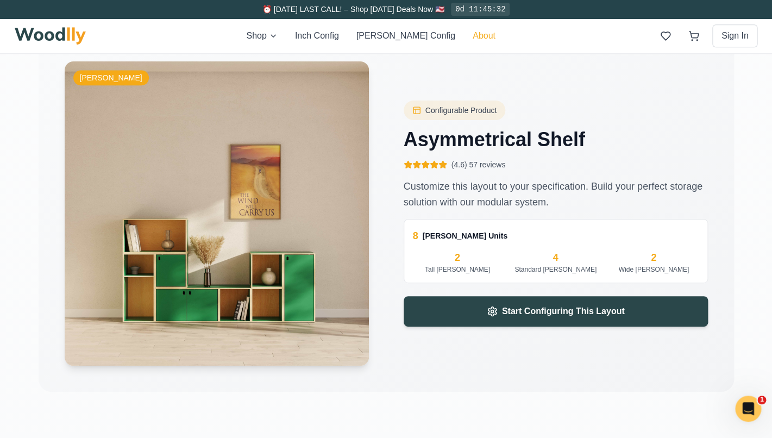
click at [472, 36] on button "About" at bounding box center [483, 35] width 23 height 13
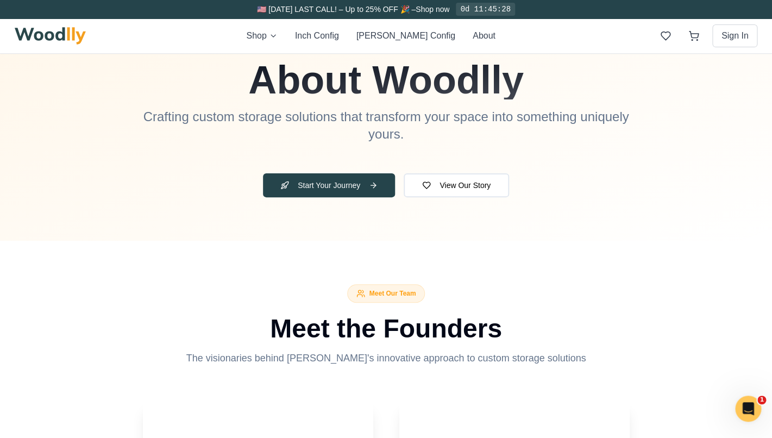
scroll to position [222, 0]
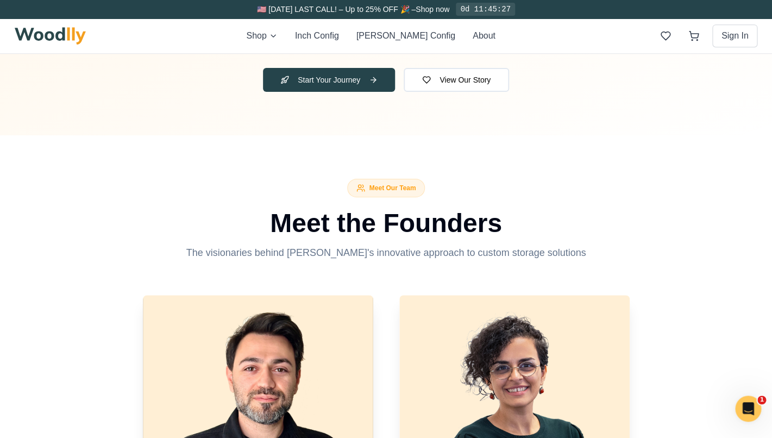
click at [67, 38] on img at bounding box center [51, 35] width 72 height 17
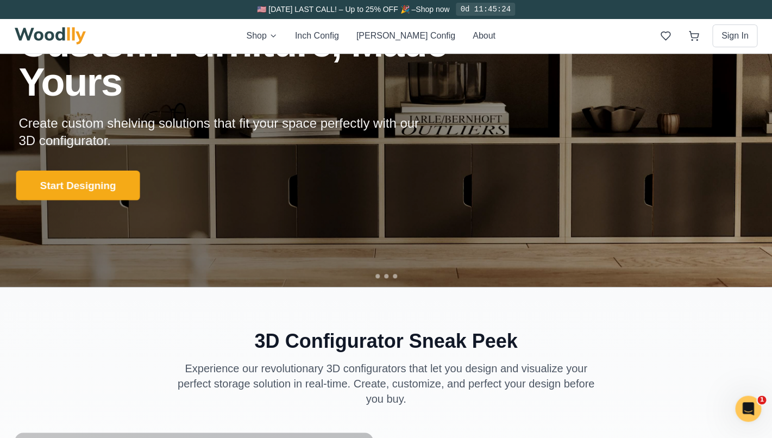
scroll to position [118, 0]
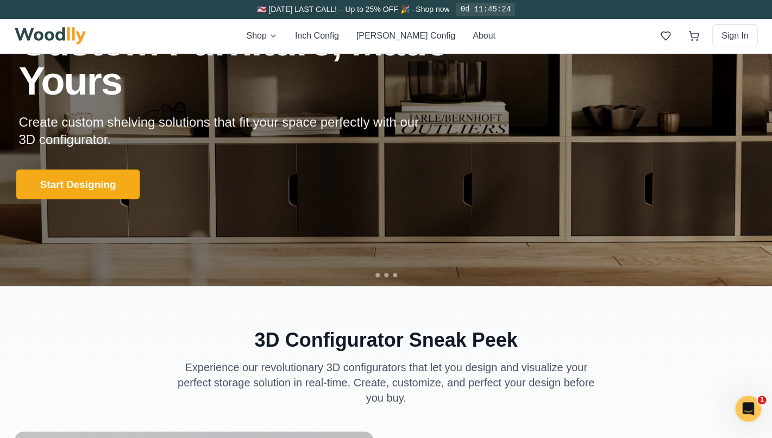
click at [124, 188] on button "Start Designing" at bounding box center [78, 184] width 124 height 30
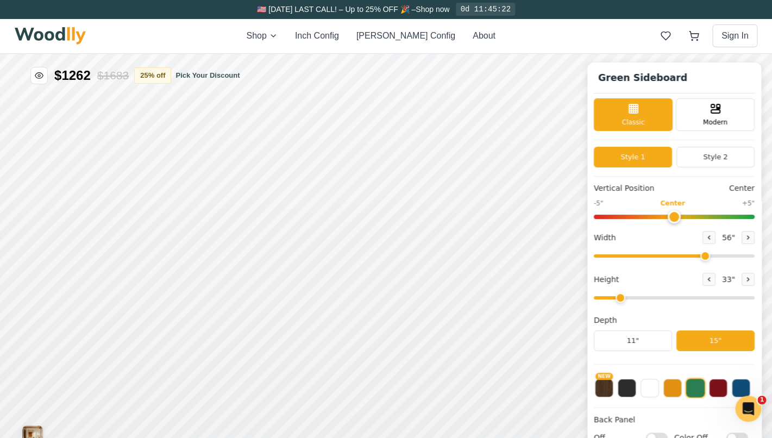
type input "56"
type input "2"
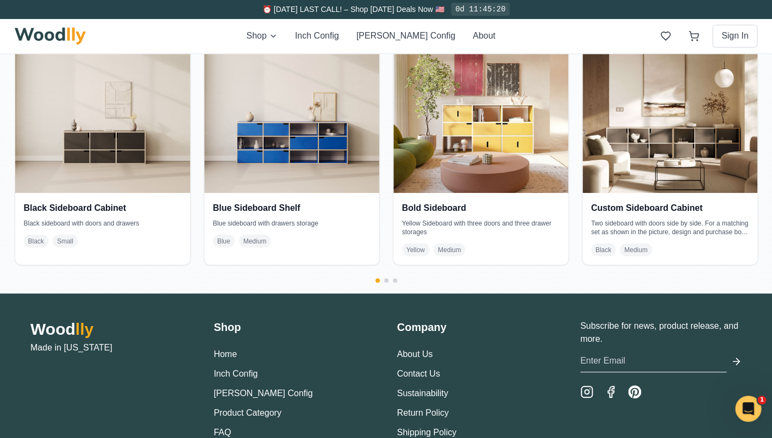
scroll to position [2223, 0]
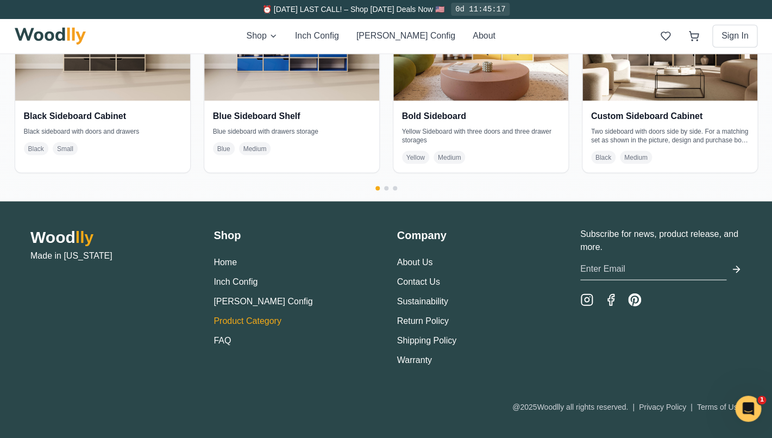
click at [236, 317] on link "Product Category" at bounding box center [247, 319] width 68 height 9
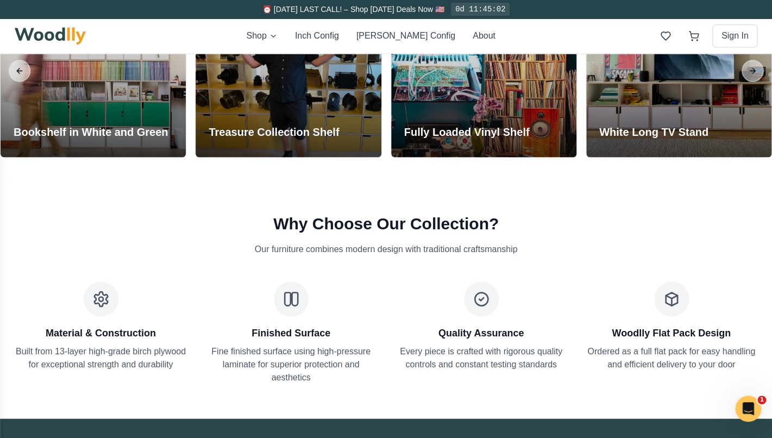
scroll to position [5368, 0]
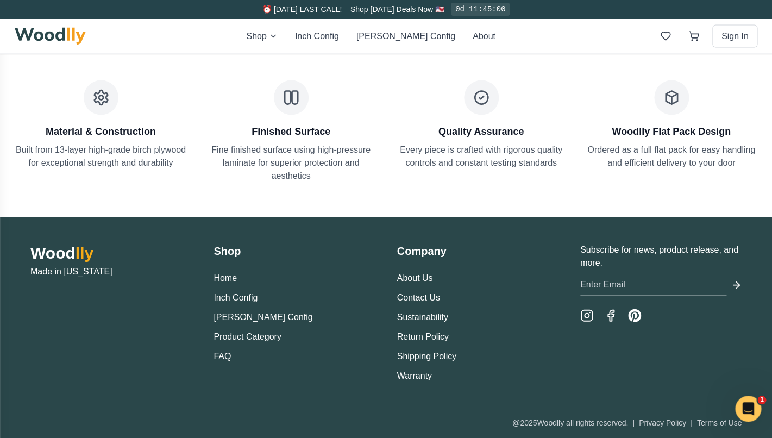
click at [247, 291] on ul "Home Inch Config [PERSON_NAME] Config Product Category FAQ" at bounding box center [293, 316] width 161 height 91
click at [246, 310] on button "[PERSON_NAME] Config" at bounding box center [262, 316] width 99 height 13
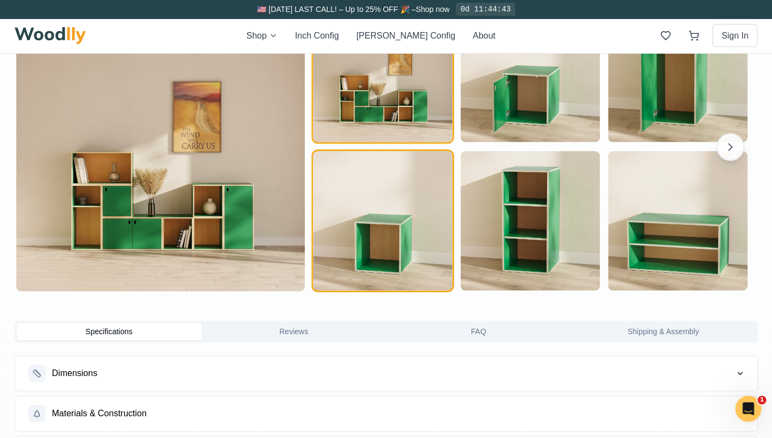
scroll to position [907, 0]
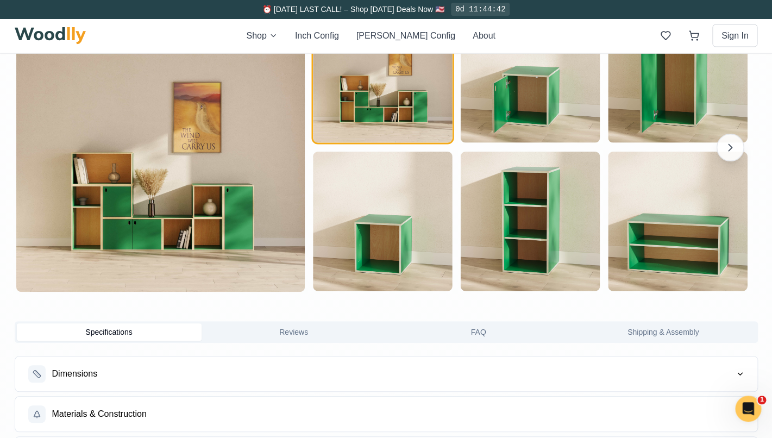
click at [396, 121] on img "button" at bounding box center [382, 72] width 139 height 139
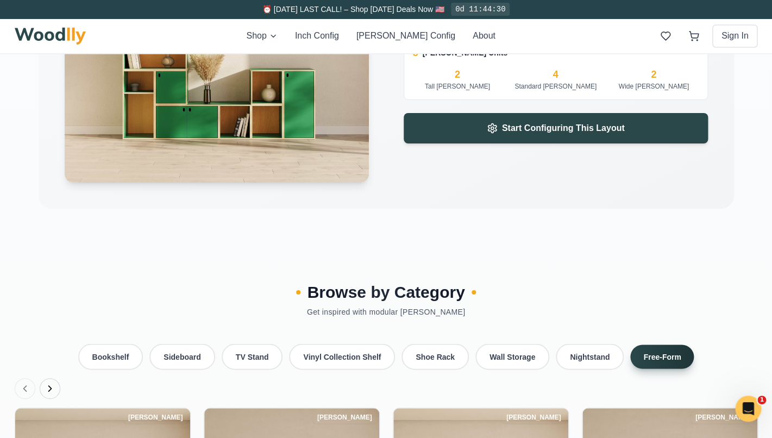
scroll to position [2410, 0]
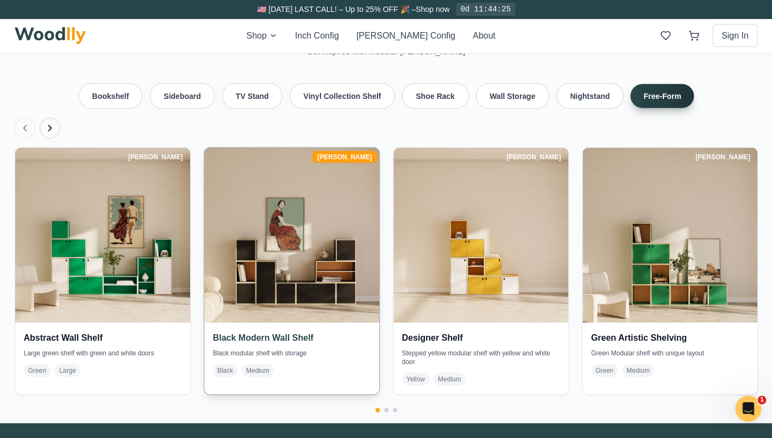
click at [306, 331] on h4 "Black Modern Wall Shelf" at bounding box center [291, 337] width 157 height 13
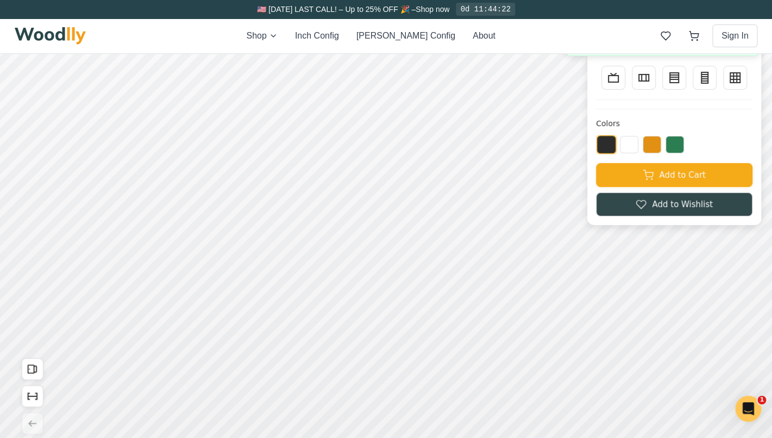
scroll to position [41, 0]
click at [176, 141] on icon at bounding box center [178, 138] width 7 height 7
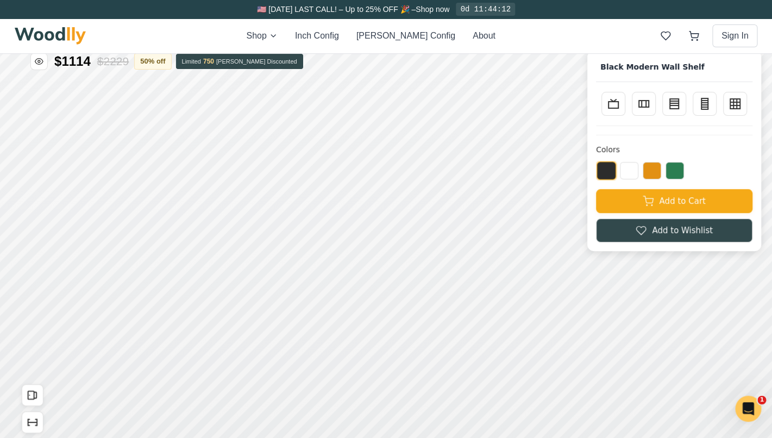
scroll to position [11, 0]
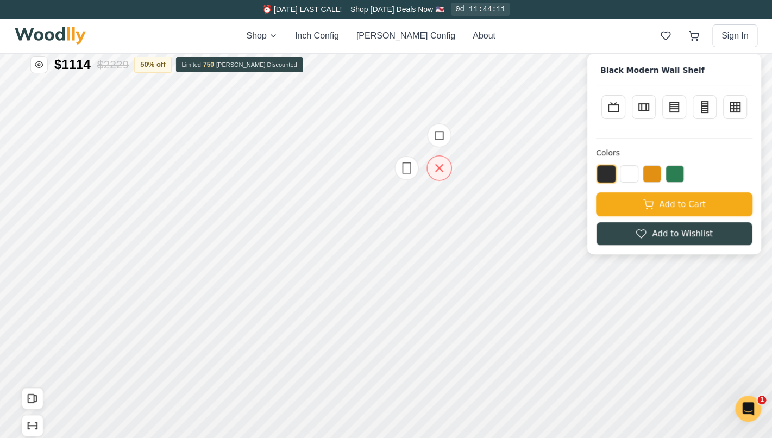
click at [439, 172] on icon at bounding box center [439, 168] width 14 height 14
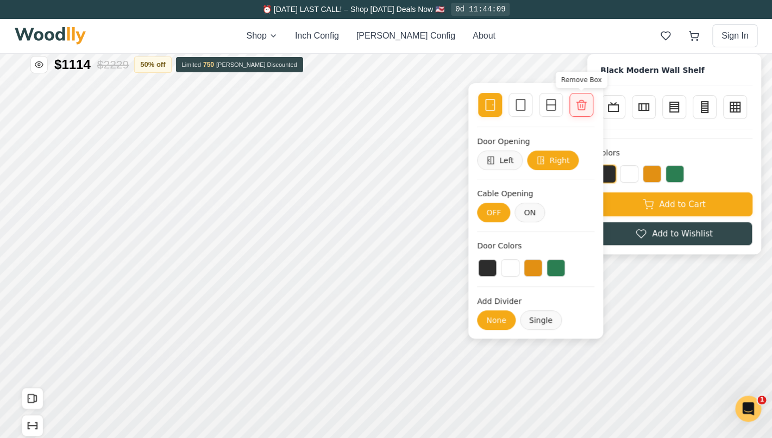
click at [586, 111] on div at bounding box center [580, 104] width 15 height 15
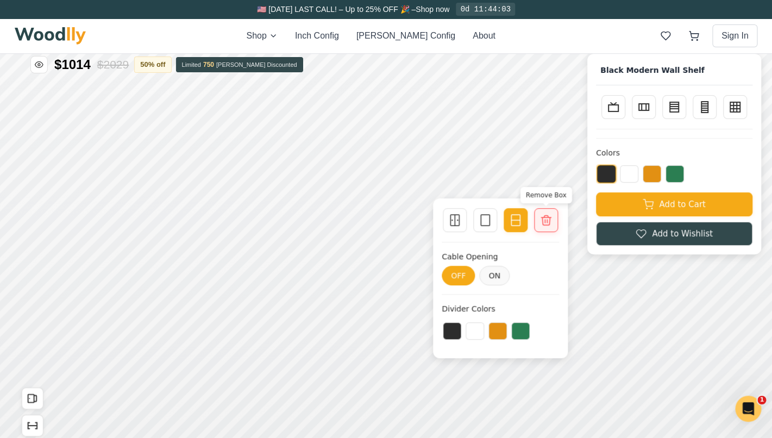
click at [551, 224] on icon at bounding box center [545, 219] width 13 height 13
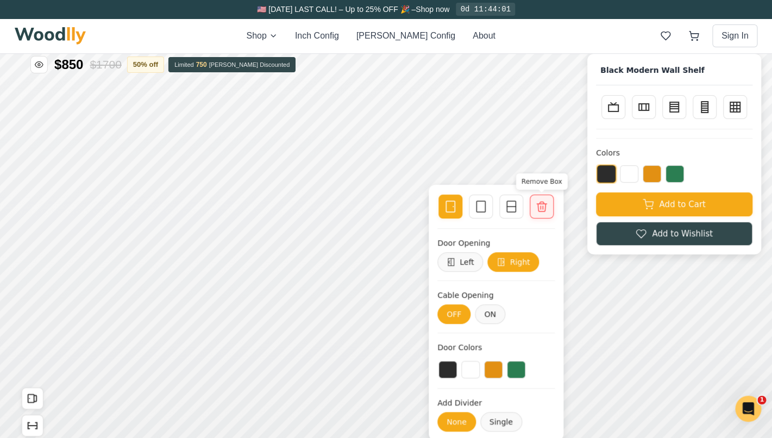
click at [545, 205] on icon at bounding box center [541, 206] width 13 height 13
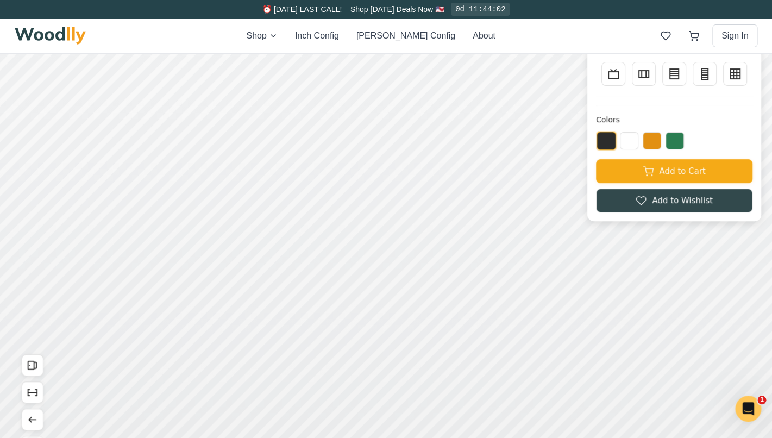
scroll to position [47, 0]
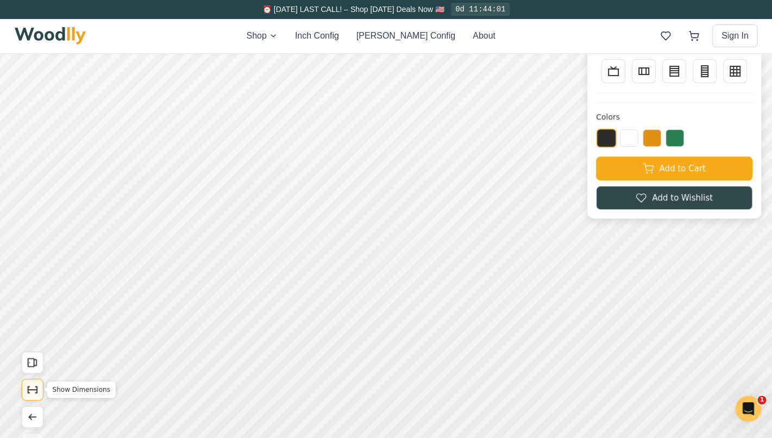
click at [32, 397] on button "Show Dimensions" at bounding box center [33, 389] width 22 height 22
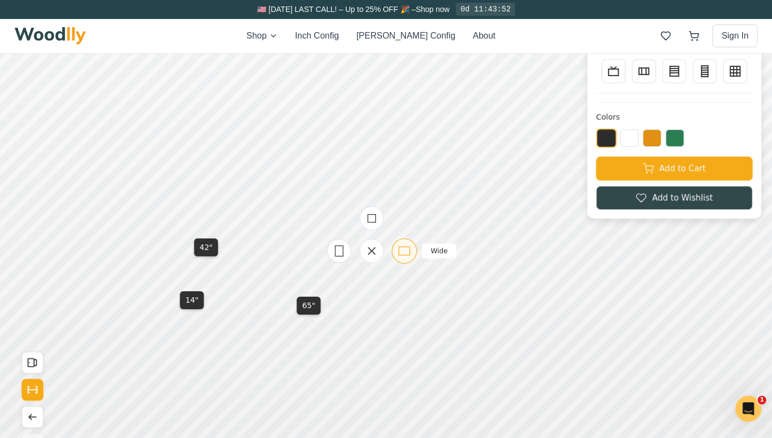
click at [408, 251] on icon at bounding box center [404, 251] width 14 height 14
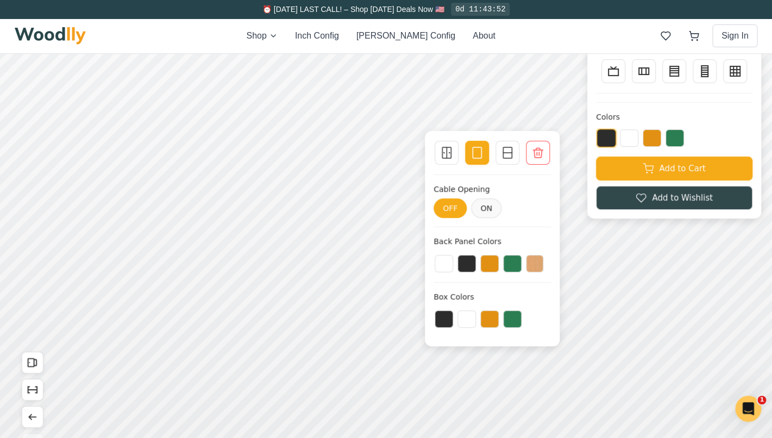
click at [503, 156] on icon at bounding box center [507, 152] width 13 height 13
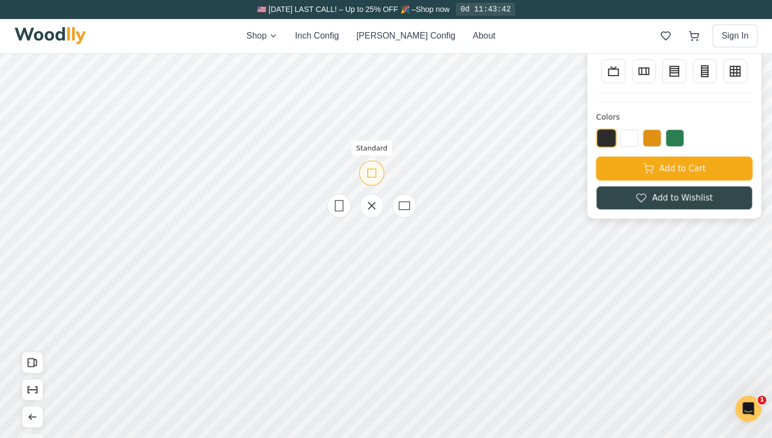
click at [374, 177] on rect at bounding box center [371, 173] width 8 height 8
click at [386, 165] on rect at bounding box center [381, 160] width 8 height 8
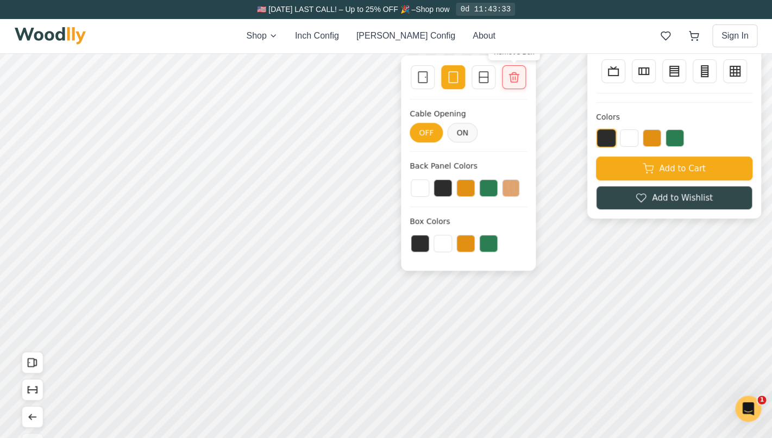
click at [515, 80] on icon at bounding box center [513, 77] width 13 height 13
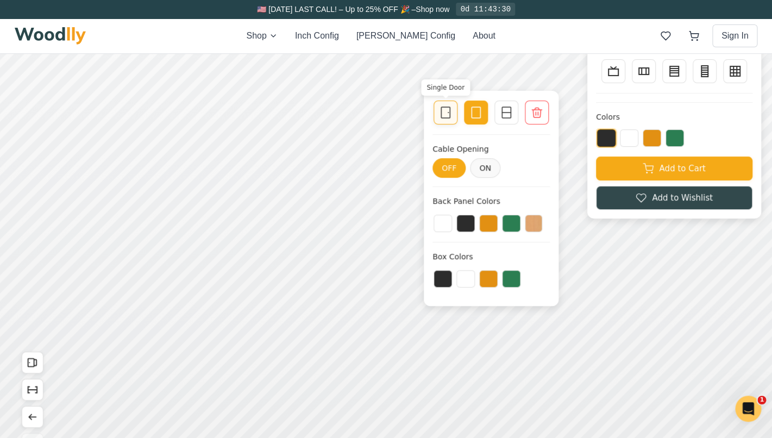
click at [446, 119] on div at bounding box center [445, 112] width 15 height 15
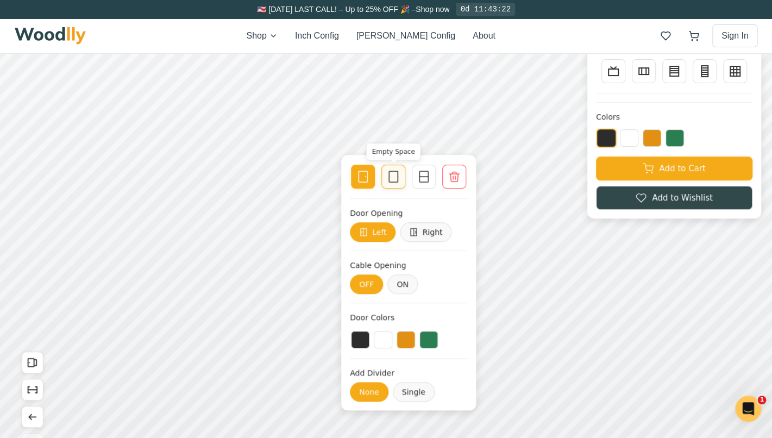
click at [393, 181] on icon at bounding box center [393, 176] width 13 height 13
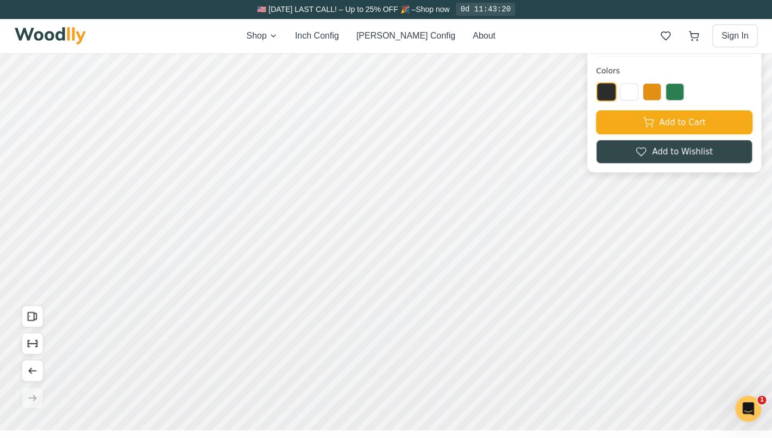
scroll to position [94, 0]
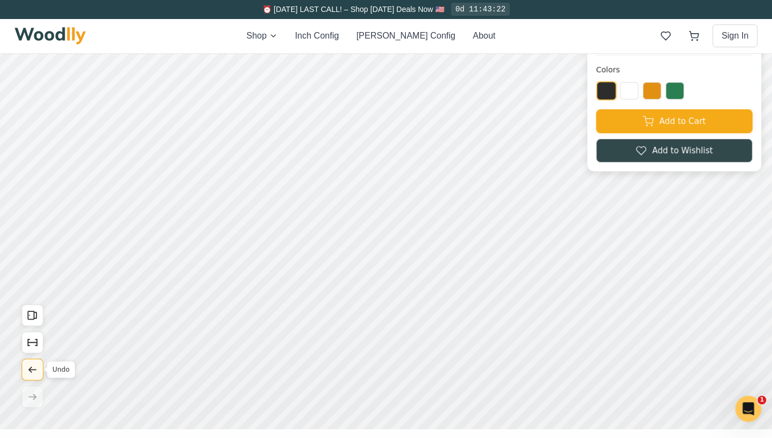
click at [33, 369] on icon "Undo" at bounding box center [33, 369] width 12 height 12
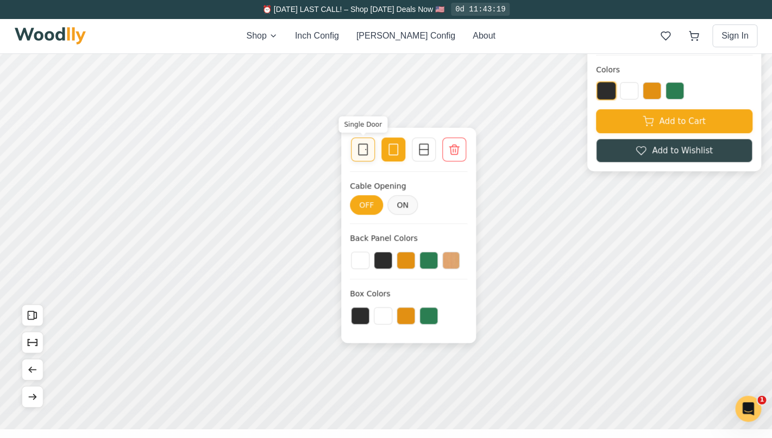
click at [366, 153] on icon at bounding box center [362, 149] width 13 height 13
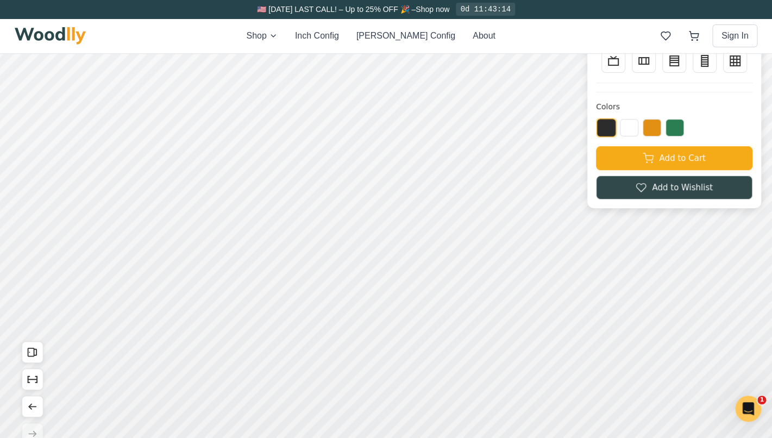
scroll to position [54, 0]
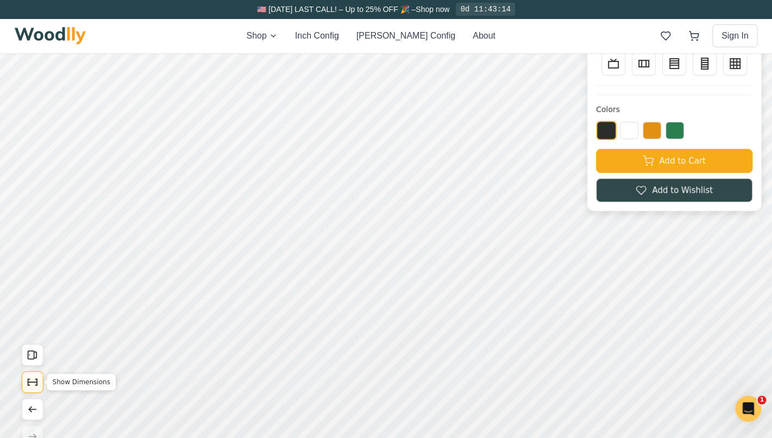
click at [34, 382] on icon "Show Dimensions" at bounding box center [32, 382] width 9 height 0
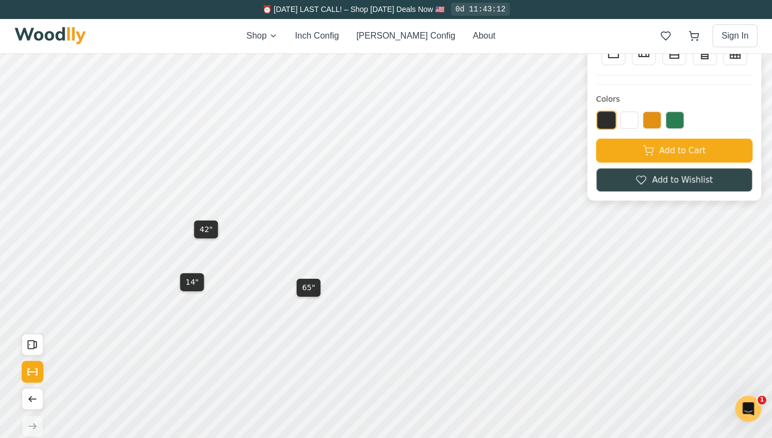
scroll to position [76, 0]
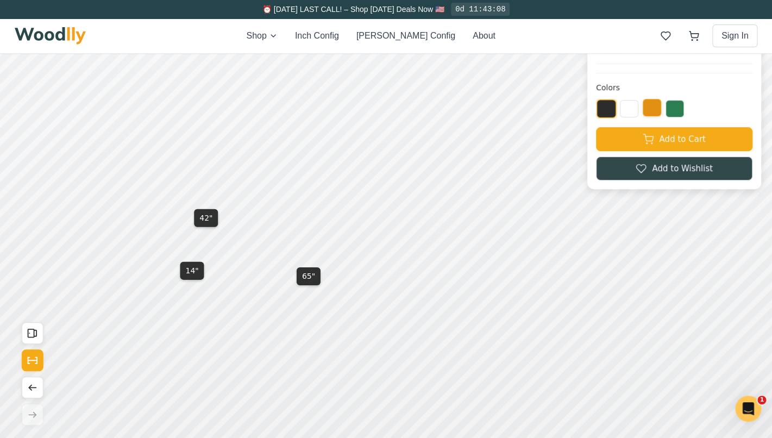
click at [651, 112] on button at bounding box center [651, 107] width 18 height 17
click at [670, 113] on button at bounding box center [674, 107] width 18 height 17
click at [637, 109] on button at bounding box center [629, 107] width 18 height 17
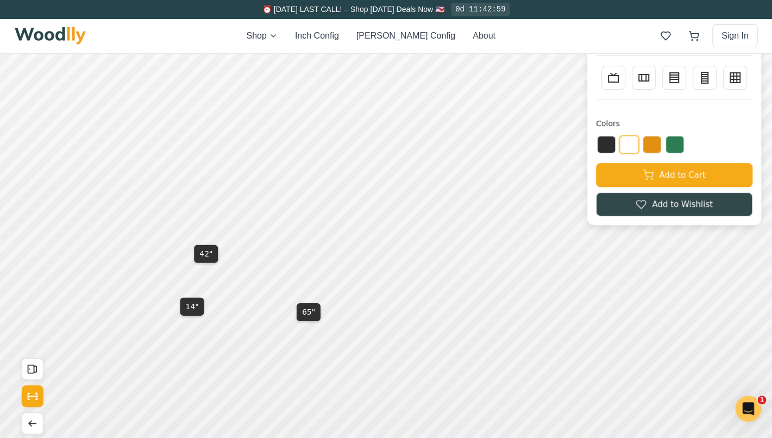
scroll to position [0, 0]
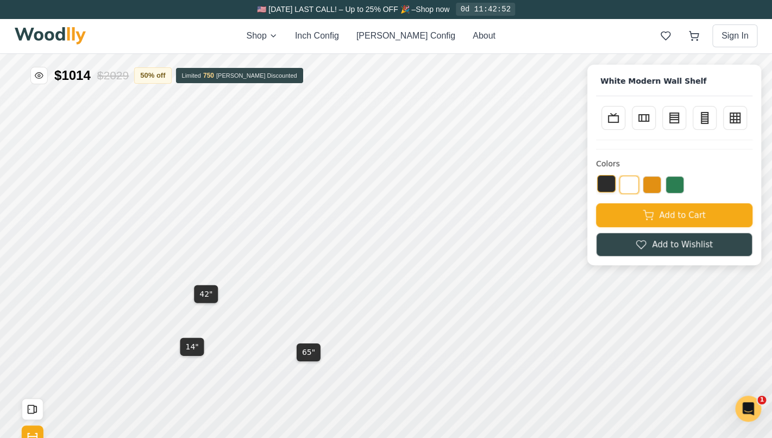
click at [610, 181] on button at bounding box center [606, 183] width 18 height 17
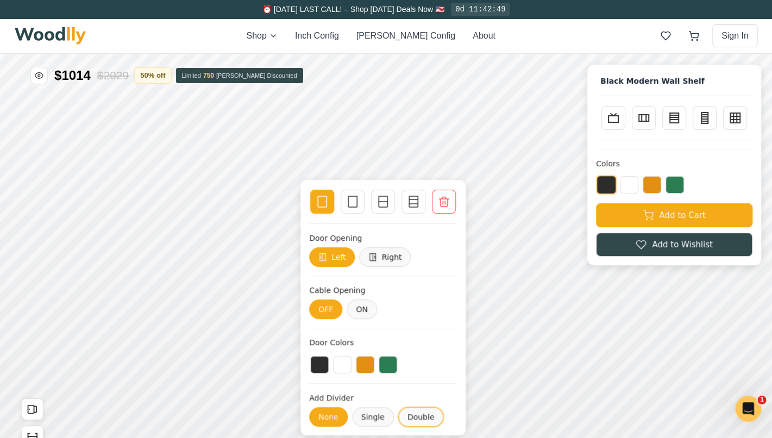
click at [412, 415] on button "Double" at bounding box center [420, 417] width 46 height 20
click at [384, 419] on button "Single" at bounding box center [372, 417] width 42 height 20
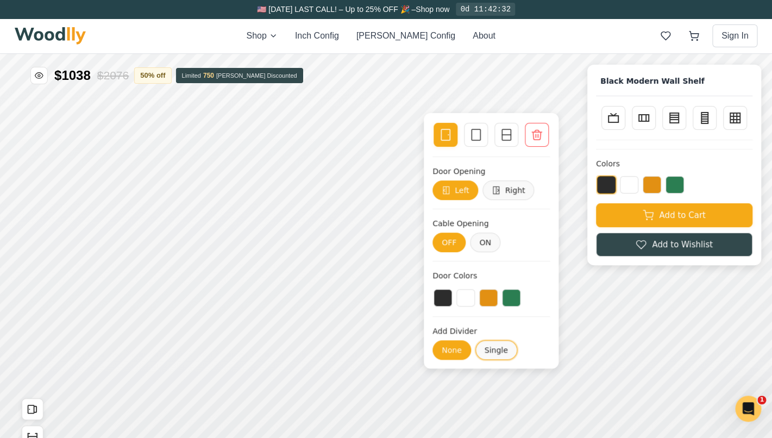
click at [488, 354] on button "Single" at bounding box center [496, 350] width 42 height 20
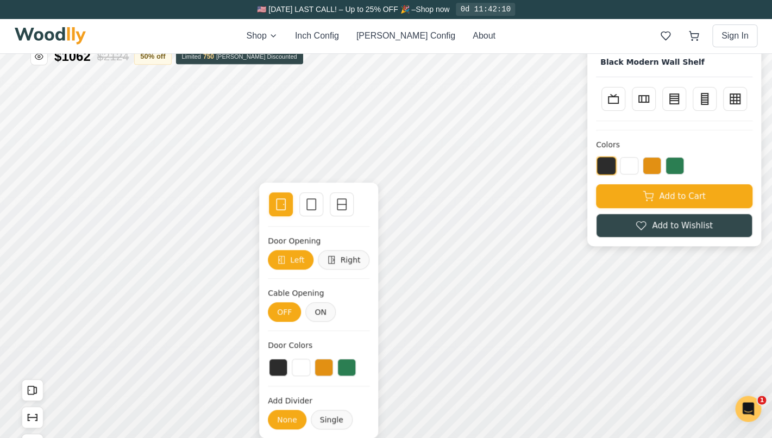
scroll to position [20, 0]
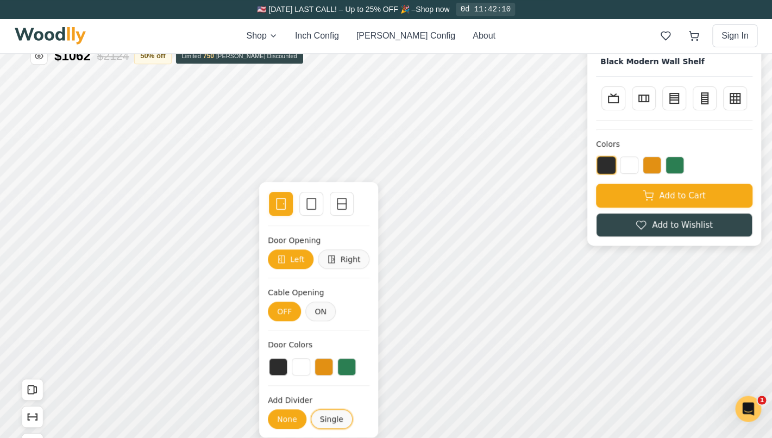
click at [329, 423] on button "Single" at bounding box center [332, 419] width 42 height 20
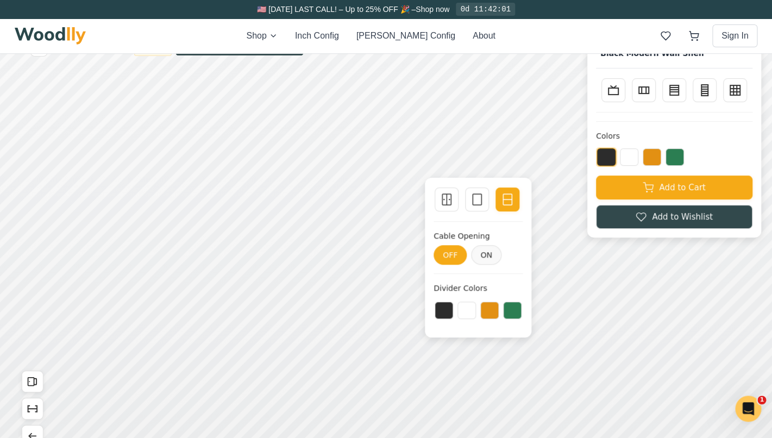
scroll to position [33, 0]
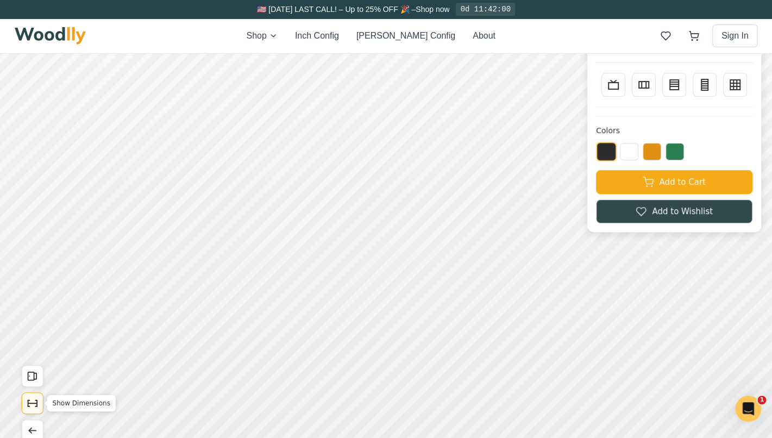
click at [28, 405] on icon "Show Dimensions" at bounding box center [33, 403] width 12 height 12
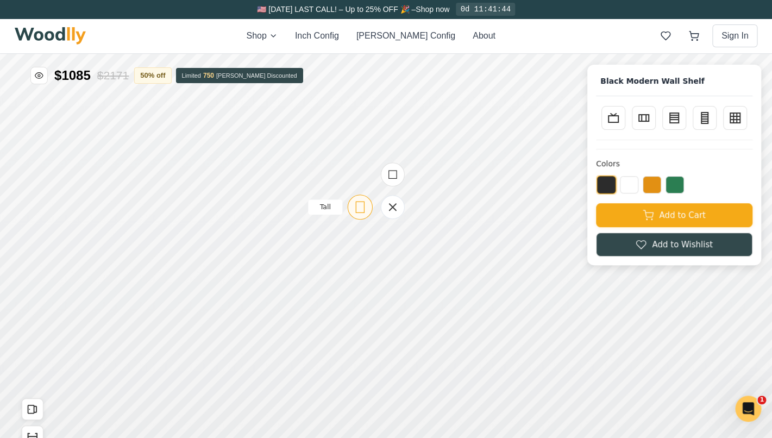
click at [358, 209] on icon at bounding box center [360, 207] width 14 height 14
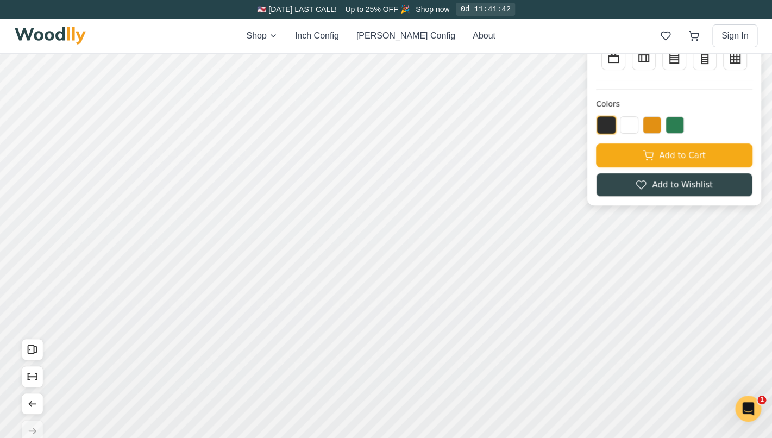
scroll to position [62, 0]
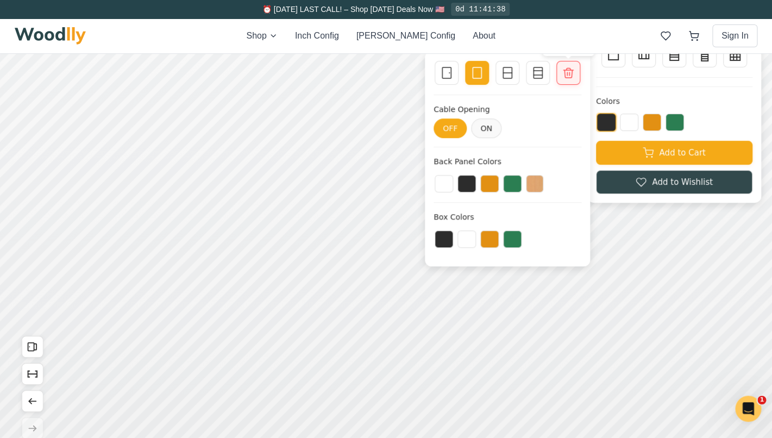
click at [566, 74] on icon at bounding box center [567, 72] width 13 height 13
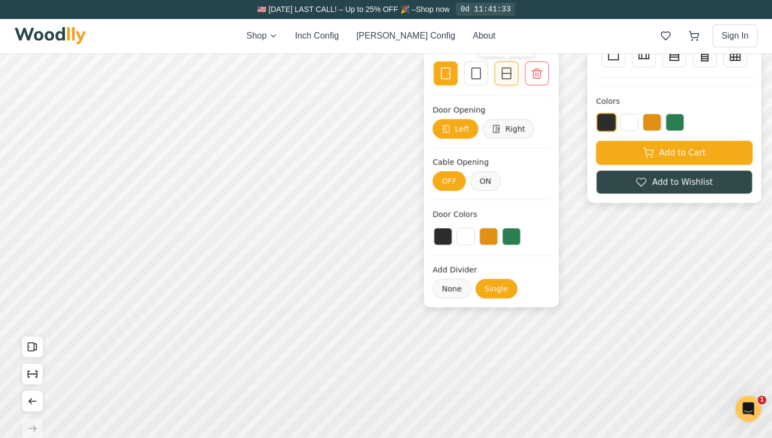
click at [513, 74] on div at bounding box center [505, 73] width 15 height 15
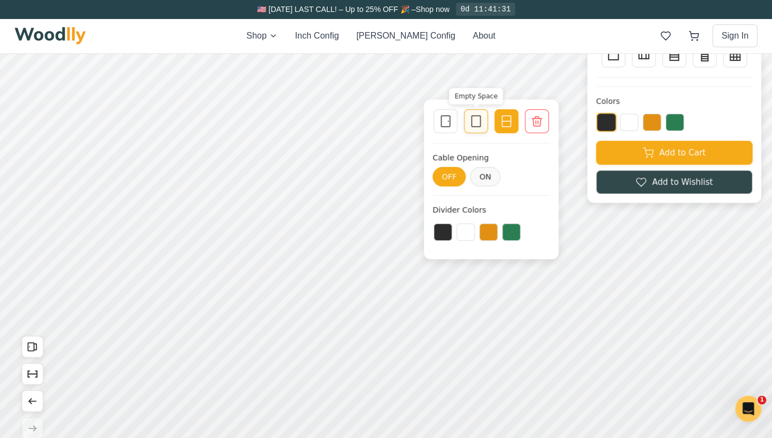
click at [467, 127] on div "Empty Space" at bounding box center [476, 121] width 24 height 24
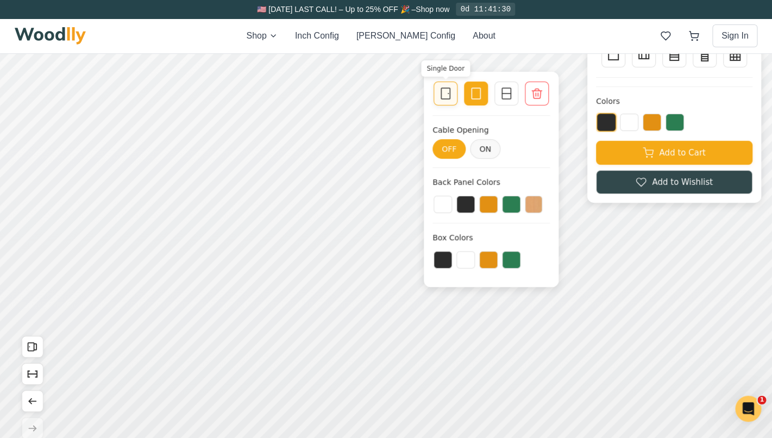
click at [446, 102] on div "Single Door" at bounding box center [445, 93] width 24 height 24
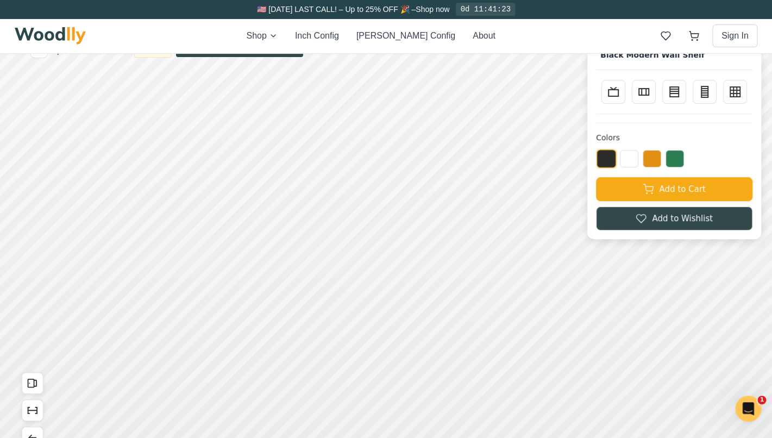
scroll to position [0, 0]
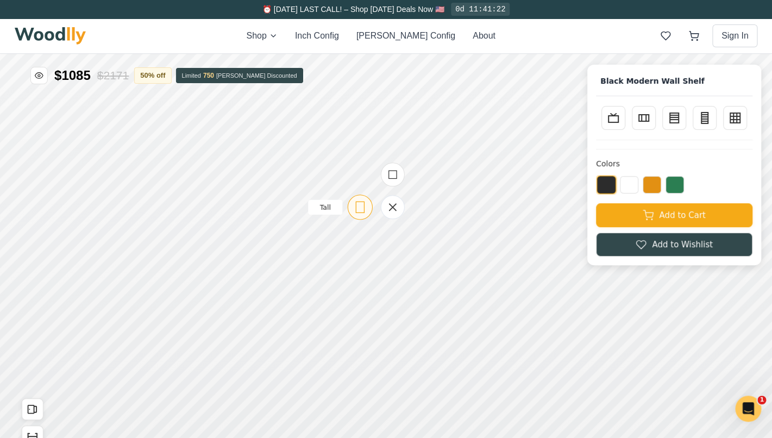
click at [363, 212] on rect at bounding box center [360, 206] width 8 height 11
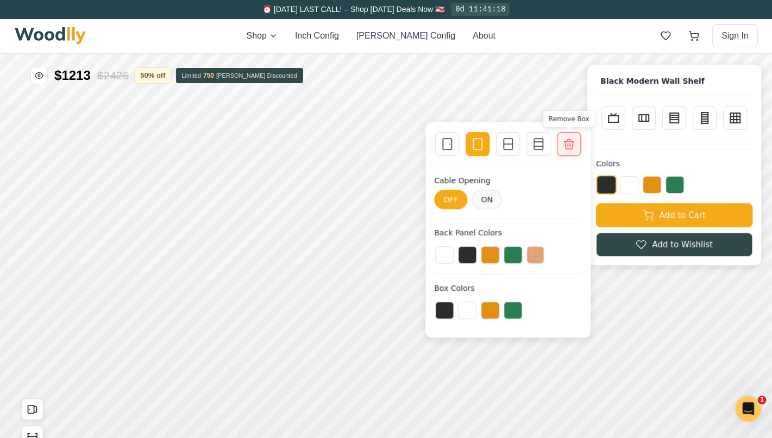
click at [563, 153] on div "Remove Box" at bounding box center [569, 144] width 24 height 24
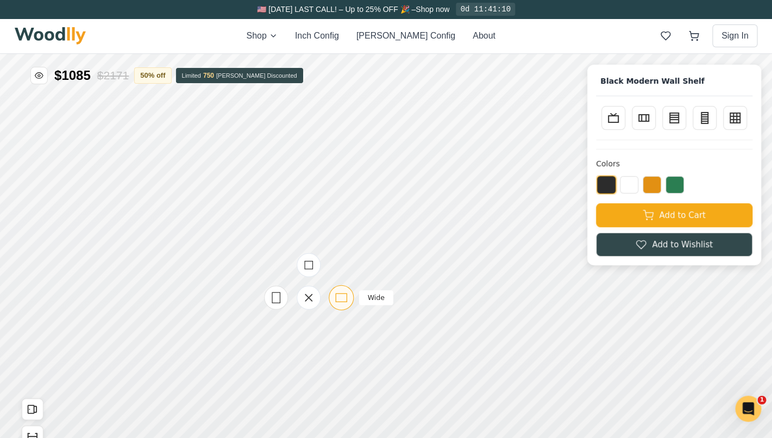
click at [337, 301] on icon at bounding box center [341, 298] width 14 height 14
click at [277, 300] on icon at bounding box center [276, 298] width 14 height 14
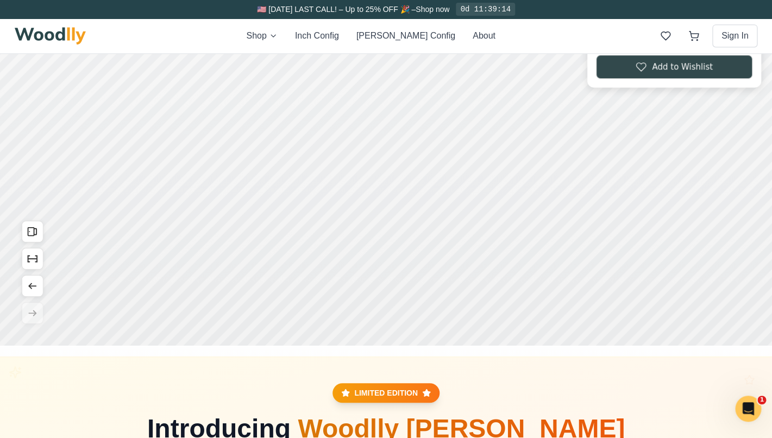
scroll to position [16, 0]
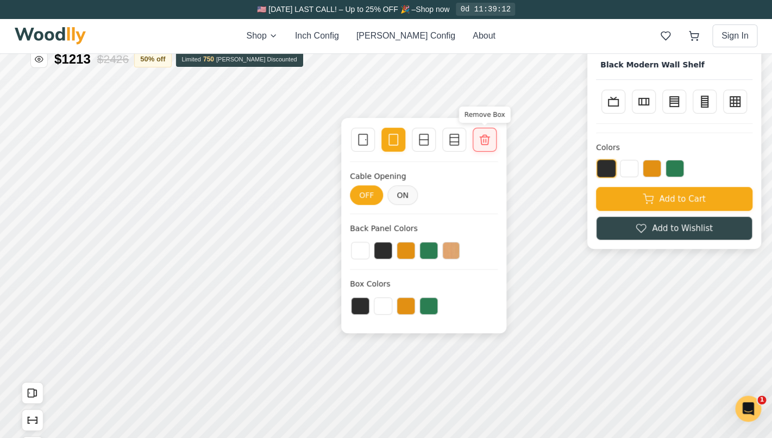
click at [494, 137] on div "Remove Box" at bounding box center [484, 140] width 24 height 24
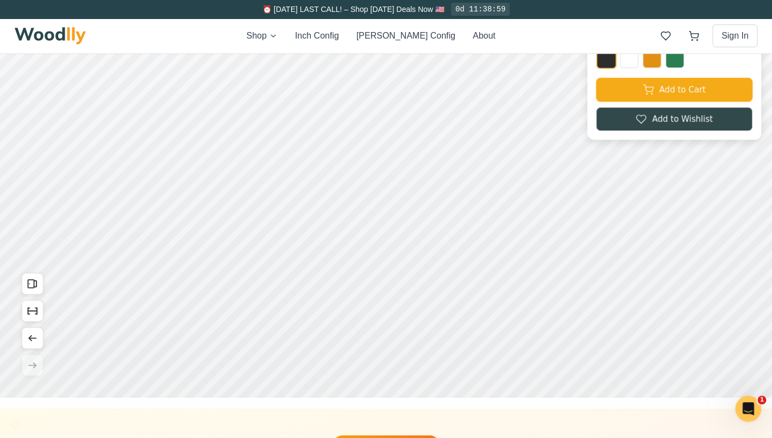
scroll to position [68, 0]
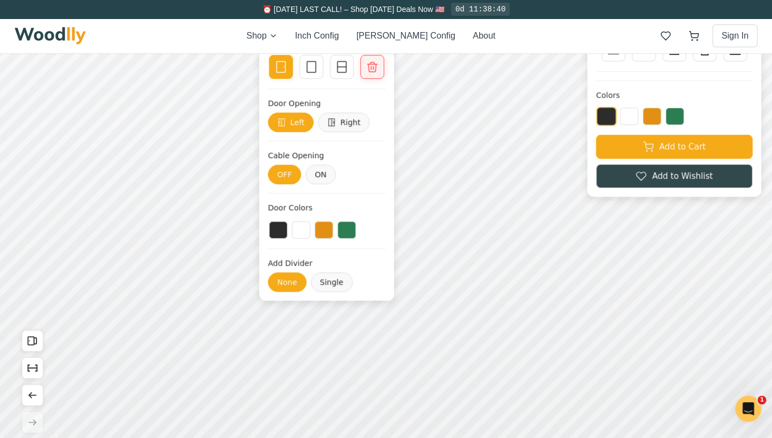
click at [374, 70] on icon at bounding box center [371, 66] width 13 height 13
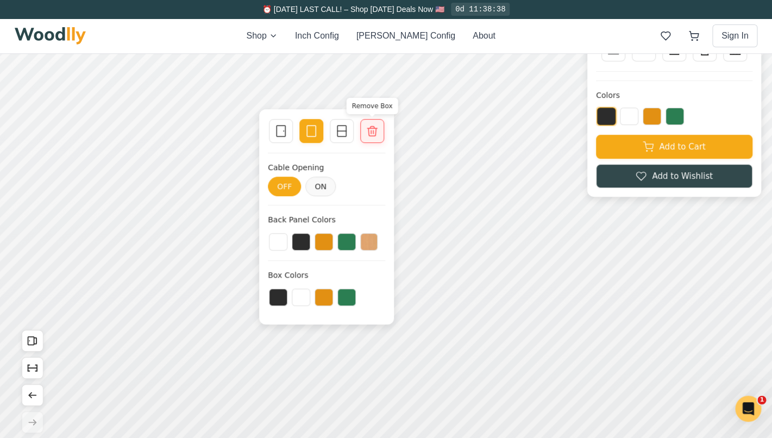
click at [371, 129] on icon at bounding box center [372, 131] width 10 height 10
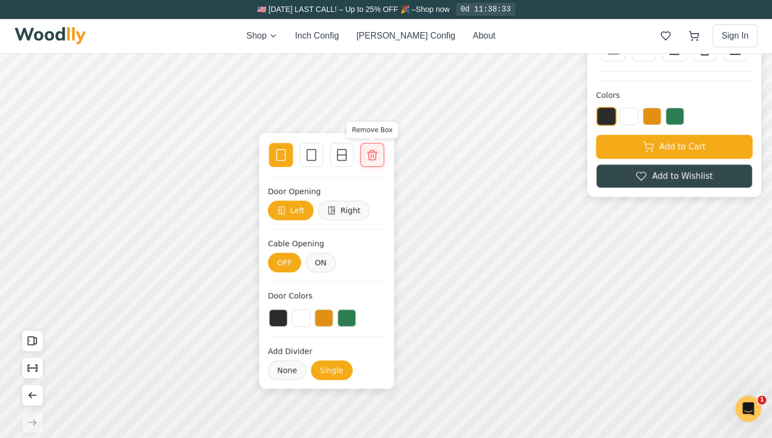
click at [370, 160] on icon at bounding box center [371, 154] width 13 height 13
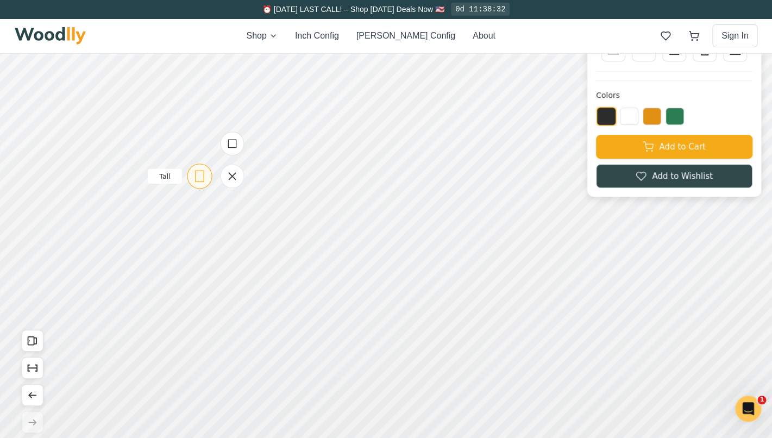
click at [200, 181] on icon at bounding box center [200, 176] width 14 height 14
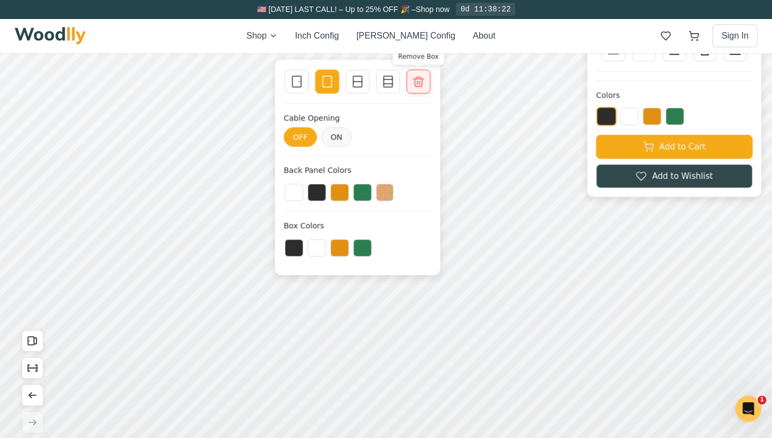
click at [411, 80] on div at bounding box center [418, 81] width 15 height 15
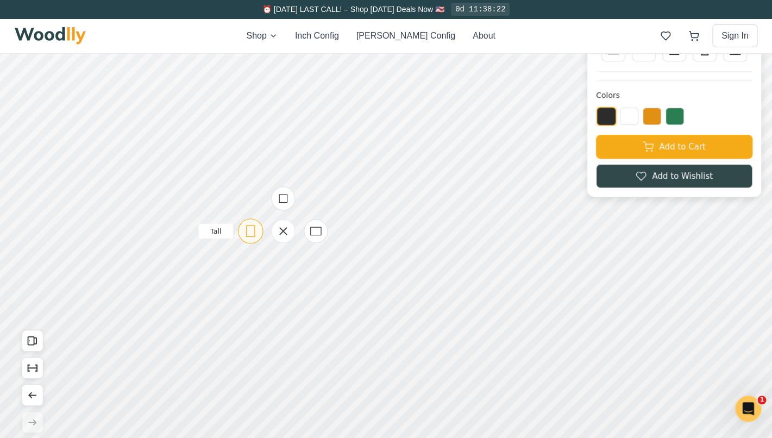
click at [250, 241] on div "Tall" at bounding box center [250, 230] width 25 height 25
click at [250, 122] on icon at bounding box center [250, 122] width 14 height 14
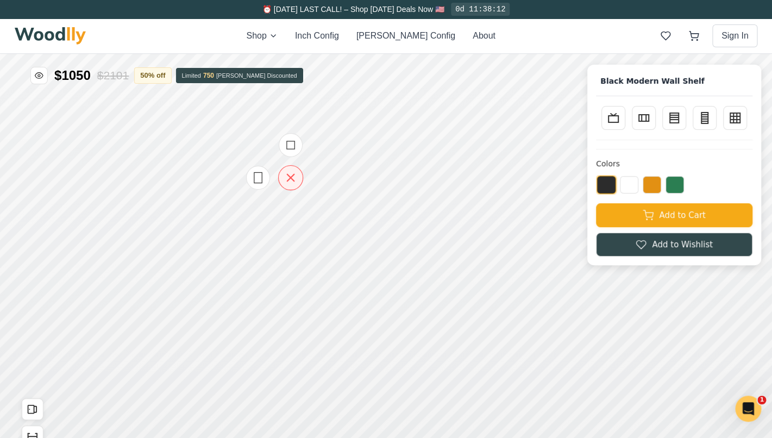
click at [294, 181] on icon at bounding box center [290, 177] width 7 height 7
